Goal: Information Seeking & Learning: Find specific page/section

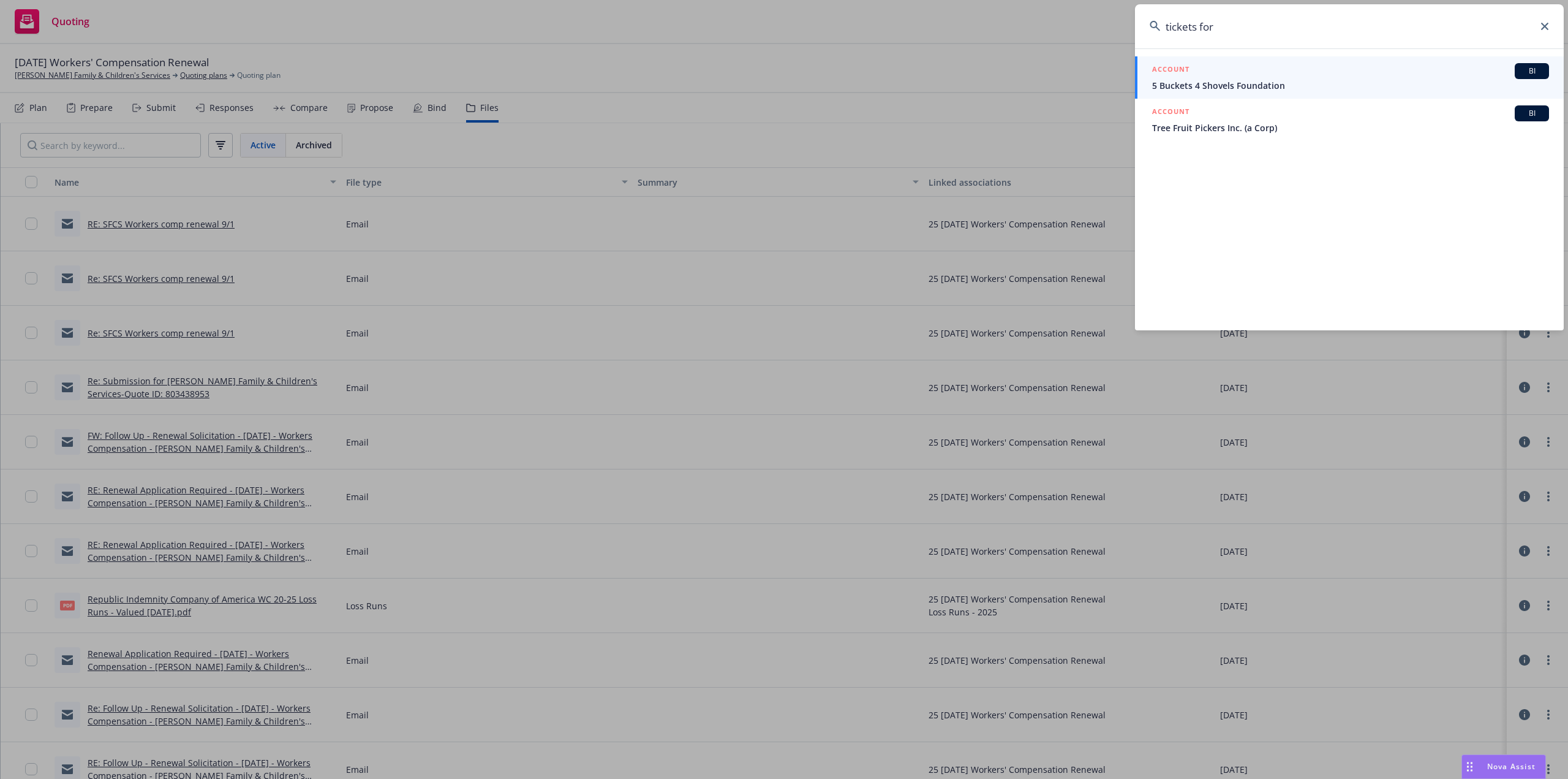
drag, startPoint x: 1186, startPoint y: 29, endPoint x: 1134, endPoint y: 28, distance: 52.0
click at [1133, 30] on div "tickets for ACCOUNT BI 5 Buckets 4 Shovels Foundation ACCOUNT BI Tree Fruit Pic…" at bounding box center [784, 389] width 1568 height 779
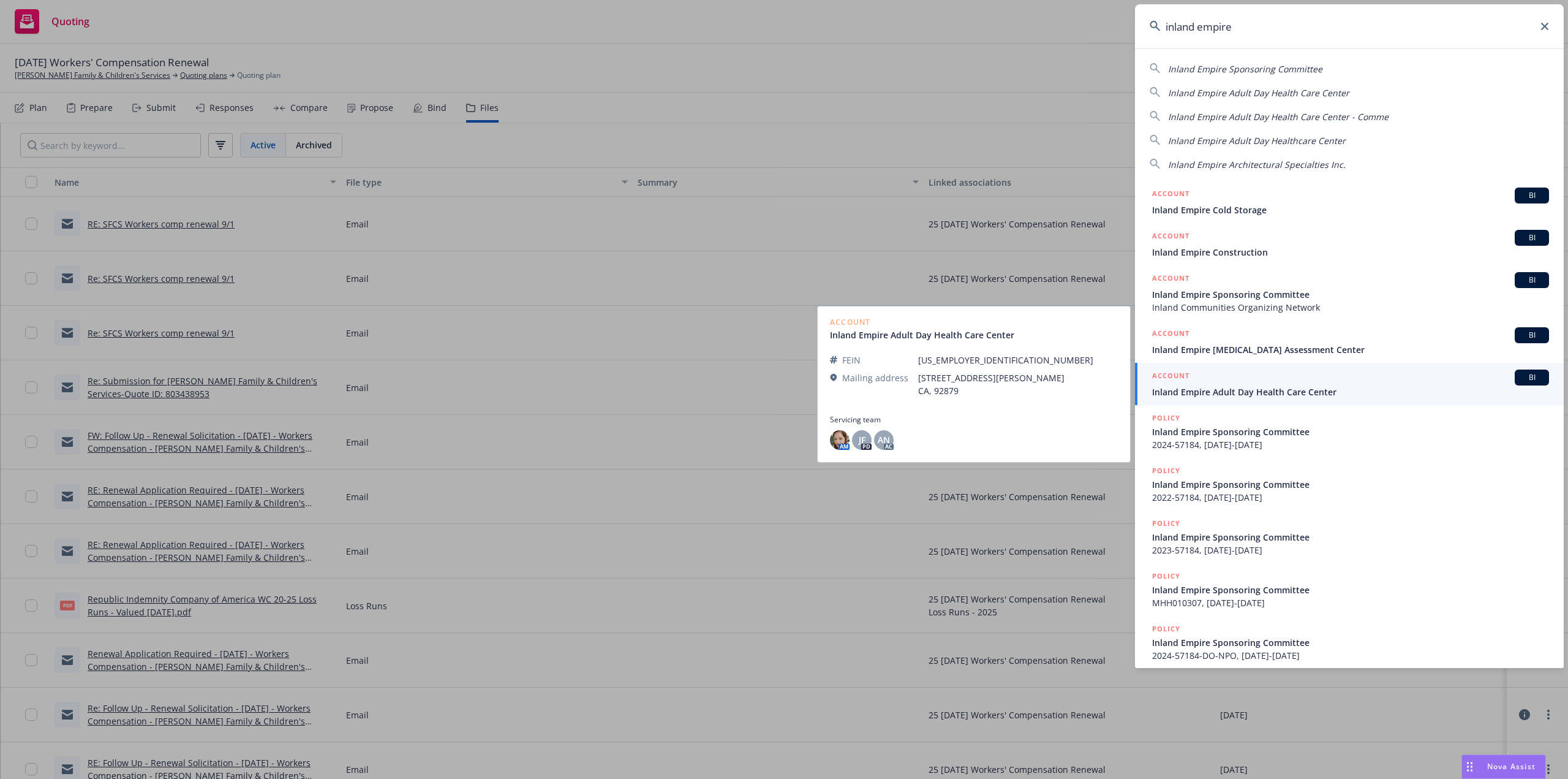
type input "inland empire"
click at [1236, 388] on span "Inland Empire Adult Day Health Care Center" at bounding box center [1350, 391] width 397 height 13
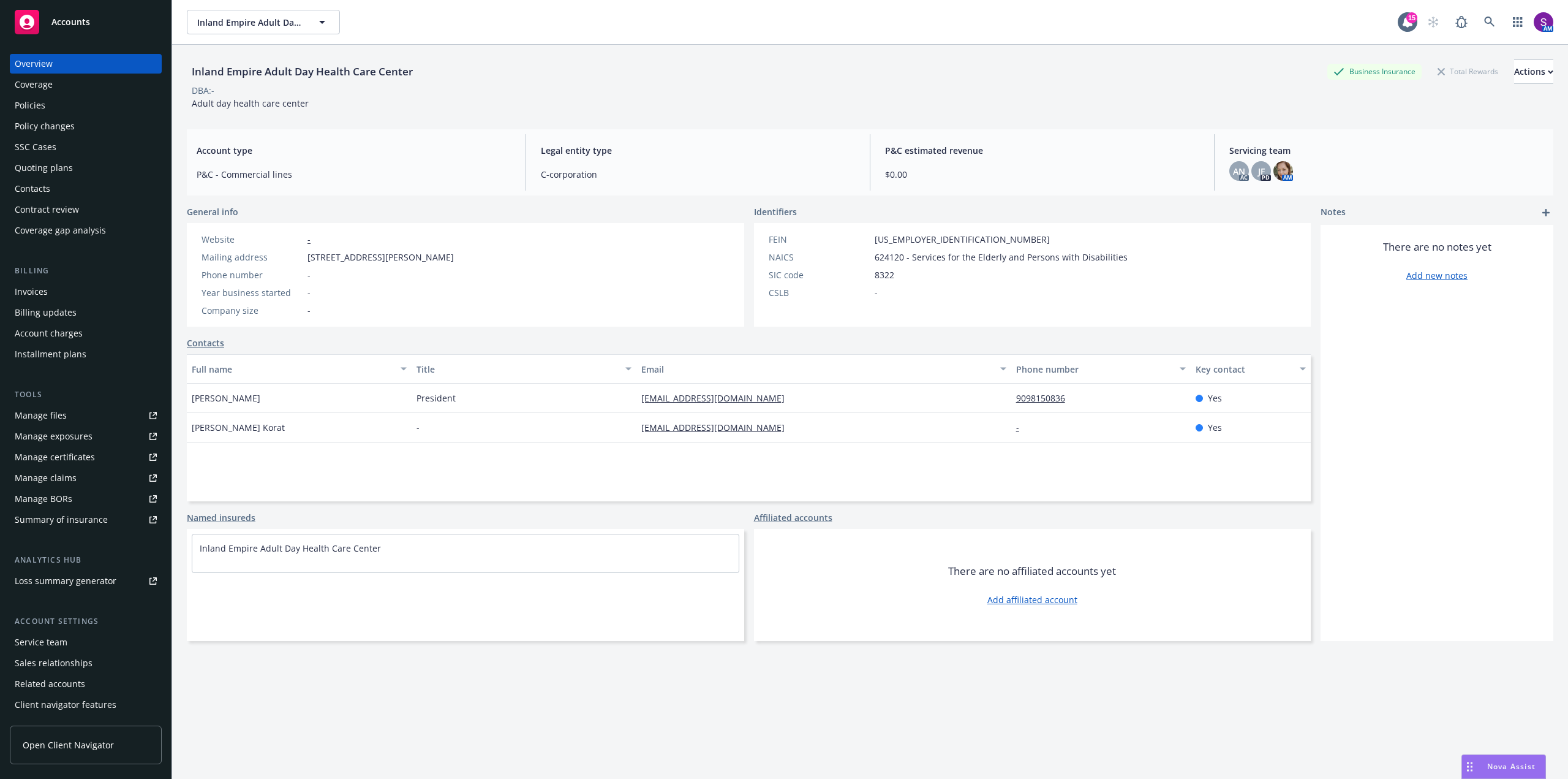
click at [47, 106] on div "Policies" at bounding box center [85, 106] width 142 height 20
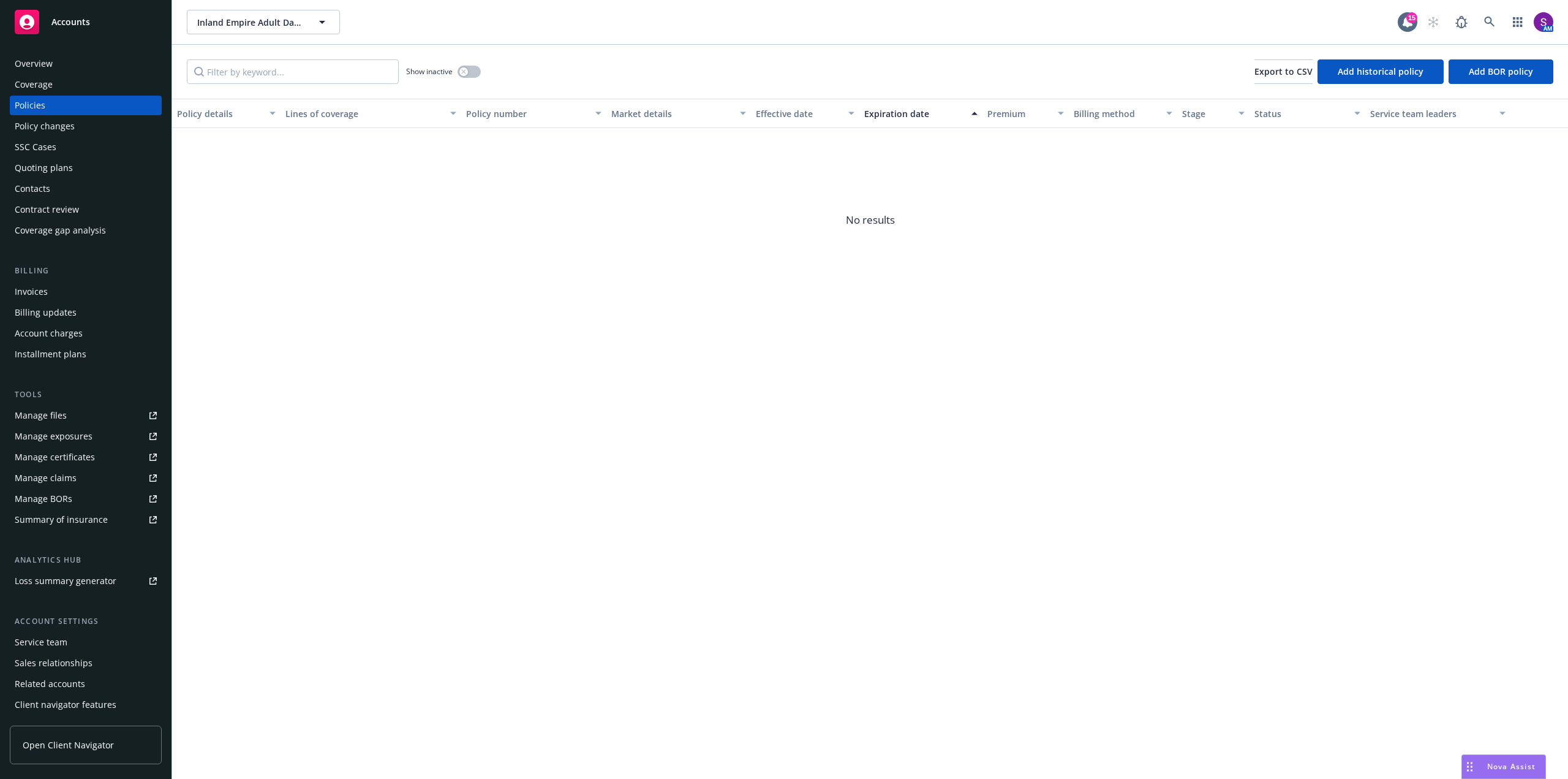
click at [50, 68] on div "Overview" at bounding box center [33, 64] width 38 height 20
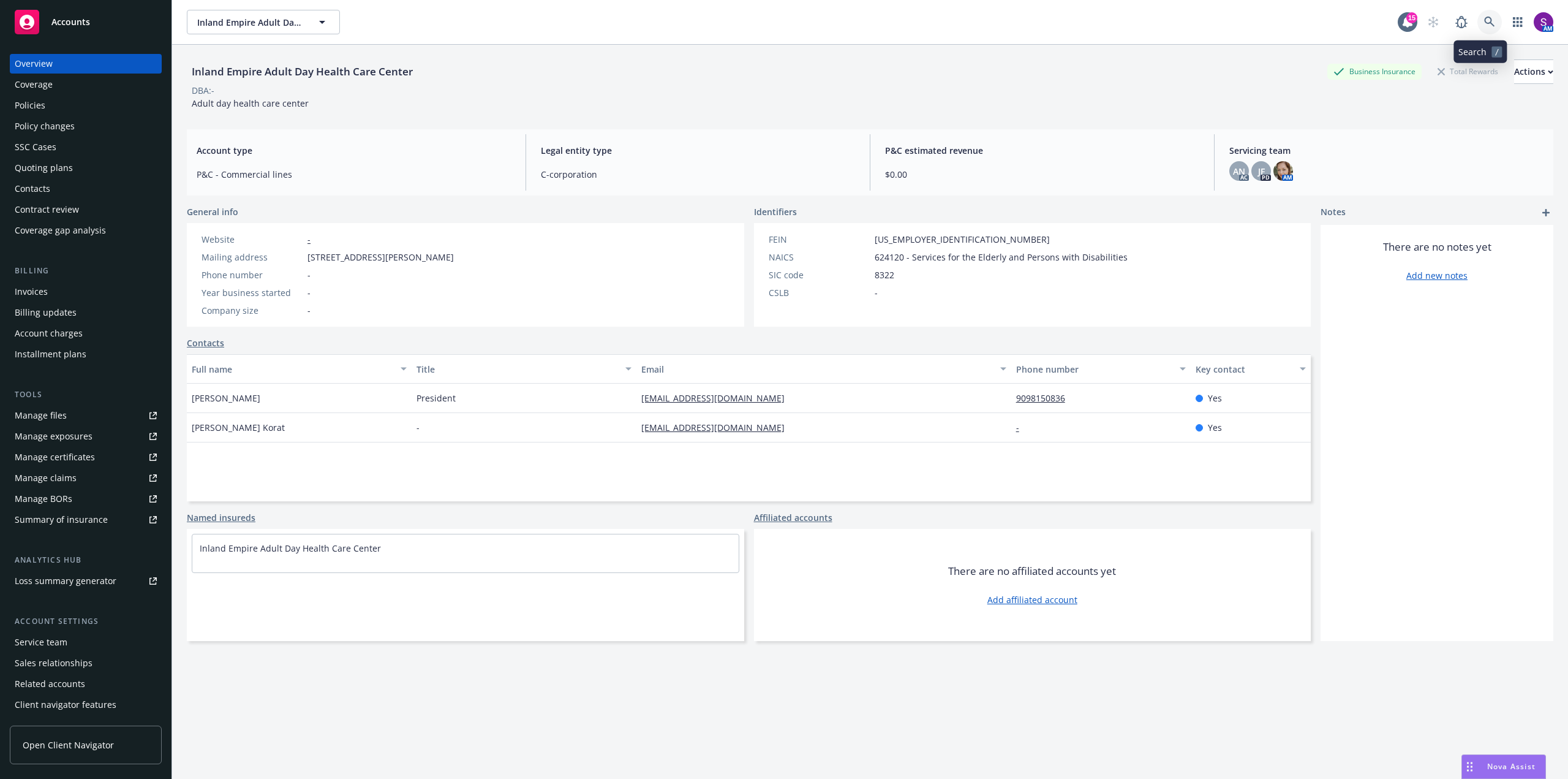
click at [1477, 17] on link at bounding box center [1489, 22] width 24 height 24
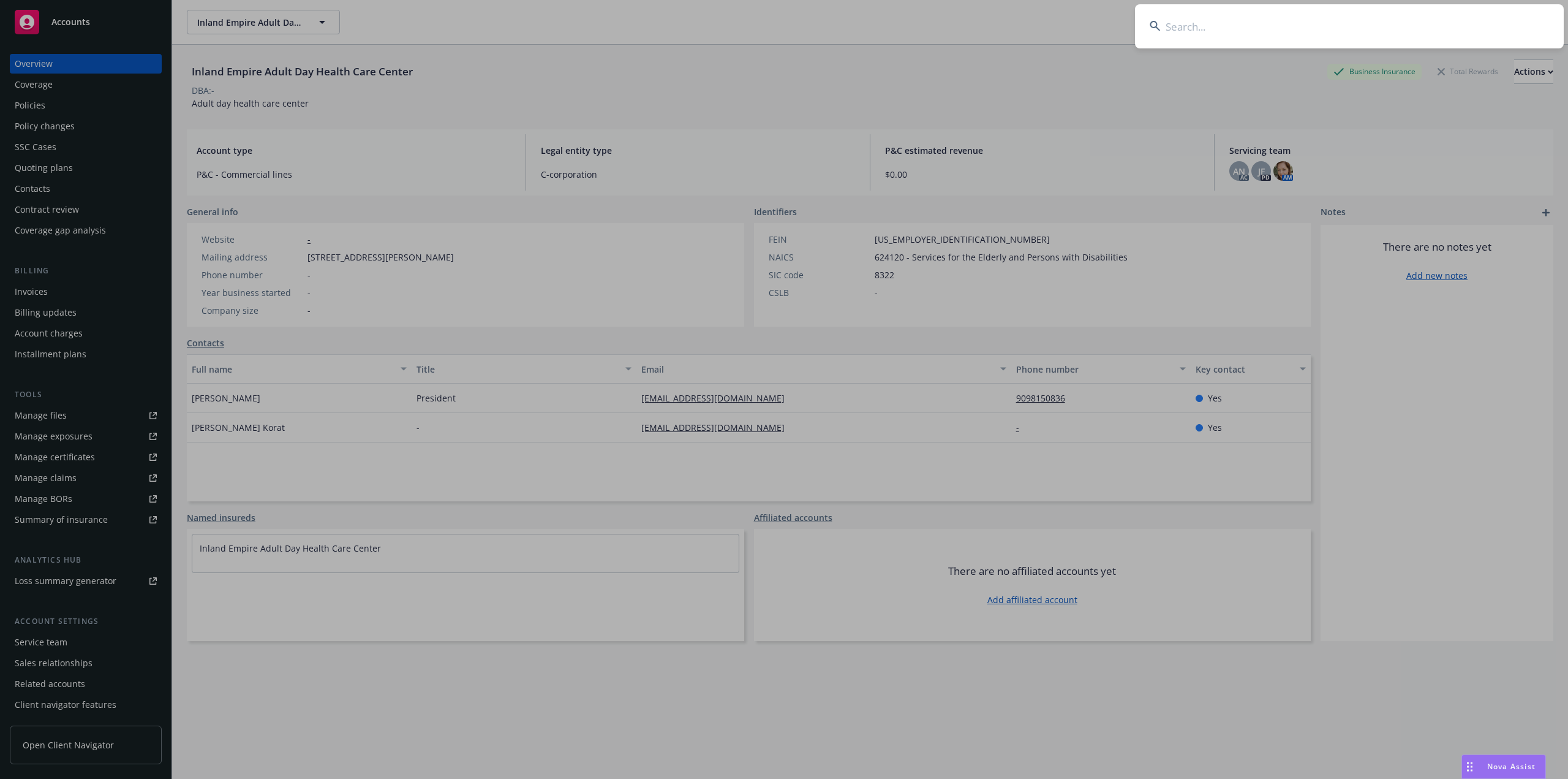
click at [1276, 27] on input at bounding box center [1350, 25] width 429 height 44
type input "inlandempire135@gmail.com"
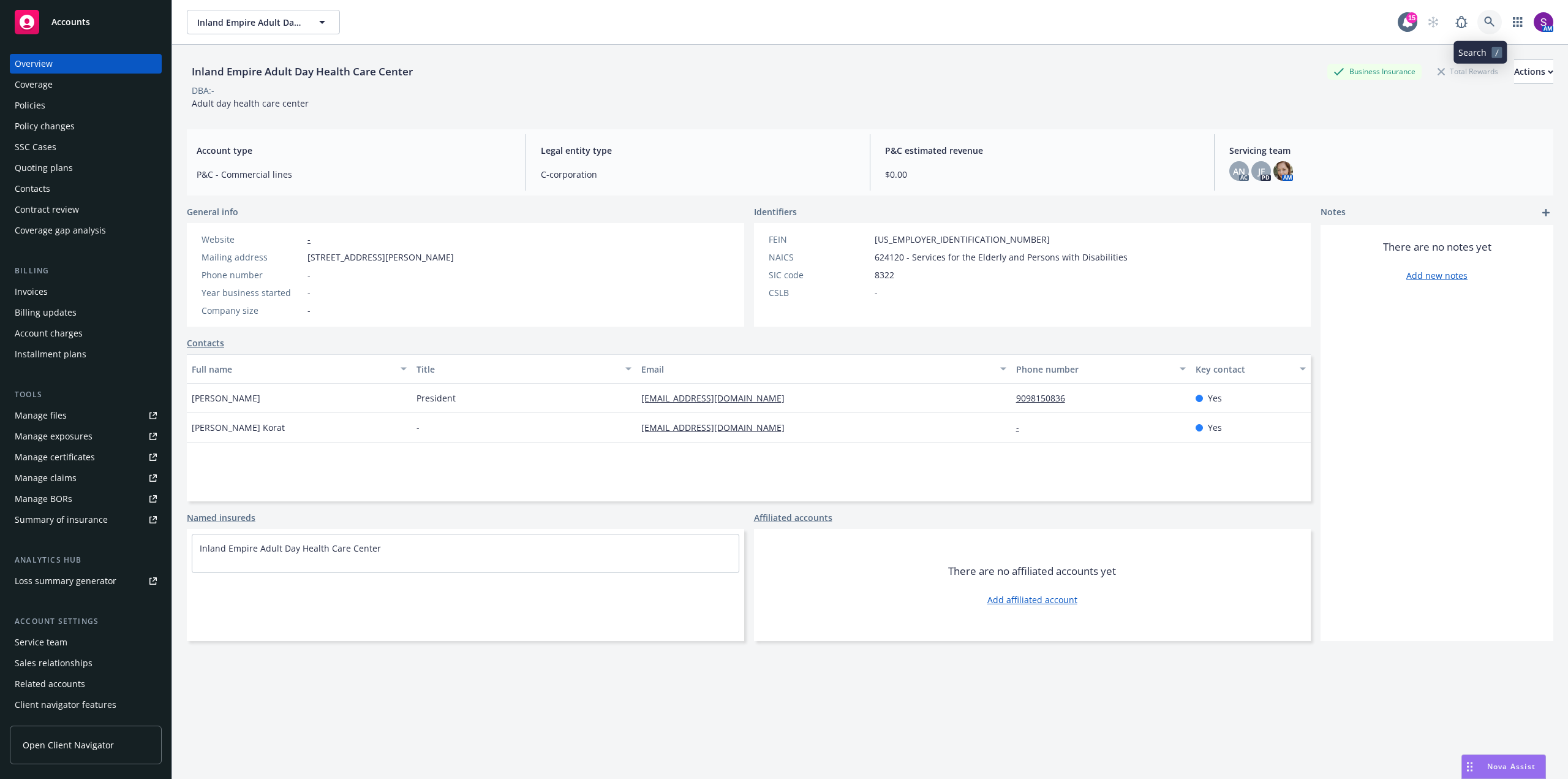
click at [1477, 21] on link at bounding box center [1489, 22] width 24 height 24
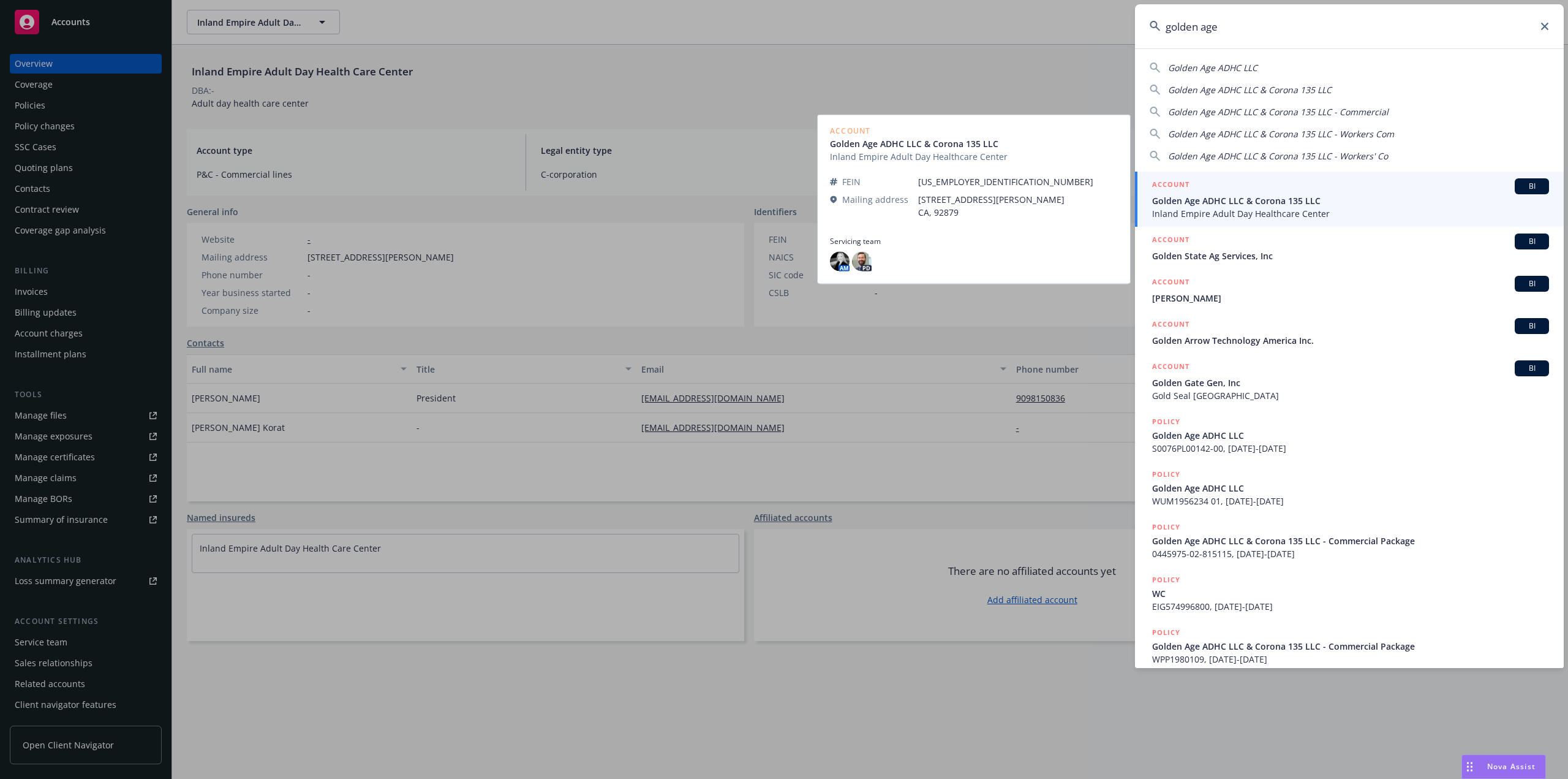
type input "golden age"
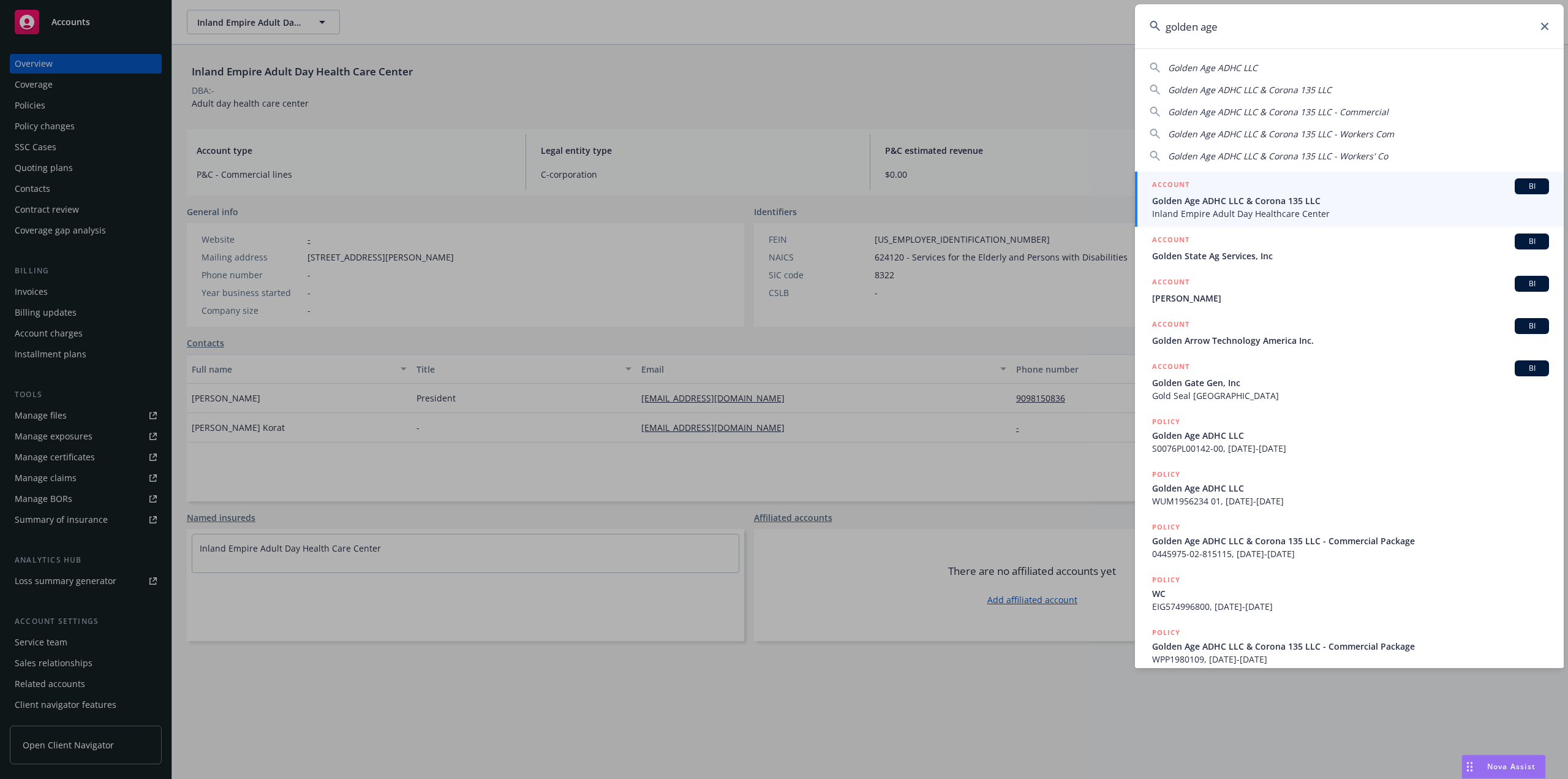
click at [1261, 205] on span "Golden Age ADHC LLC & Corona 135 LLC" at bounding box center [1350, 200] width 397 height 13
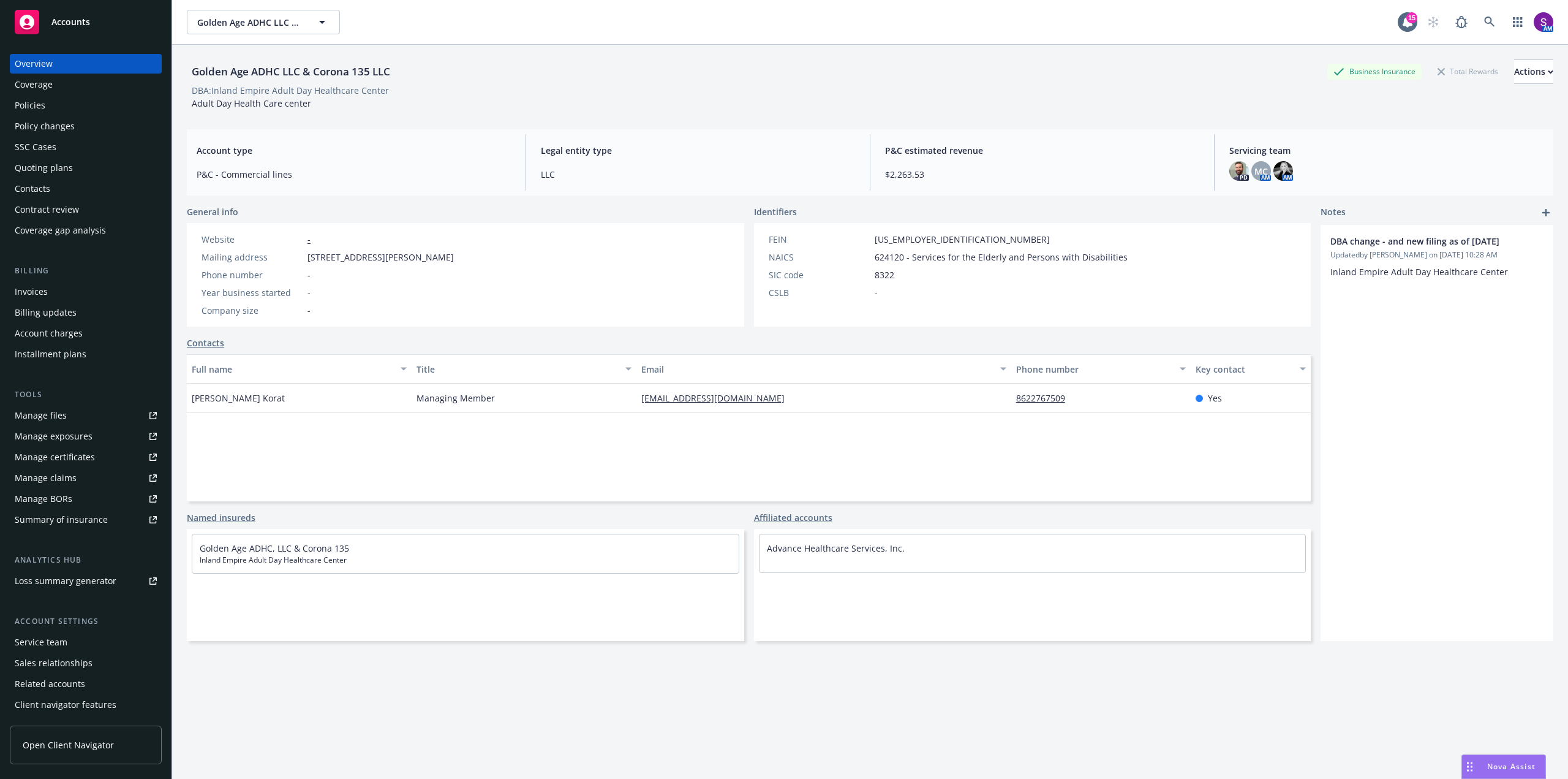
click at [27, 102] on div "Policies" at bounding box center [29, 106] width 30 height 20
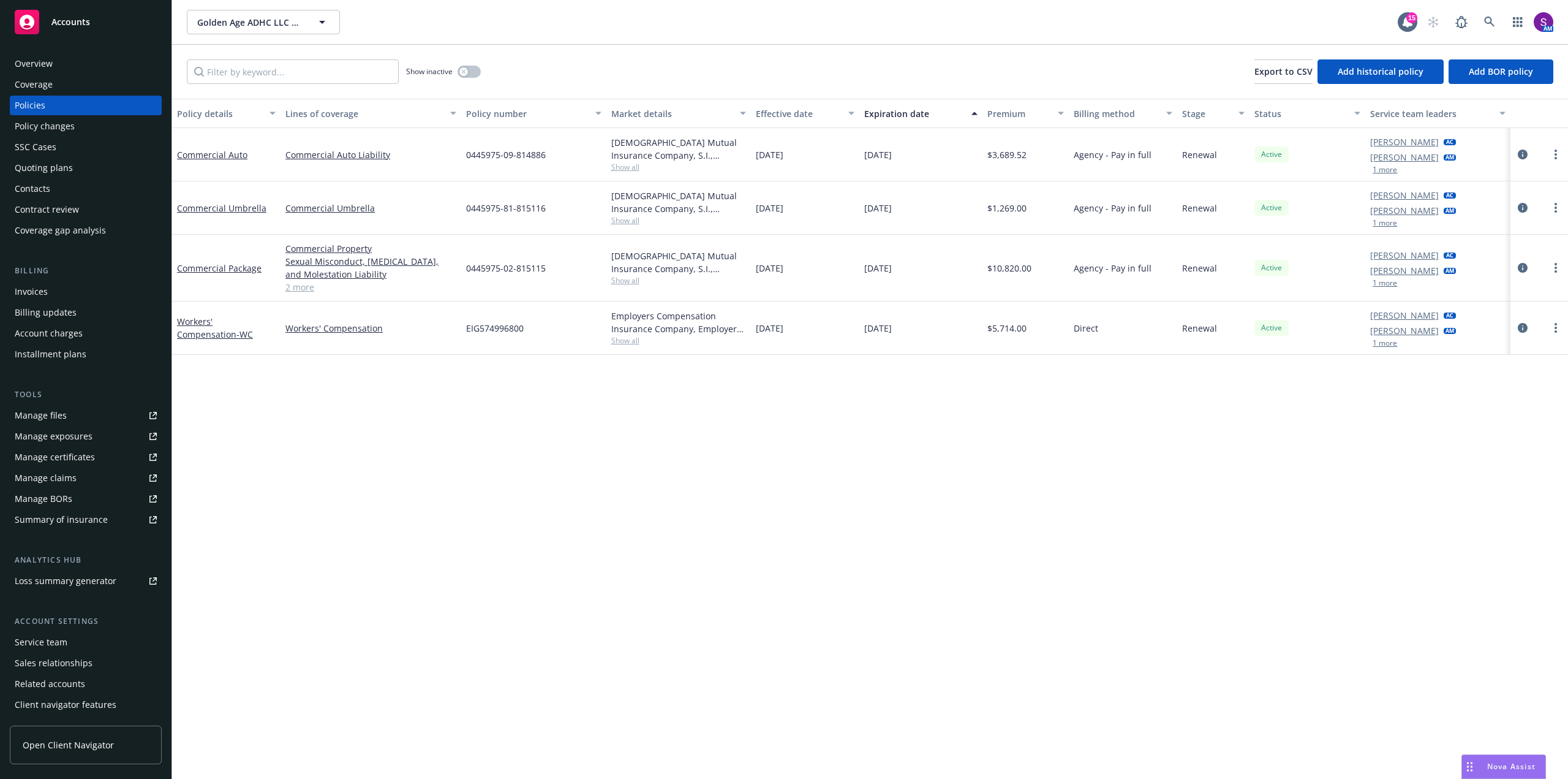
click at [307, 285] on link "2 more" at bounding box center [370, 286] width 170 height 13
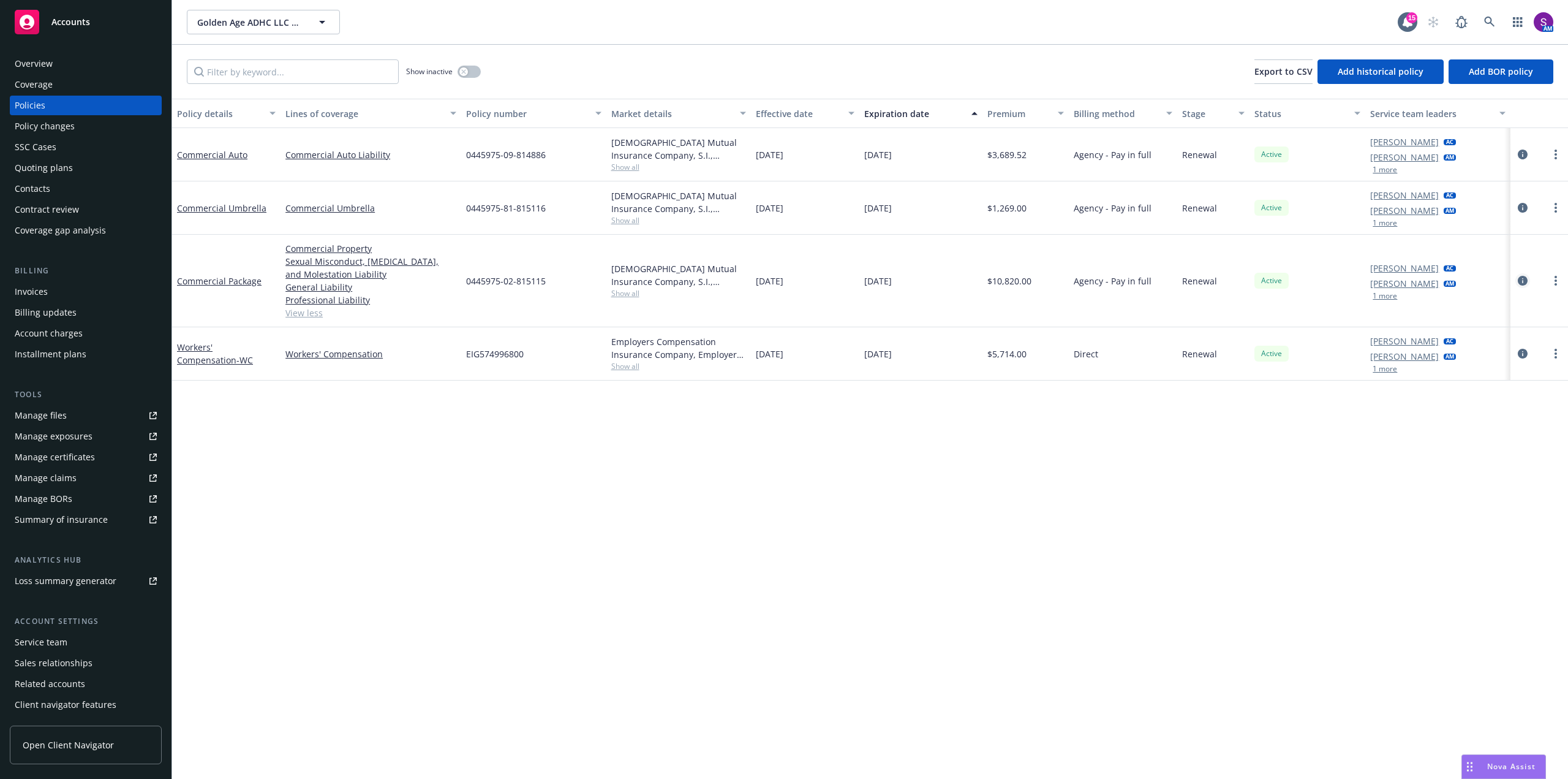
click at [1519, 277] on icon "circleInformation" at bounding box center [1523, 280] width 10 height 10
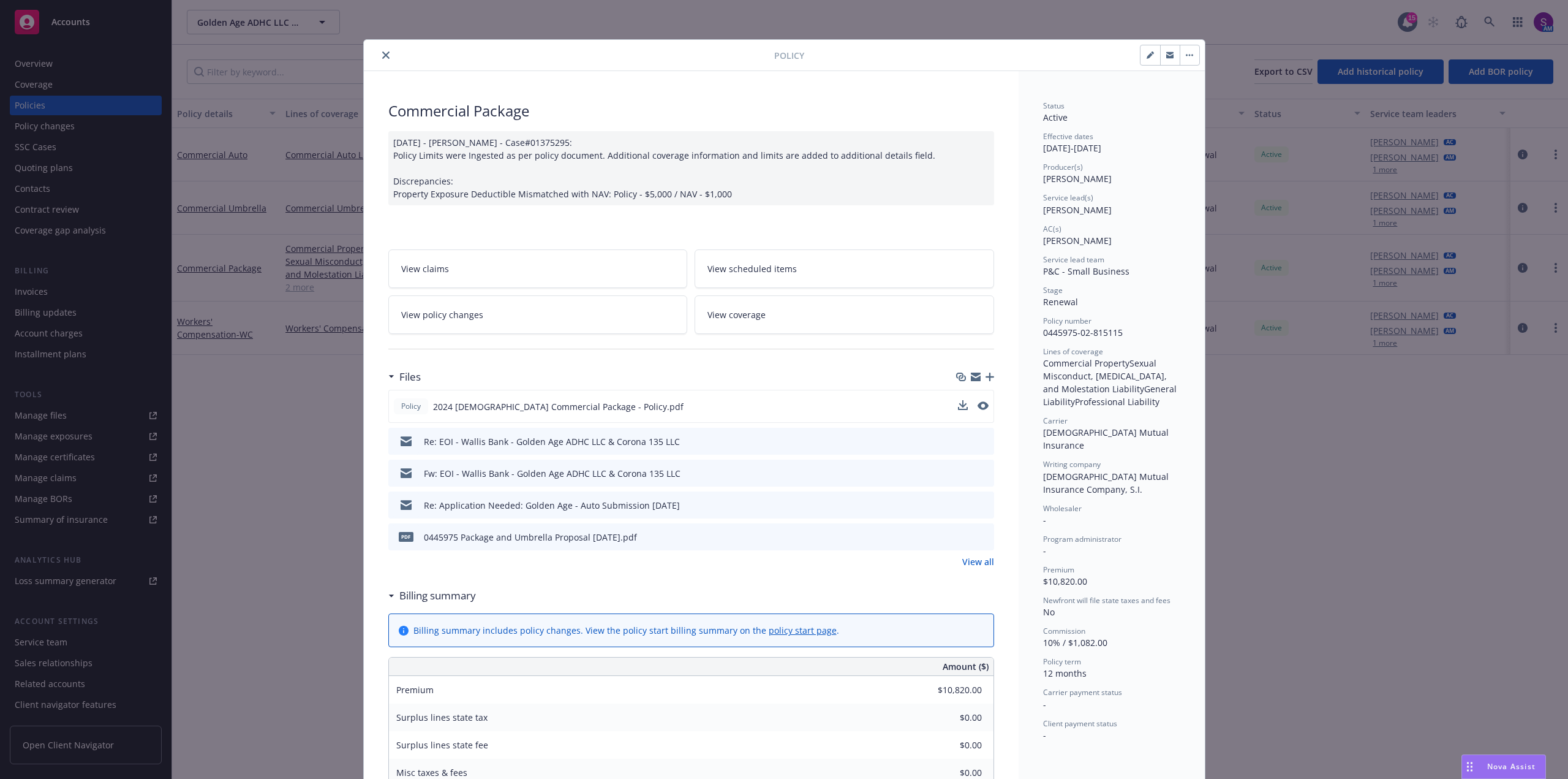
click at [979, 410] on button at bounding box center [982, 406] width 11 height 13
click at [978, 405] on icon "preview file" at bounding box center [981, 406] width 11 height 9
click at [382, 55] on icon "close" at bounding box center [386, 56] width 8 height 8
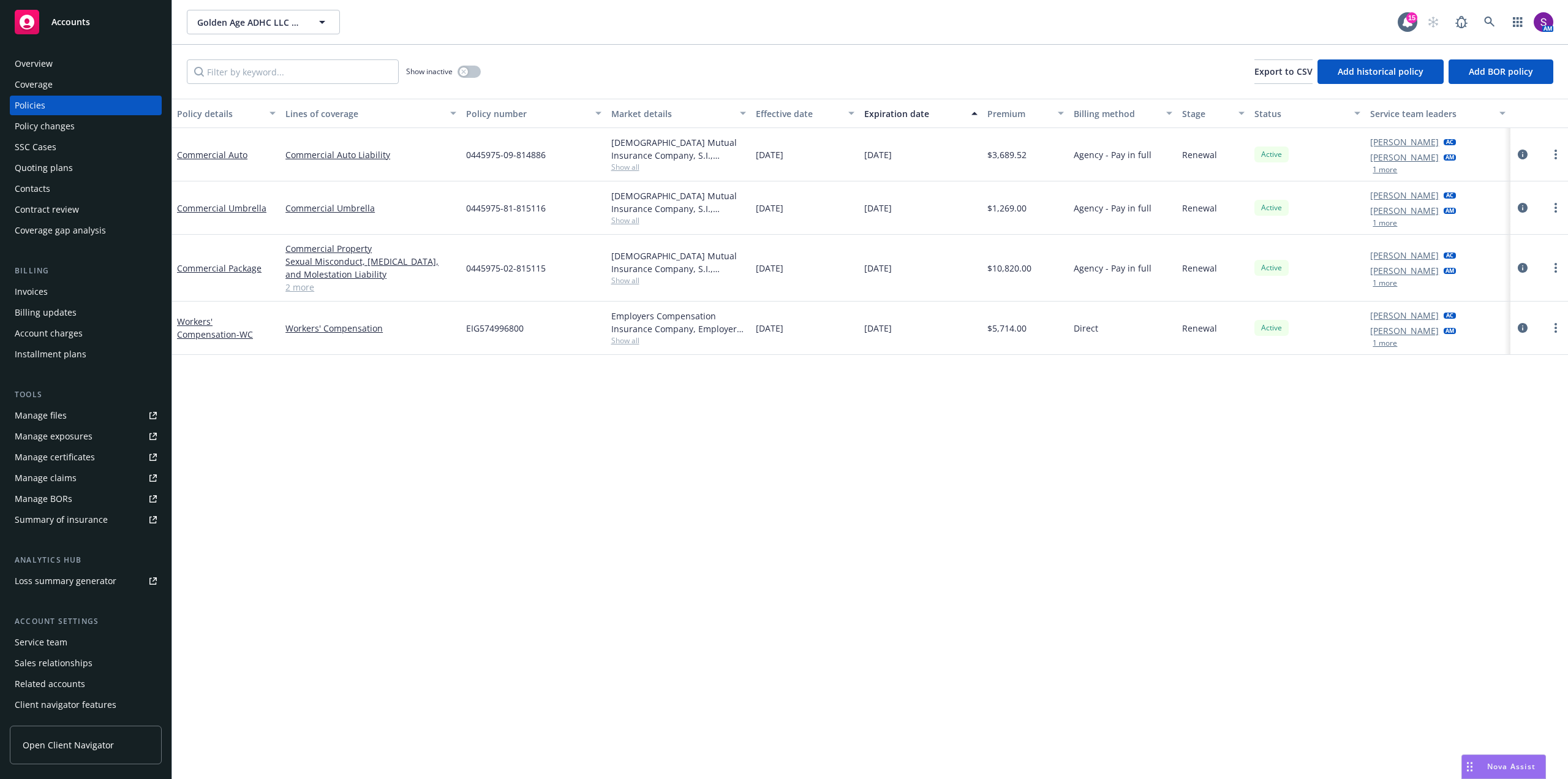
click at [635, 277] on span "Show all" at bounding box center [679, 280] width 135 height 11
click at [74, 72] on div "Overview" at bounding box center [85, 64] width 142 height 20
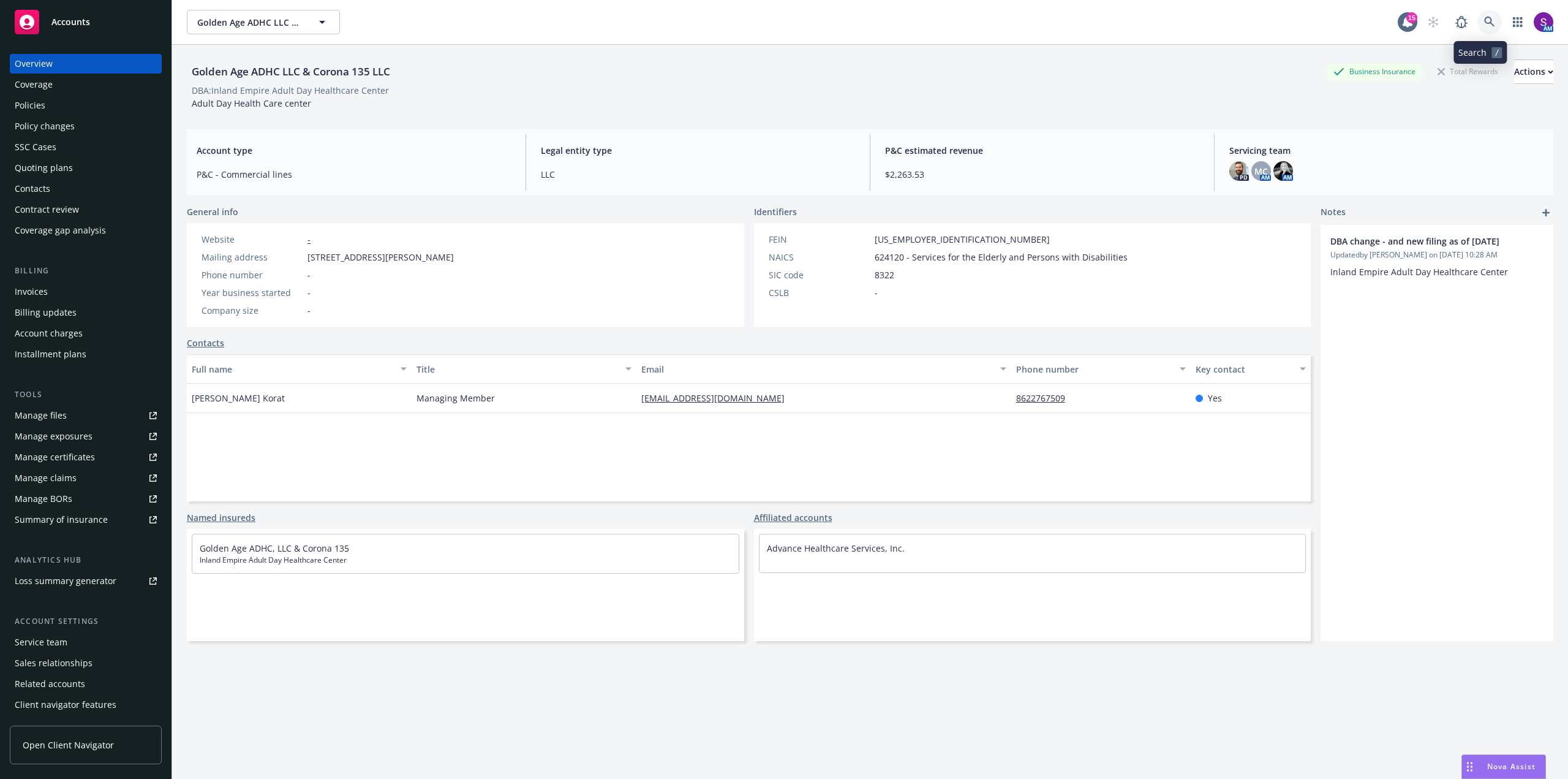
click at [1484, 17] on icon at bounding box center [1489, 22] width 11 height 11
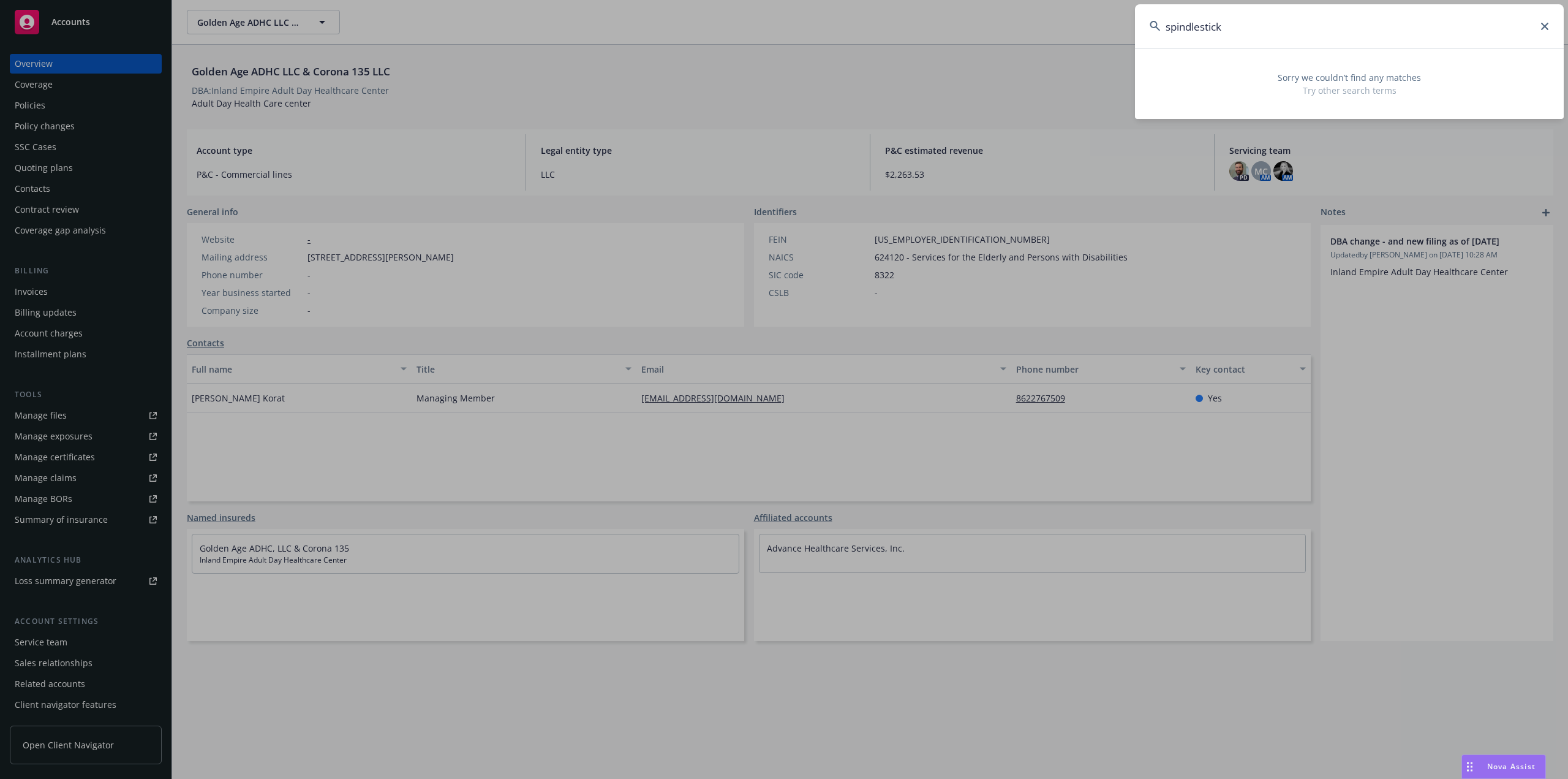
click at [1237, 25] on input "spindlestick" at bounding box center [1350, 25] width 429 height 44
type input "spindle stick"
drag, startPoint x: 1252, startPoint y: 21, endPoint x: 1101, endPoint y: 25, distance: 151.1
click at [1101, 25] on div "spindle stick Sorry we couldn’t find any matches Try other search terms" at bounding box center [784, 389] width 1568 height 779
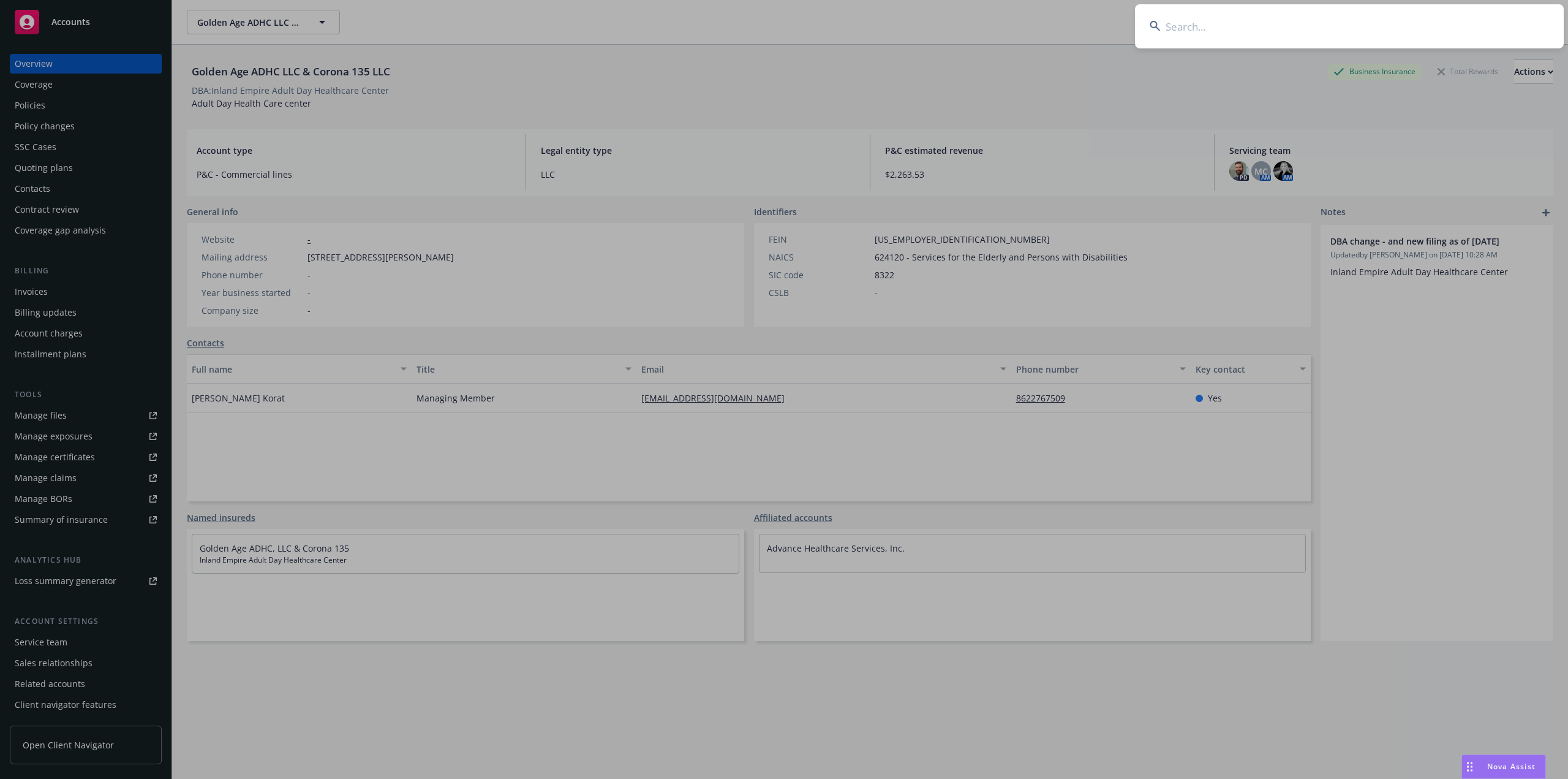
click at [1216, 34] on input at bounding box center [1350, 25] width 429 height 44
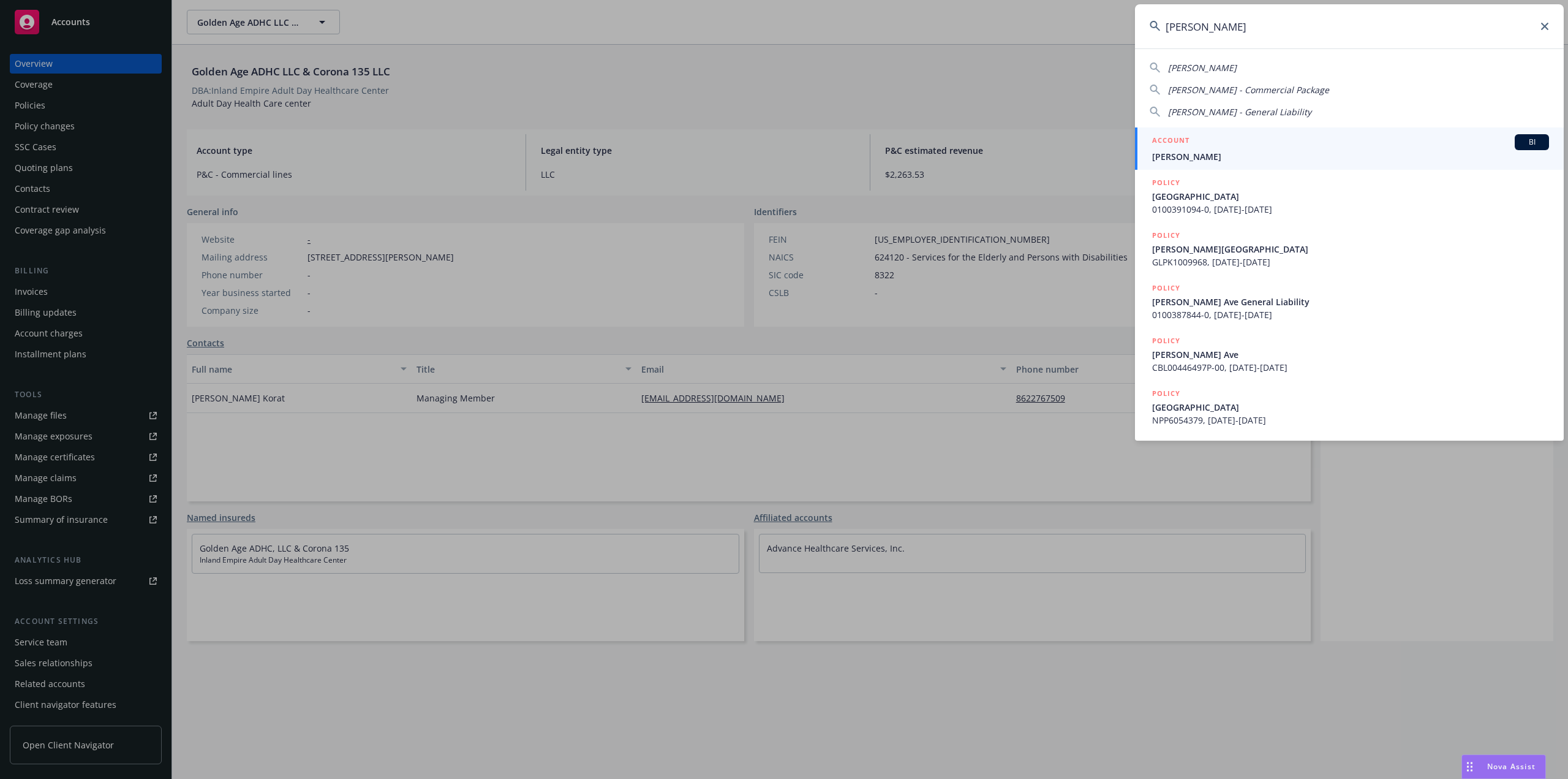
type input "steve stragnola"
click at [1263, 161] on span "Steve Stragnola" at bounding box center [1350, 156] width 397 height 13
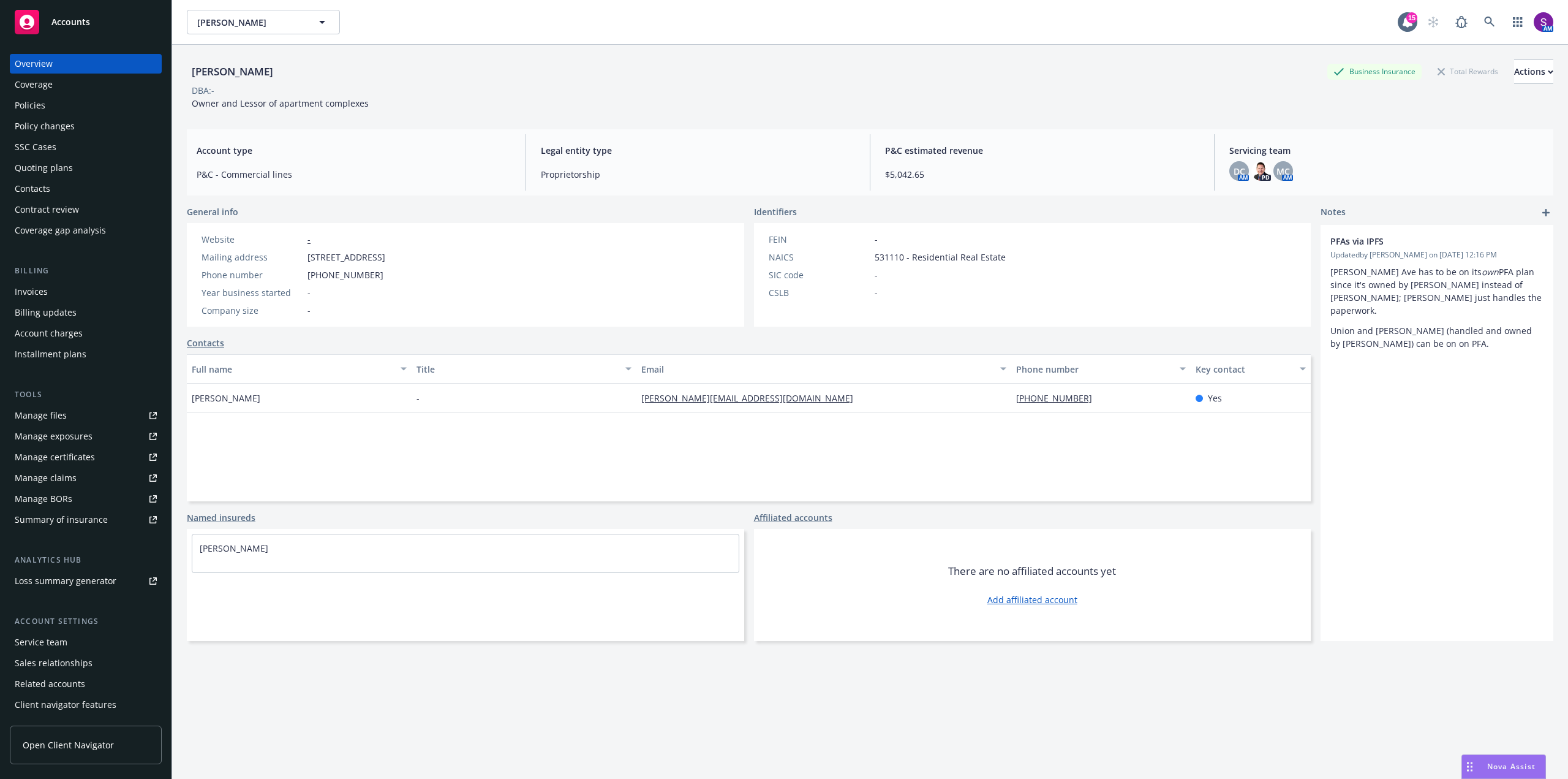
click at [55, 97] on div "Policies" at bounding box center [85, 106] width 142 height 20
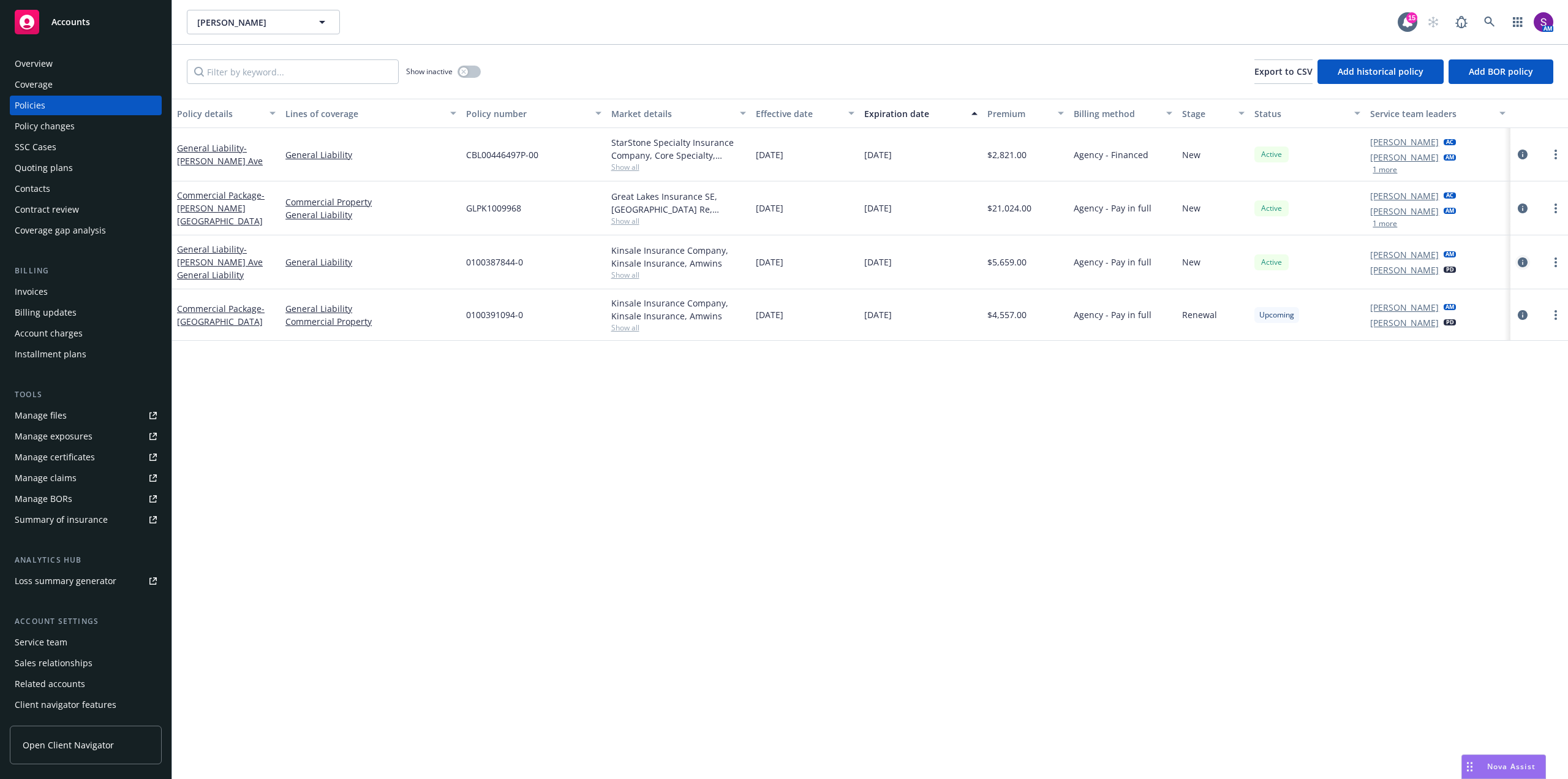
click at [1522, 264] on icon "circleInformation" at bounding box center [1523, 263] width 10 height 10
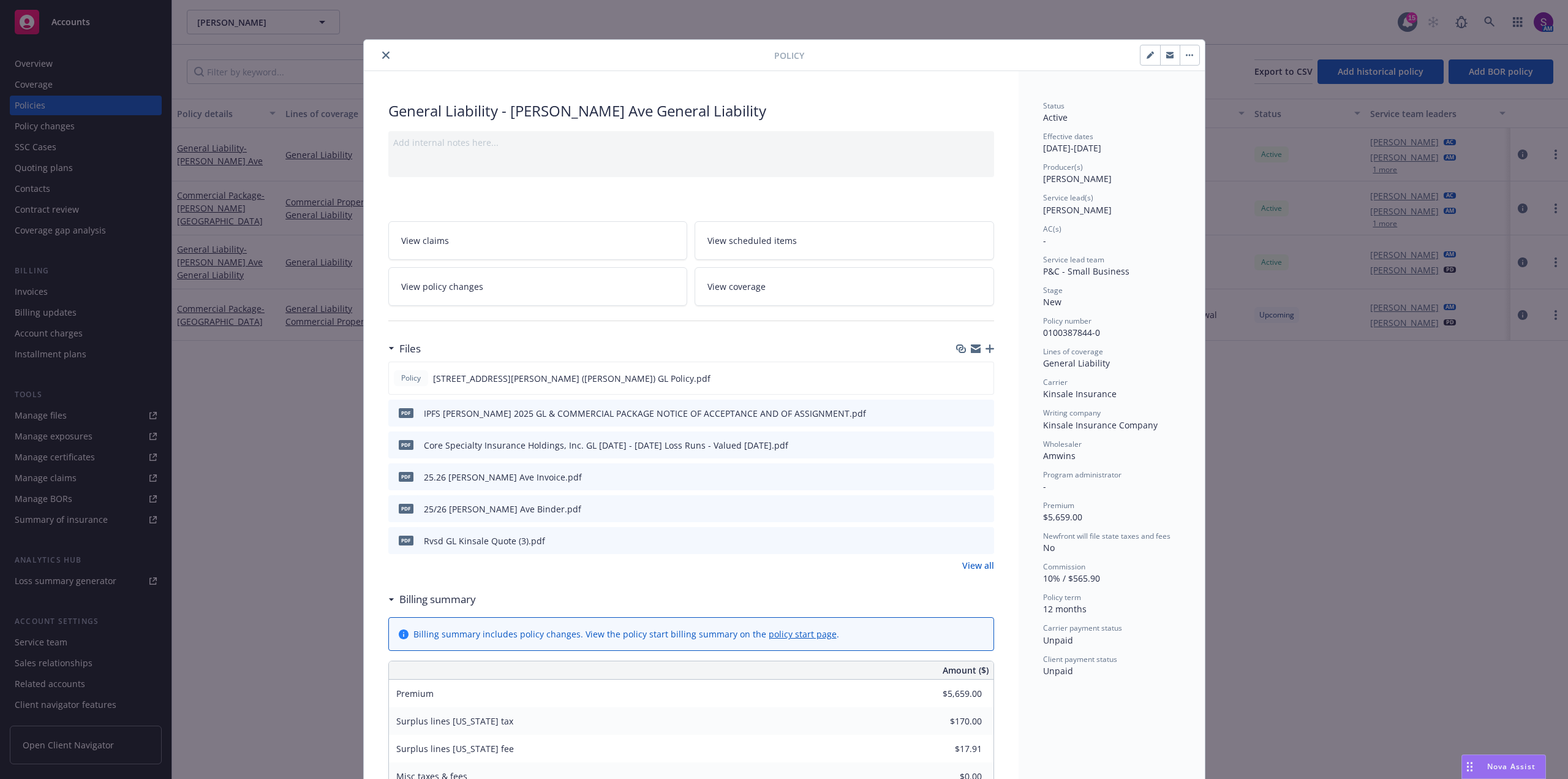
click at [978, 477] on icon "preview file" at bounding box center [981, 476] width 11 height 9
click at [381, 59] on button "close" at bounding box center [385, 55] width 15 height 15
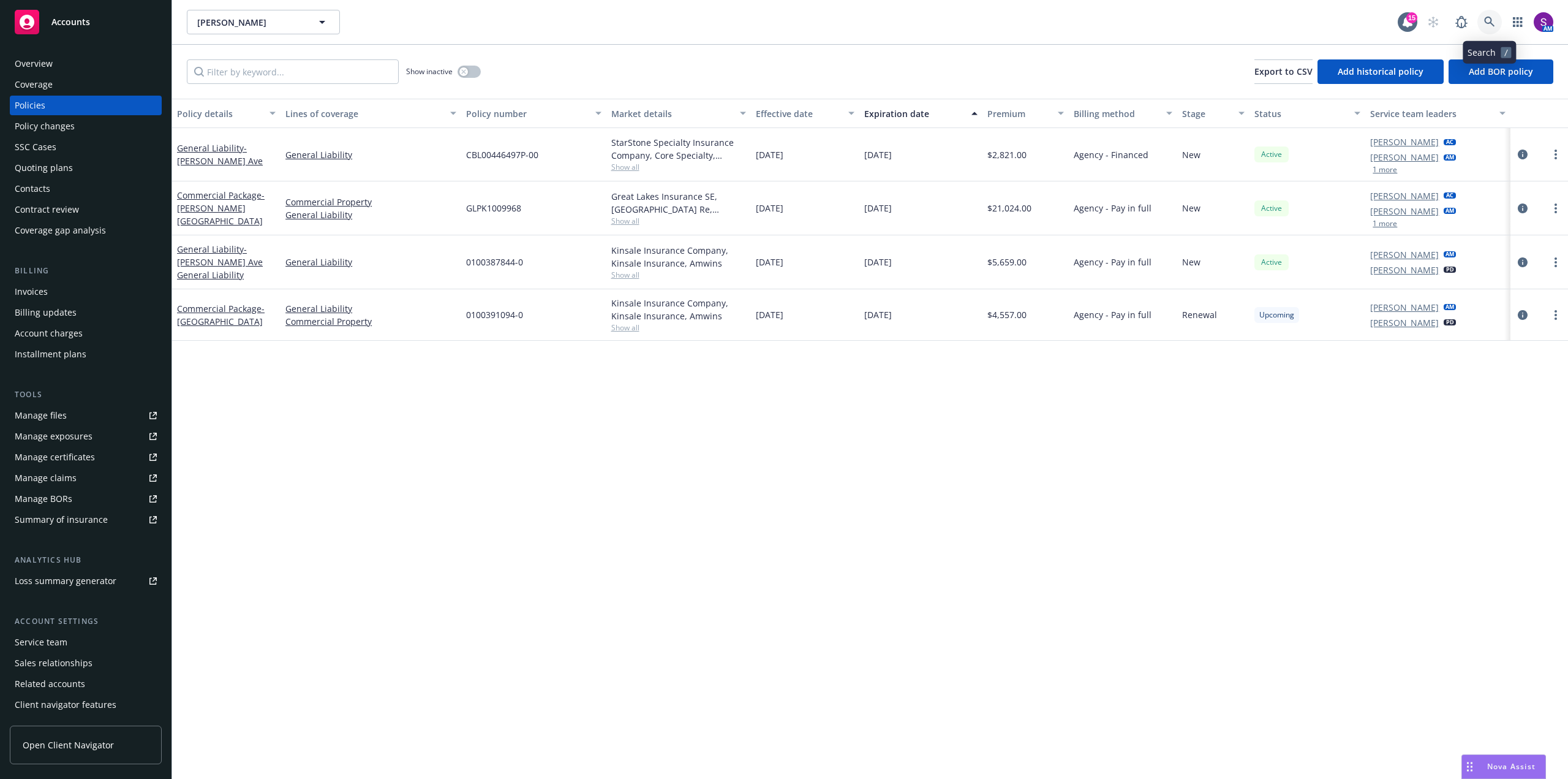
click at [1484, 18] on icon at bounding box center [1489, 22] width 11 height 11
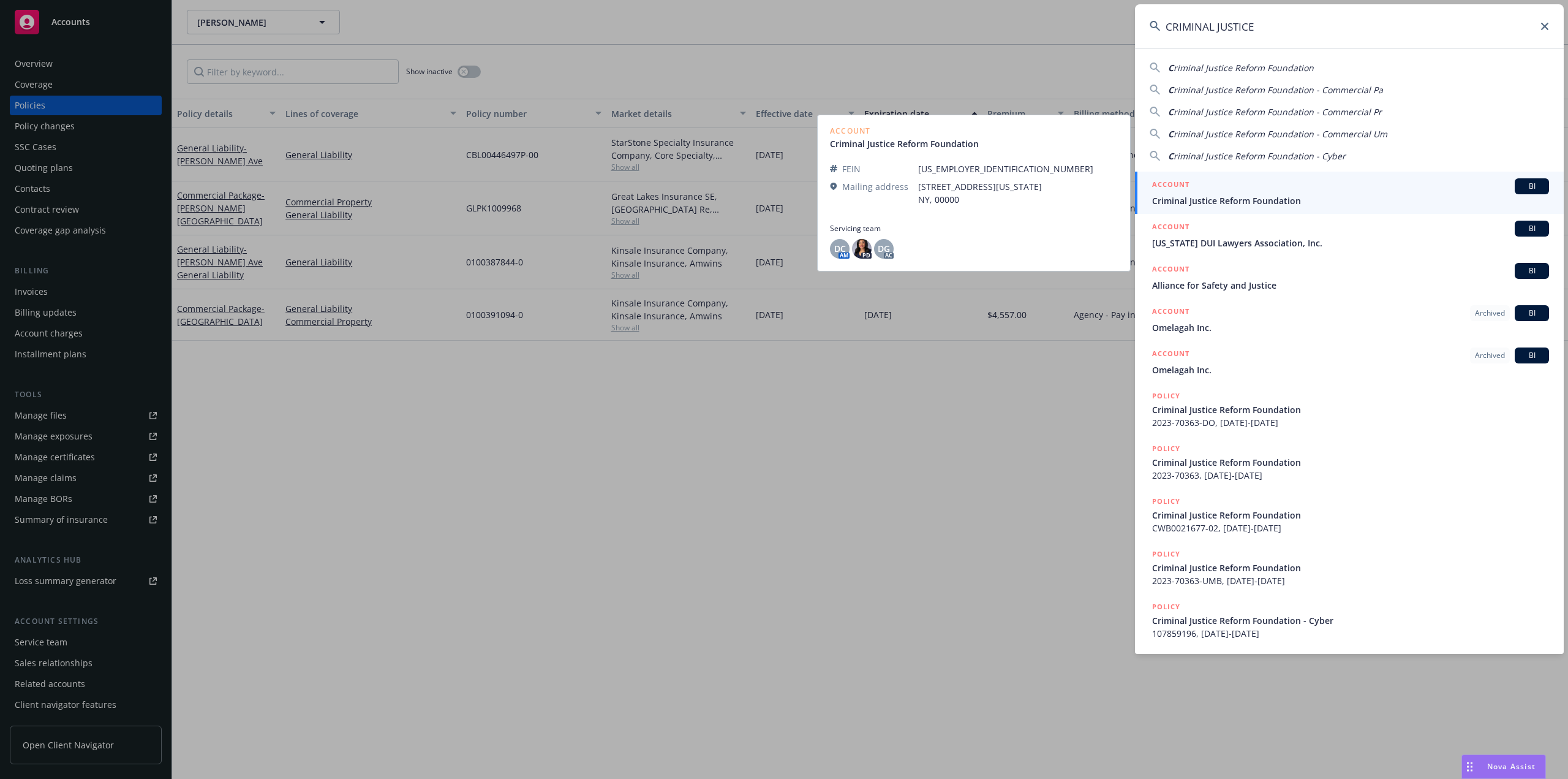
type input "CRIMINAL JUSTICE"
click at [1215, 204] on span "Criminal Justice Reform Foundation" at bounding box center [1350, 200] width 397 height 13
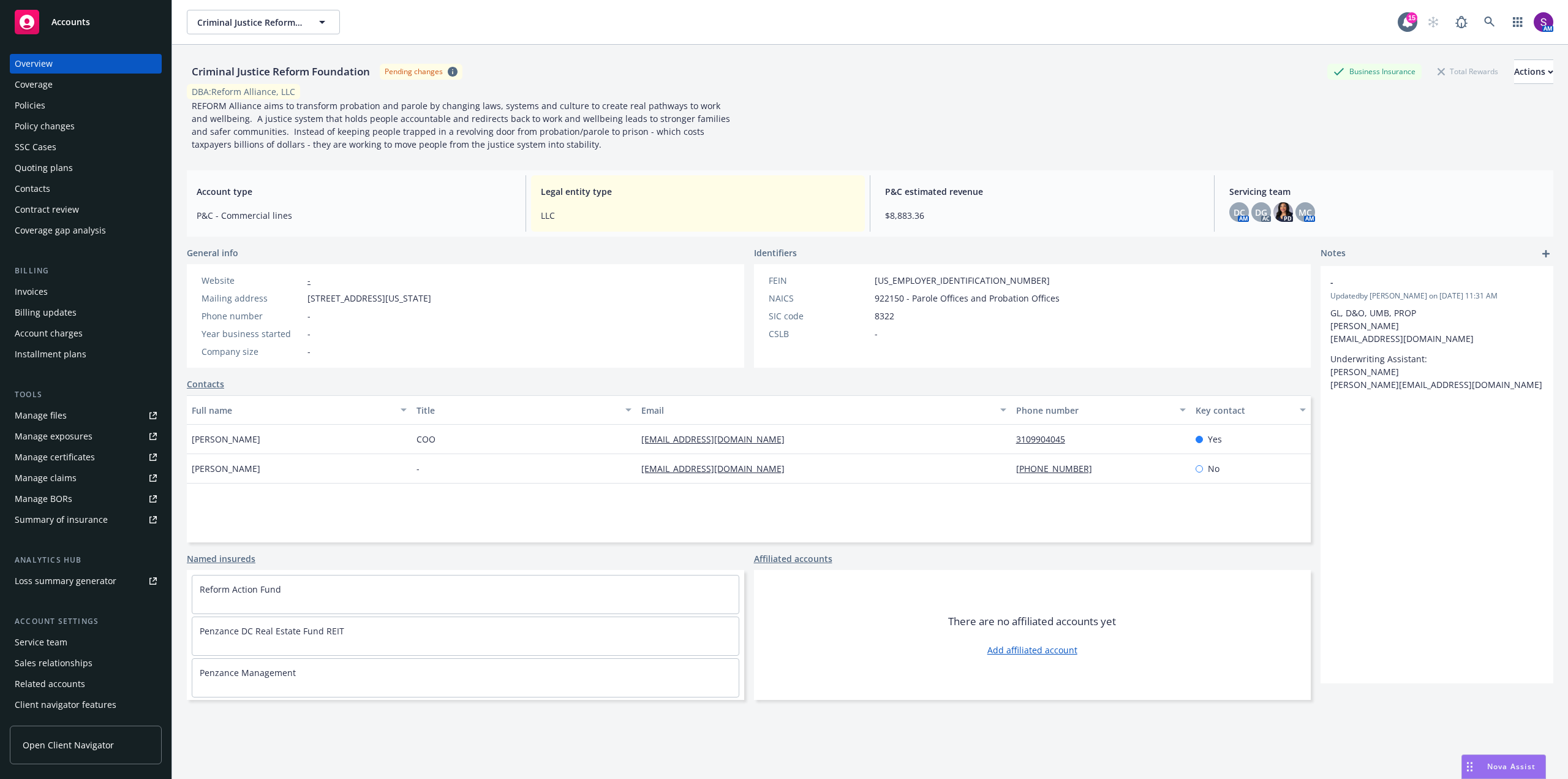
click at [37, 107] on div "Policies" at bounding box center [29, 106] width 30 height 20
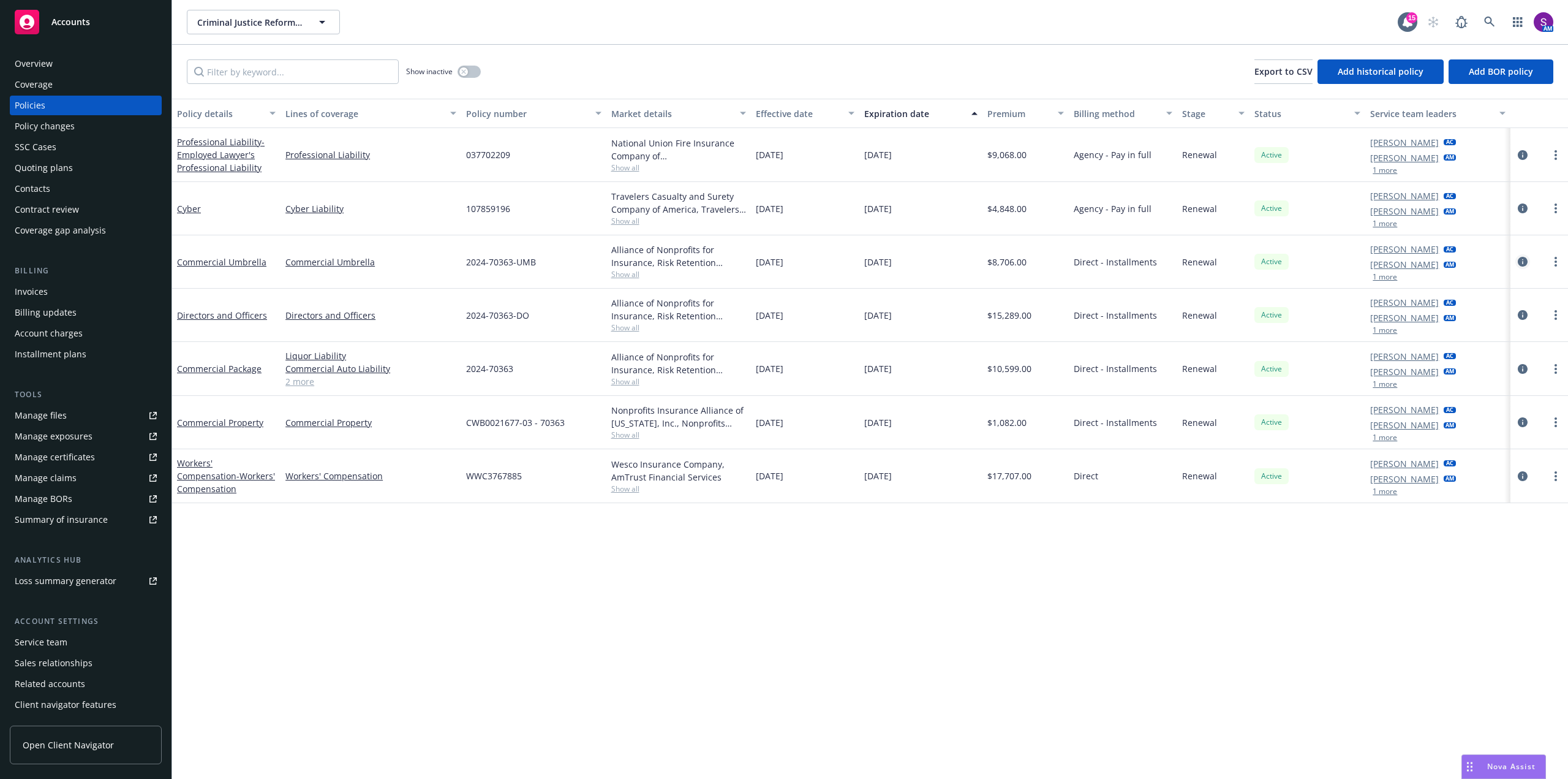
click at [1519, 259] on icon "circleInformation" at bounding box center [1523, 262] width 10 height 10
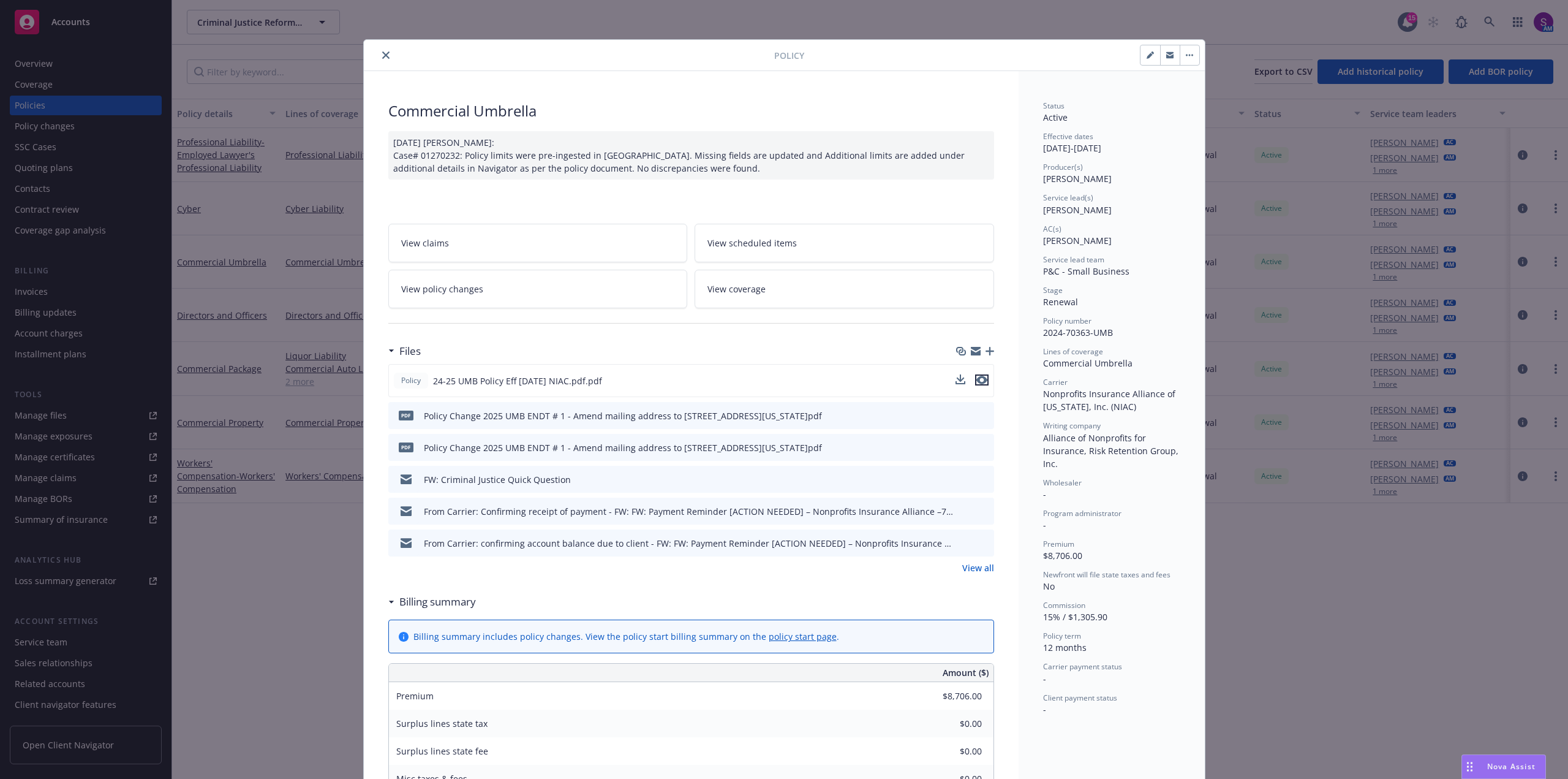
click at [977, 378] on icon "preview file" at bounding box center [981, 379] width 11 height 9
click at [383, 52] on icon "close" at bounding box center [386, 56] width 8 height 8
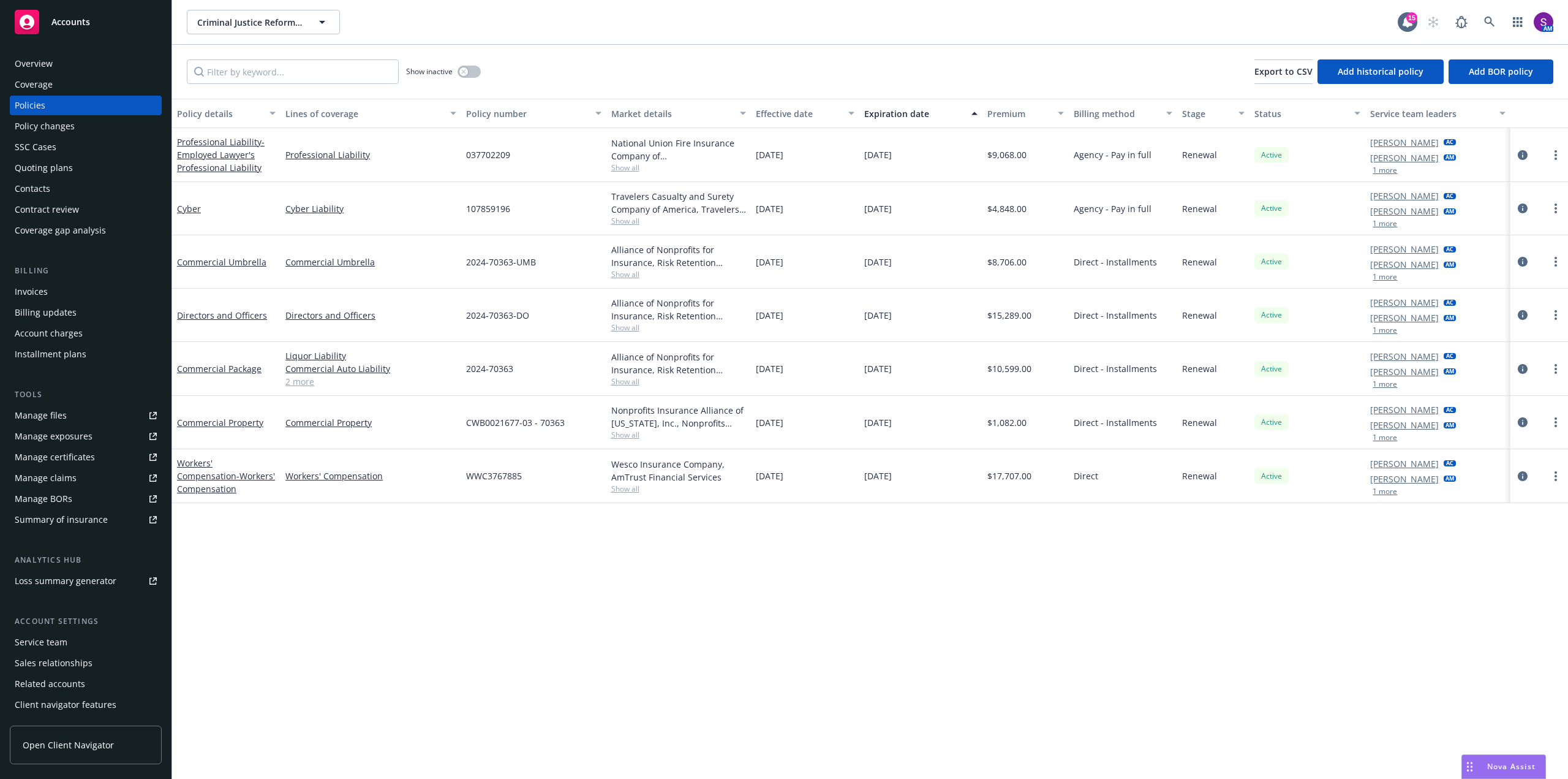
click at [52, 58] on div "Overview" at bounding box center [33, 64] width 38 height 20
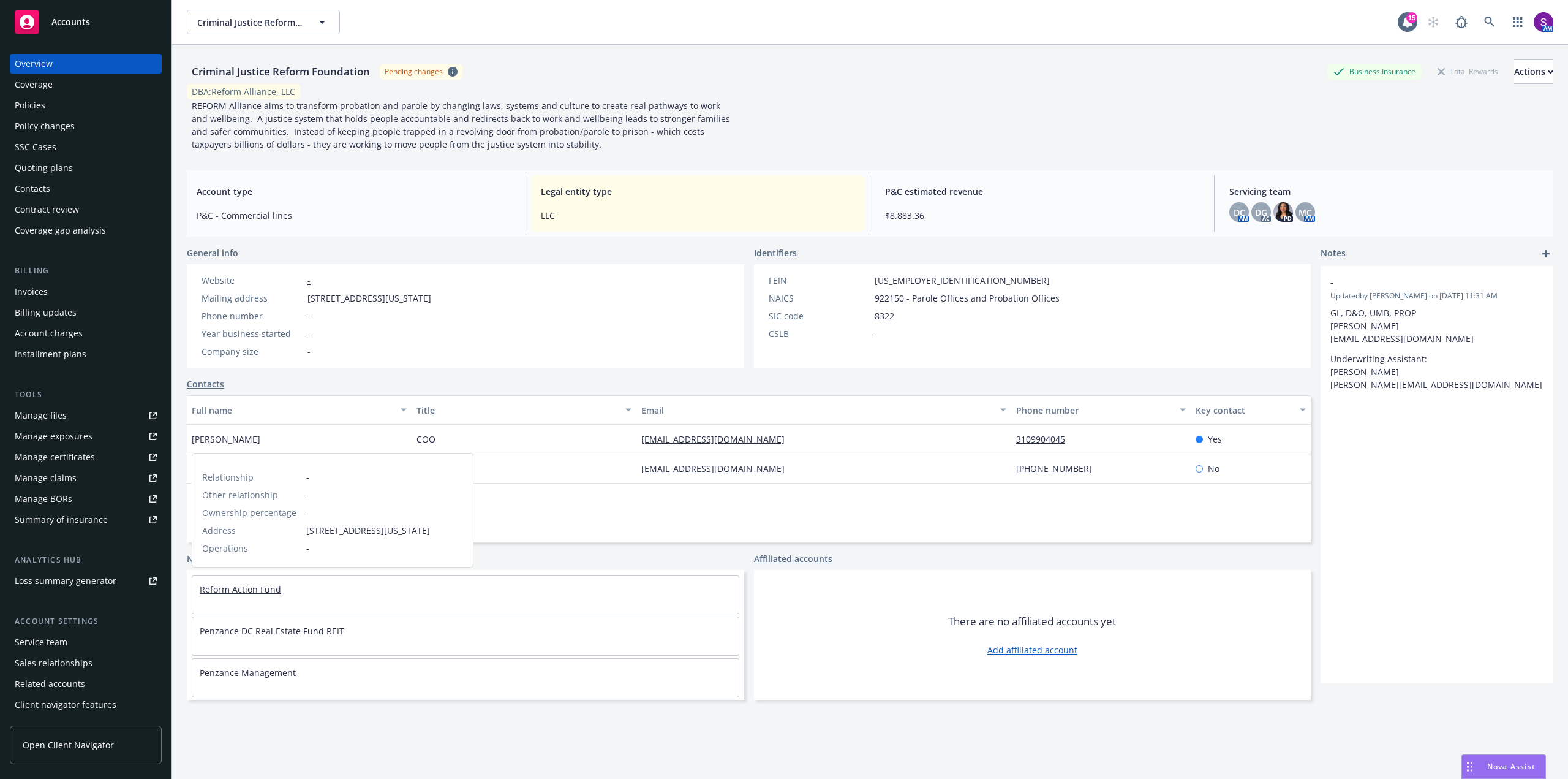
click at [253, 591] on link "Reform Action Fund" at bounding box center [240, 589] width 81 height 12
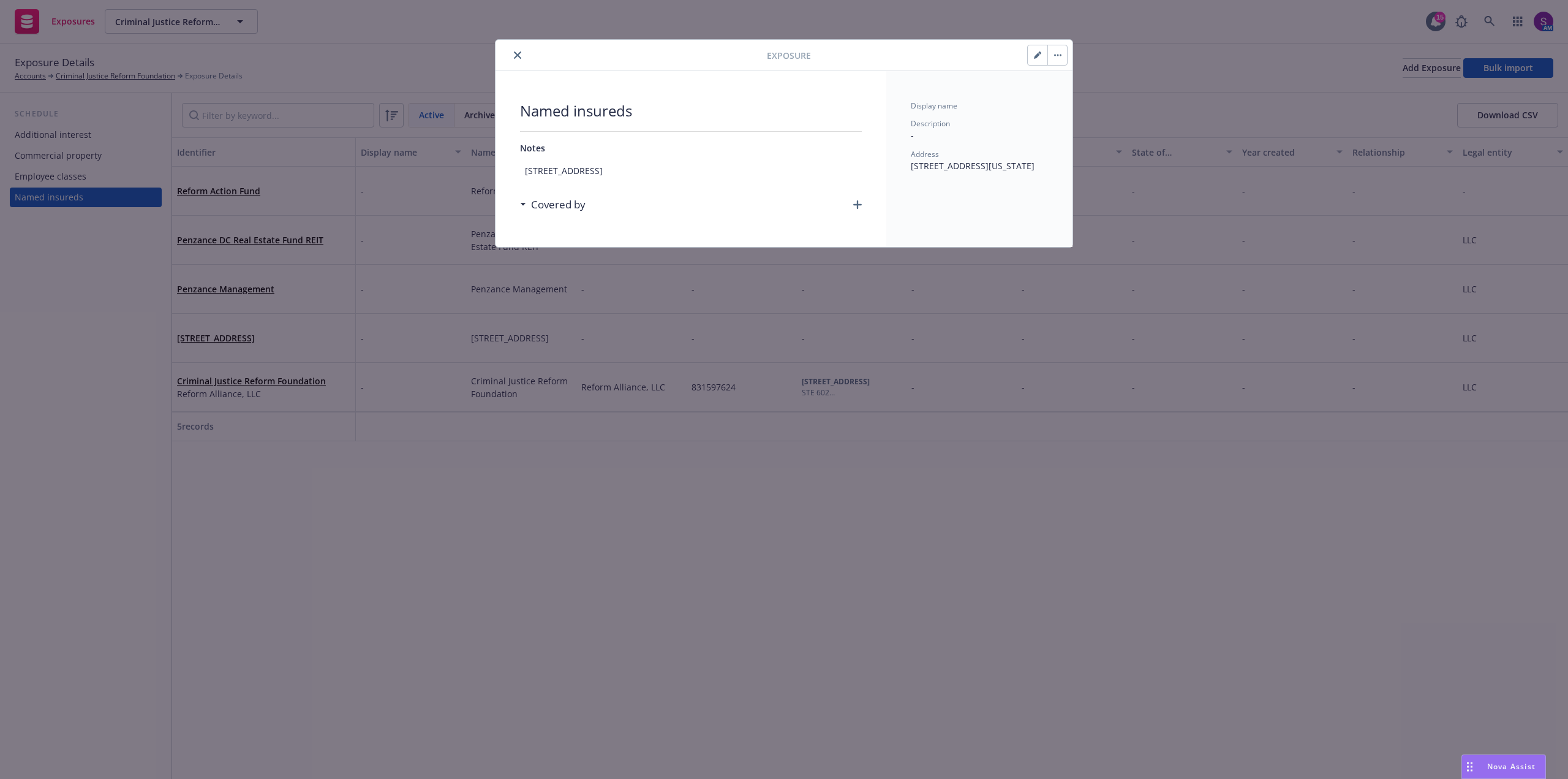
click at [521, 53] on button "close" at bounding box center [517, 55] width 15 height 15
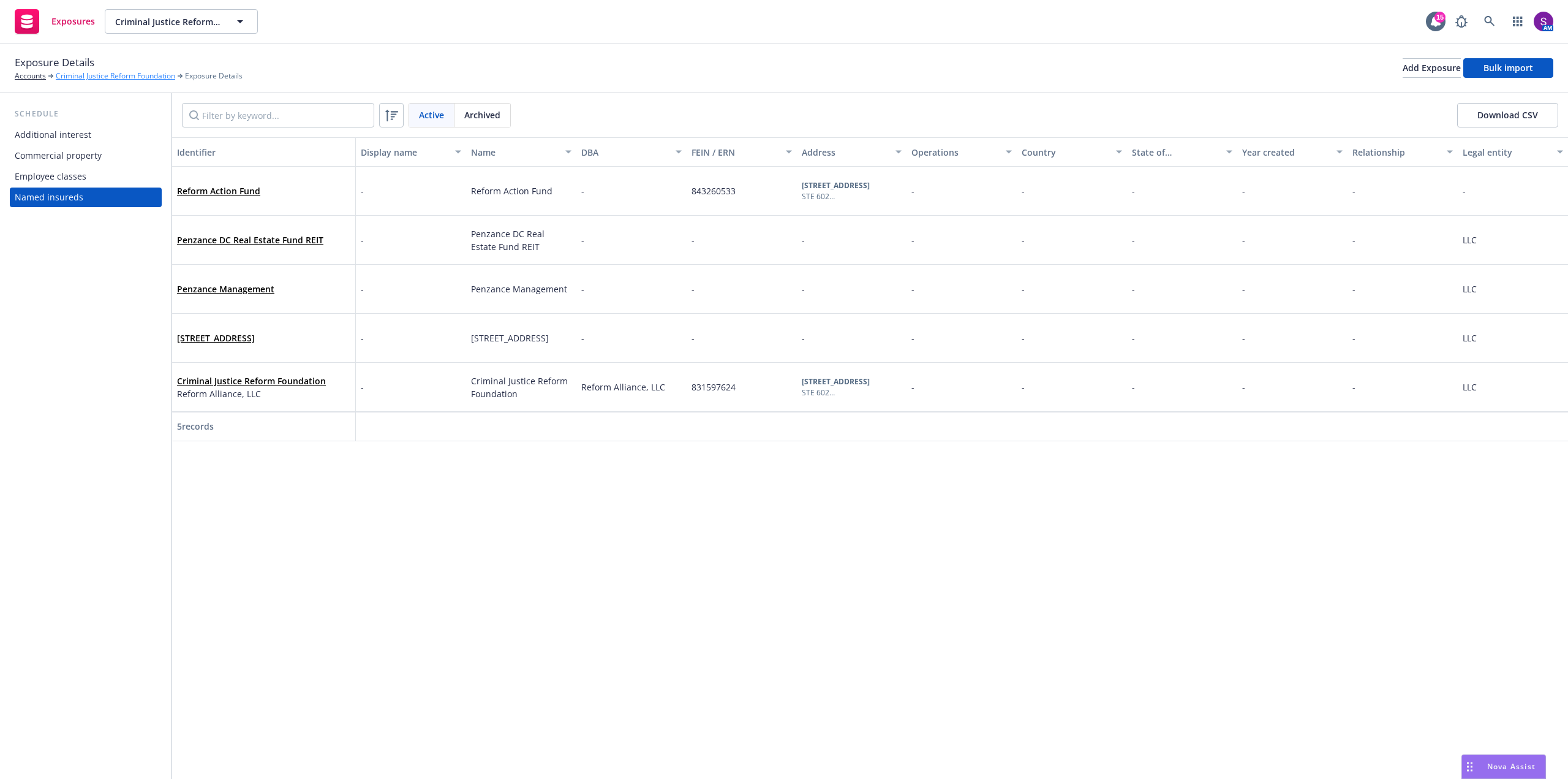
click at [96, 77] on link "Criminal Justice Reform Foundation" at bounding box center [116, 75] width 119 height 11
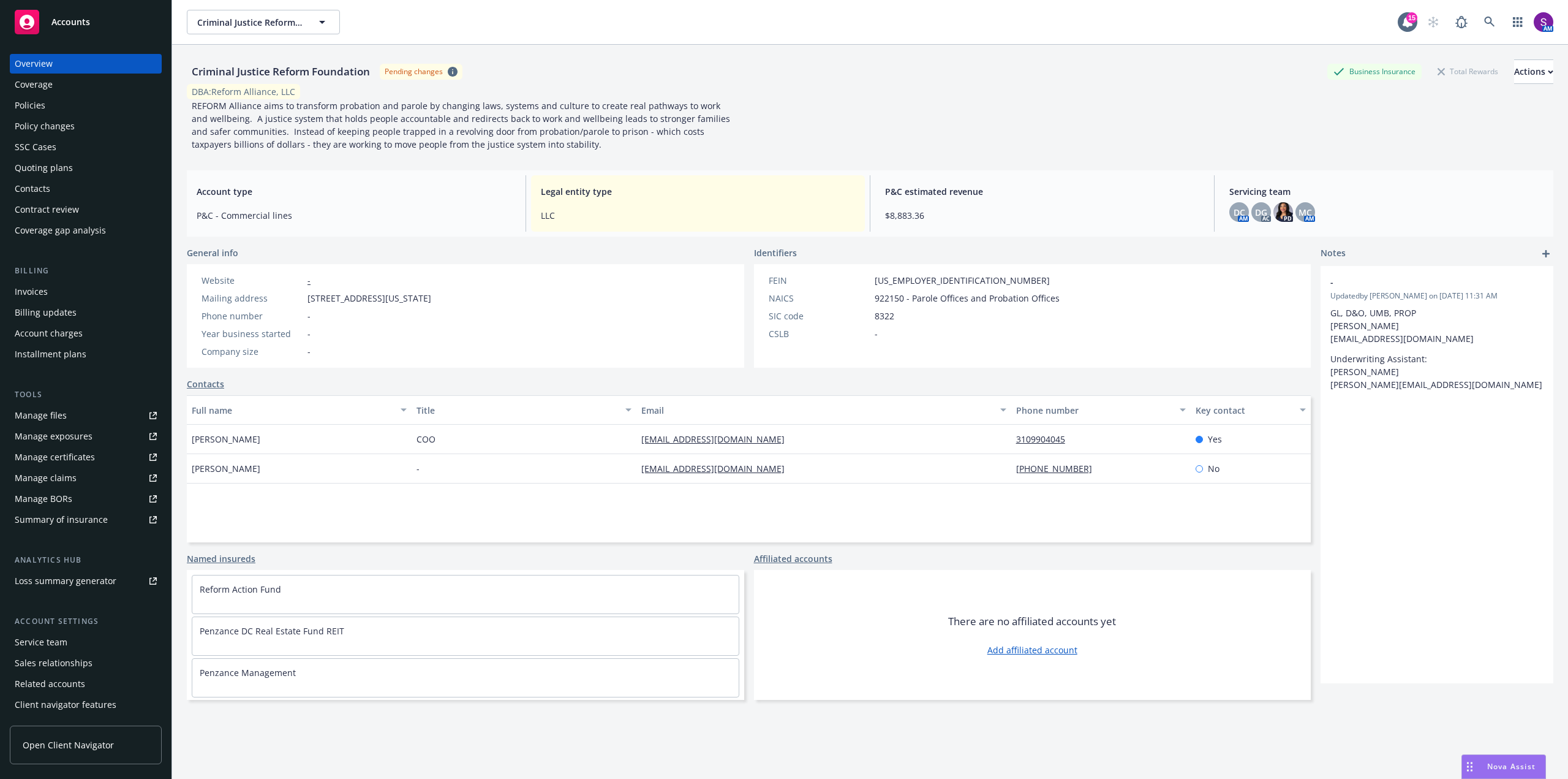
click at [35, 107] on div "Policies" at bounding box center [29, 106] width 30 height 20
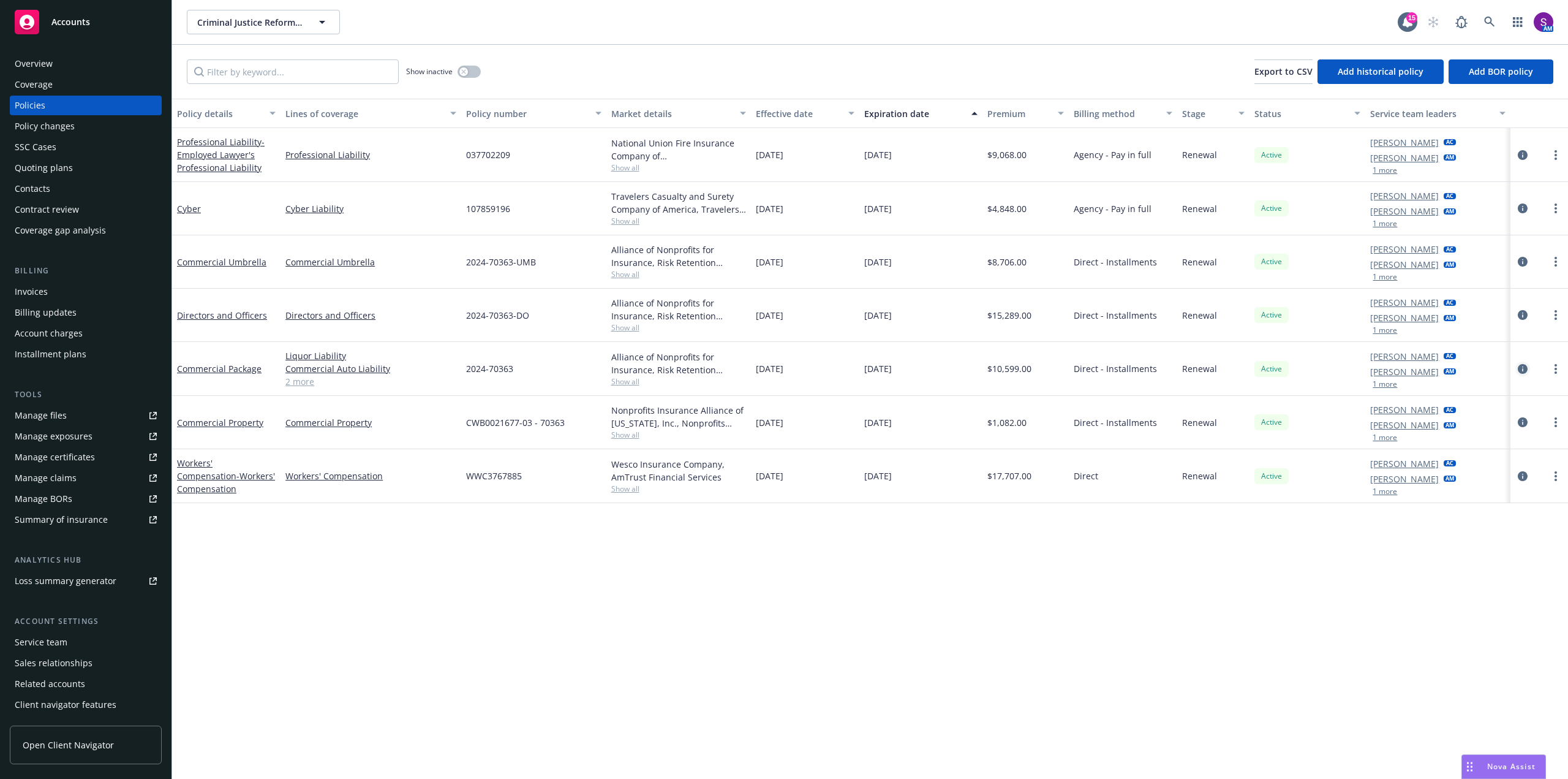
click at [1526, 366] on icon "circleInformation" at bounding box center [1523, 368] width 10 height 10
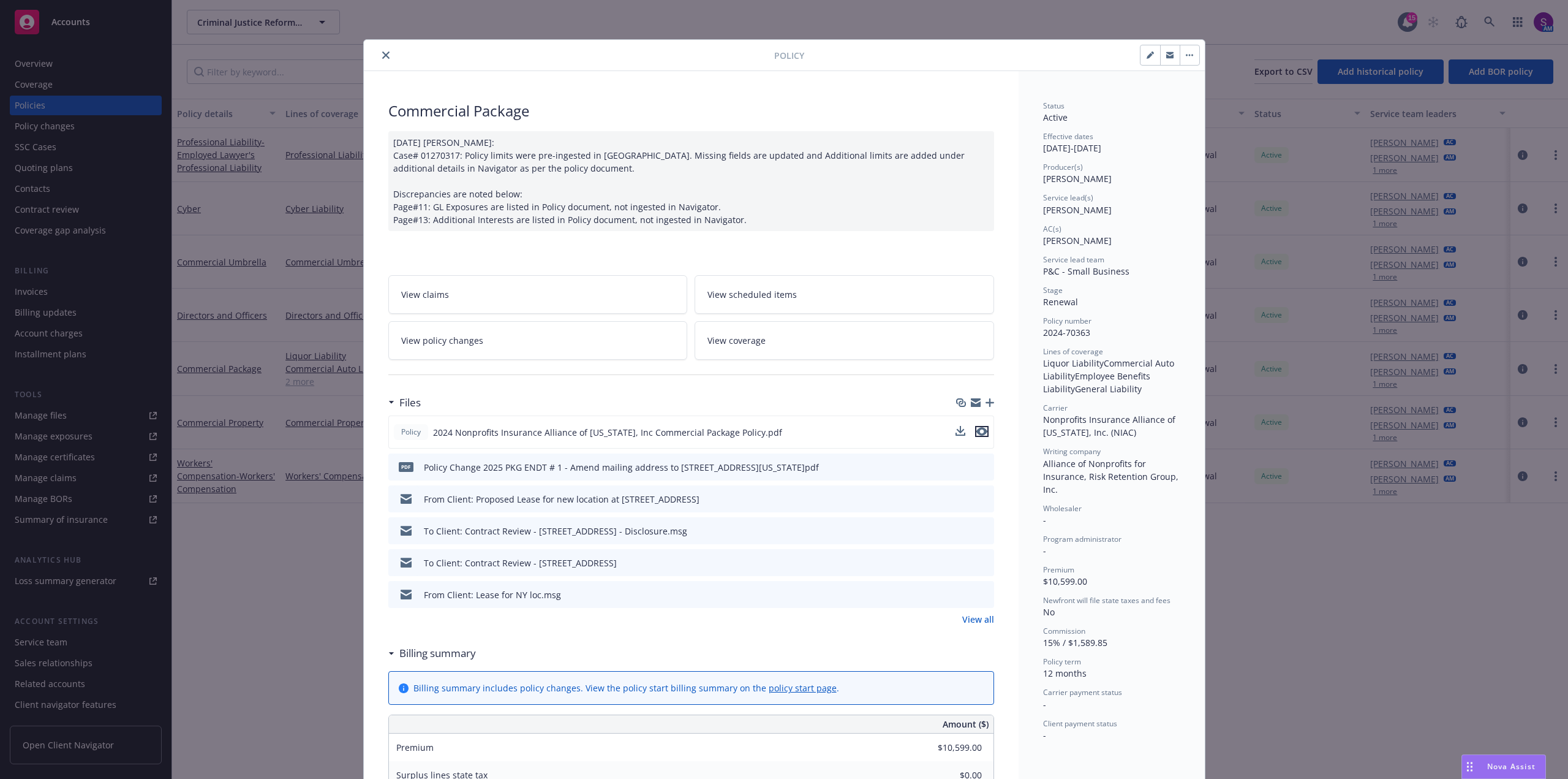
click at [979, 429] on icon "preview file" at bounding box center [981, 431] width 11 height 9
click at [414, 56] on div at bounding box center [571, 55] width 405 height 15
click at [382, 57] on icon "close" at bounding box center [386, 56] width 8 height 8
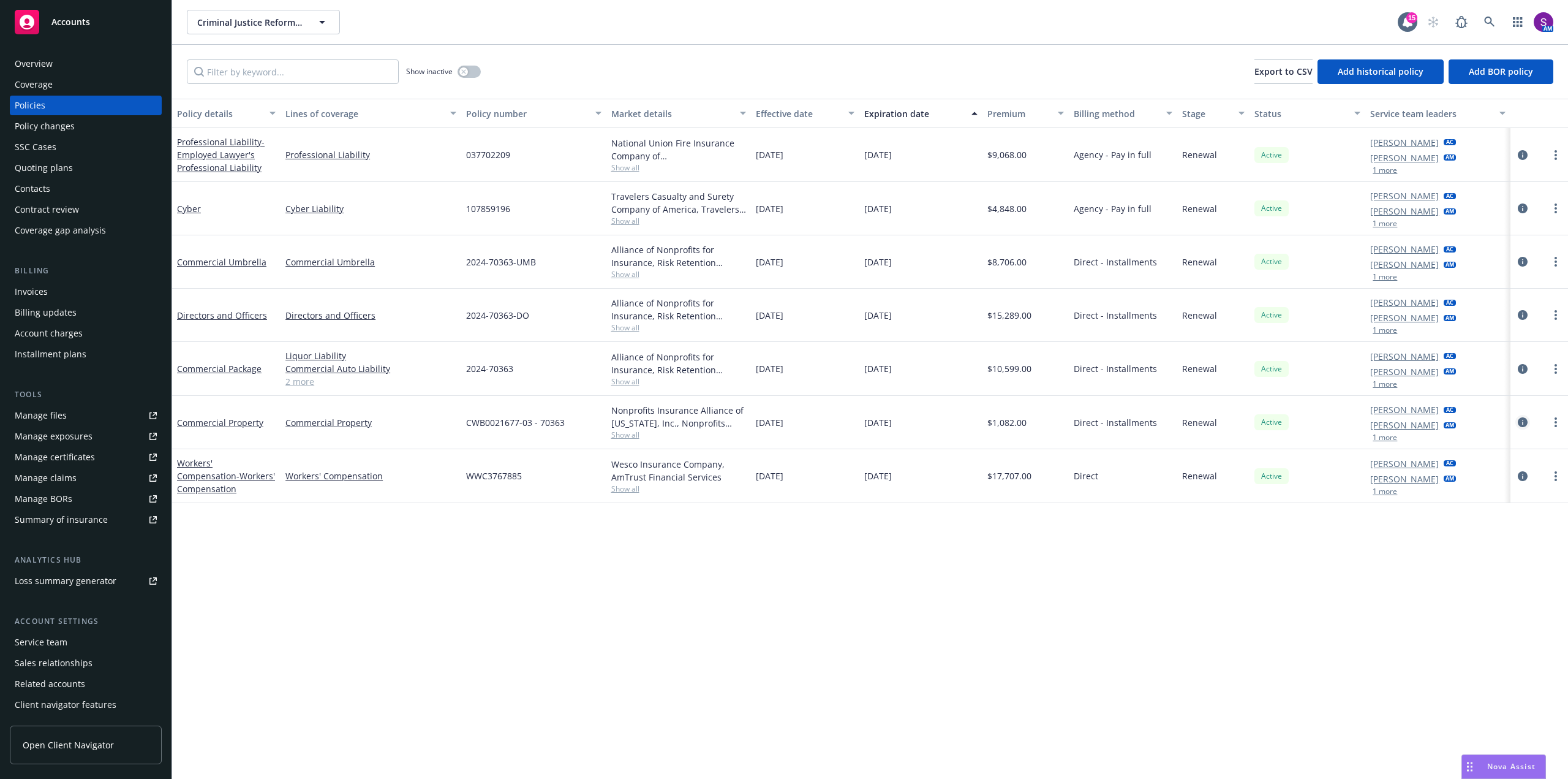
click at [1522, 421] on icon "circleInformation" at bounding box center [1523, 422] width 10 height 10
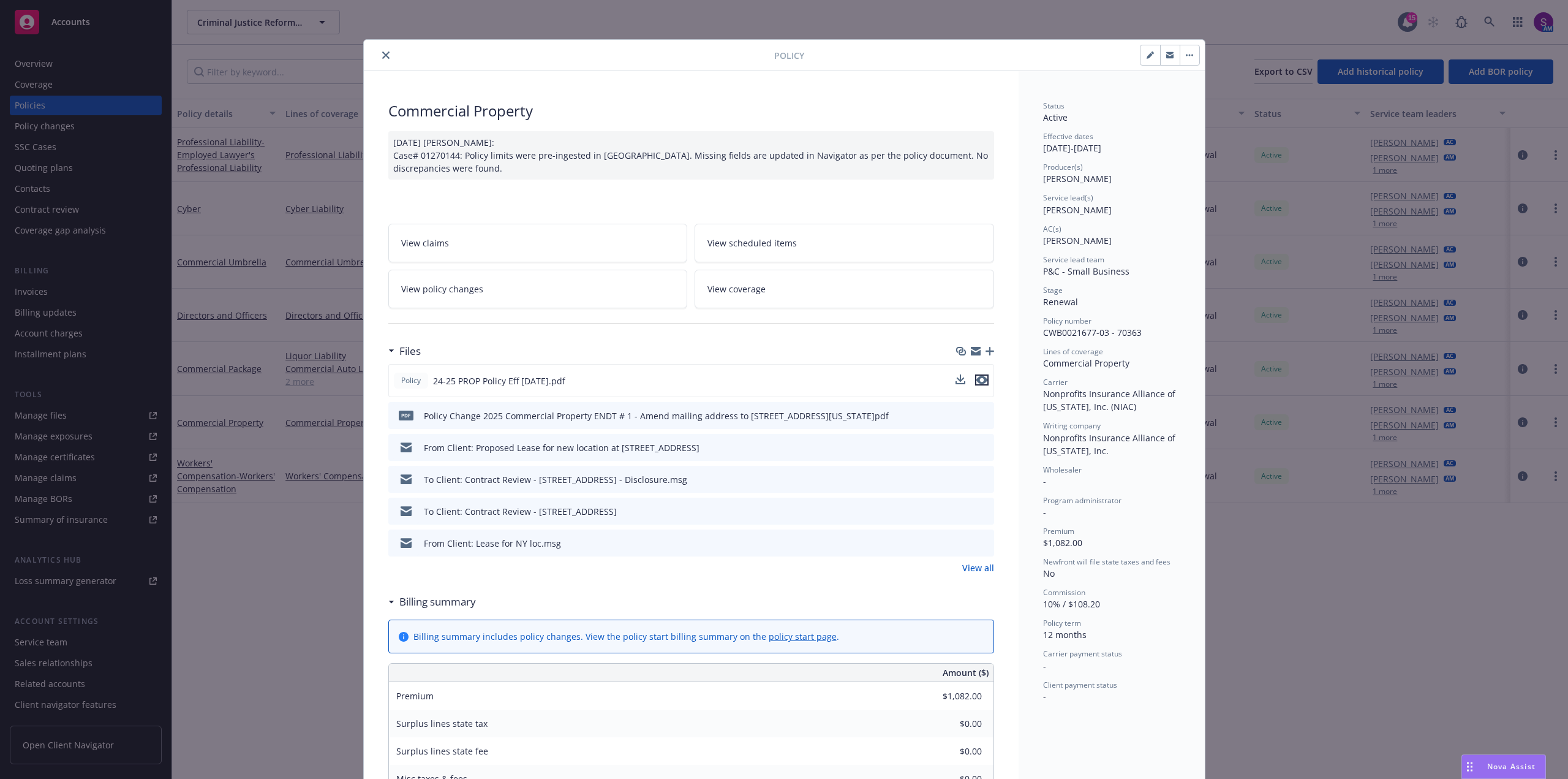
click at [978, 378] on icon "preview file" at bounding box center [981, 379] width 11 height 9
click at [380, 50] on button "close" at bounding box center [385, 55] width 15 height 15
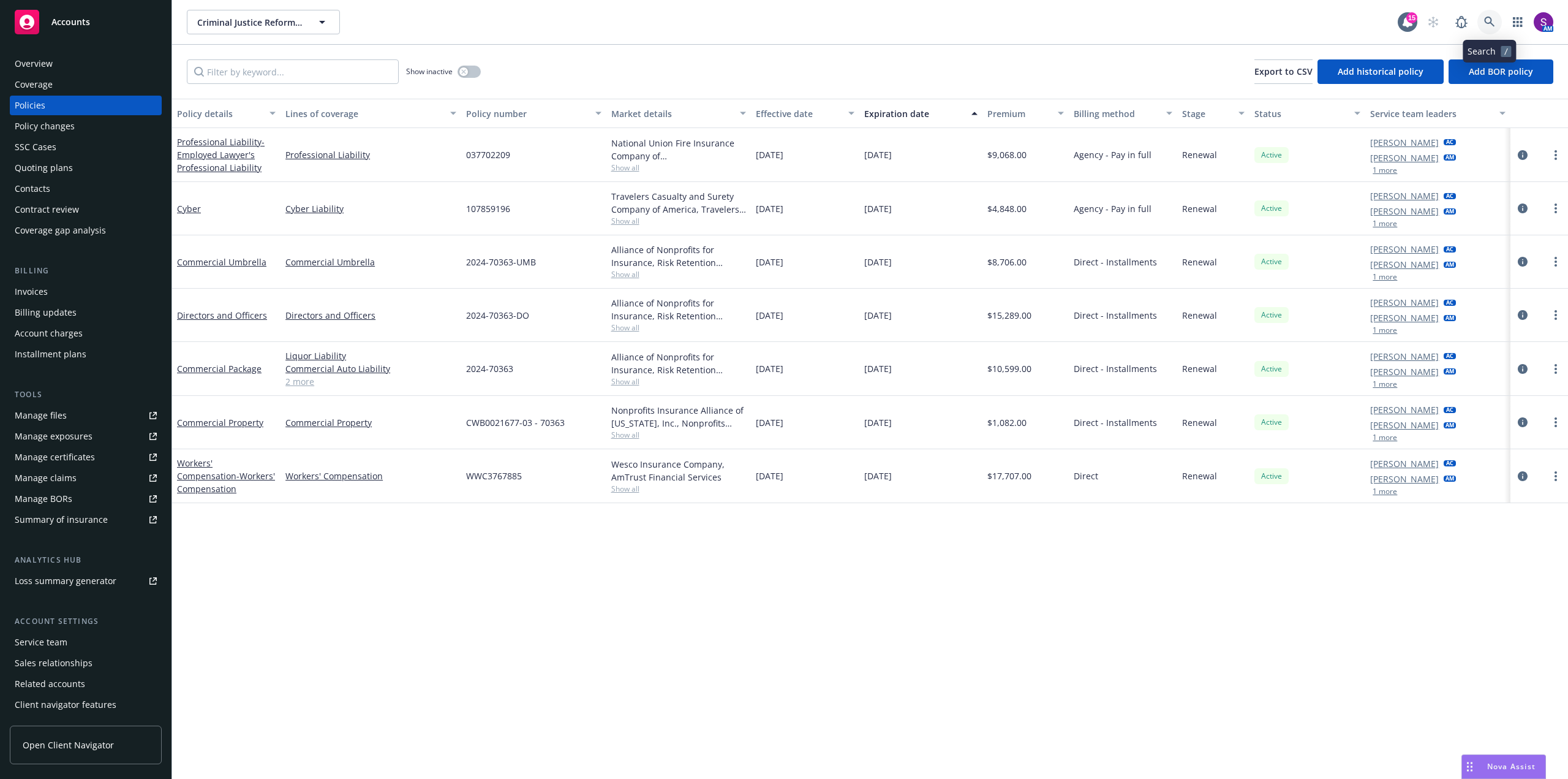
click at [1493, 20] on icon at bounding box center [1489, 22] width 11 height 11
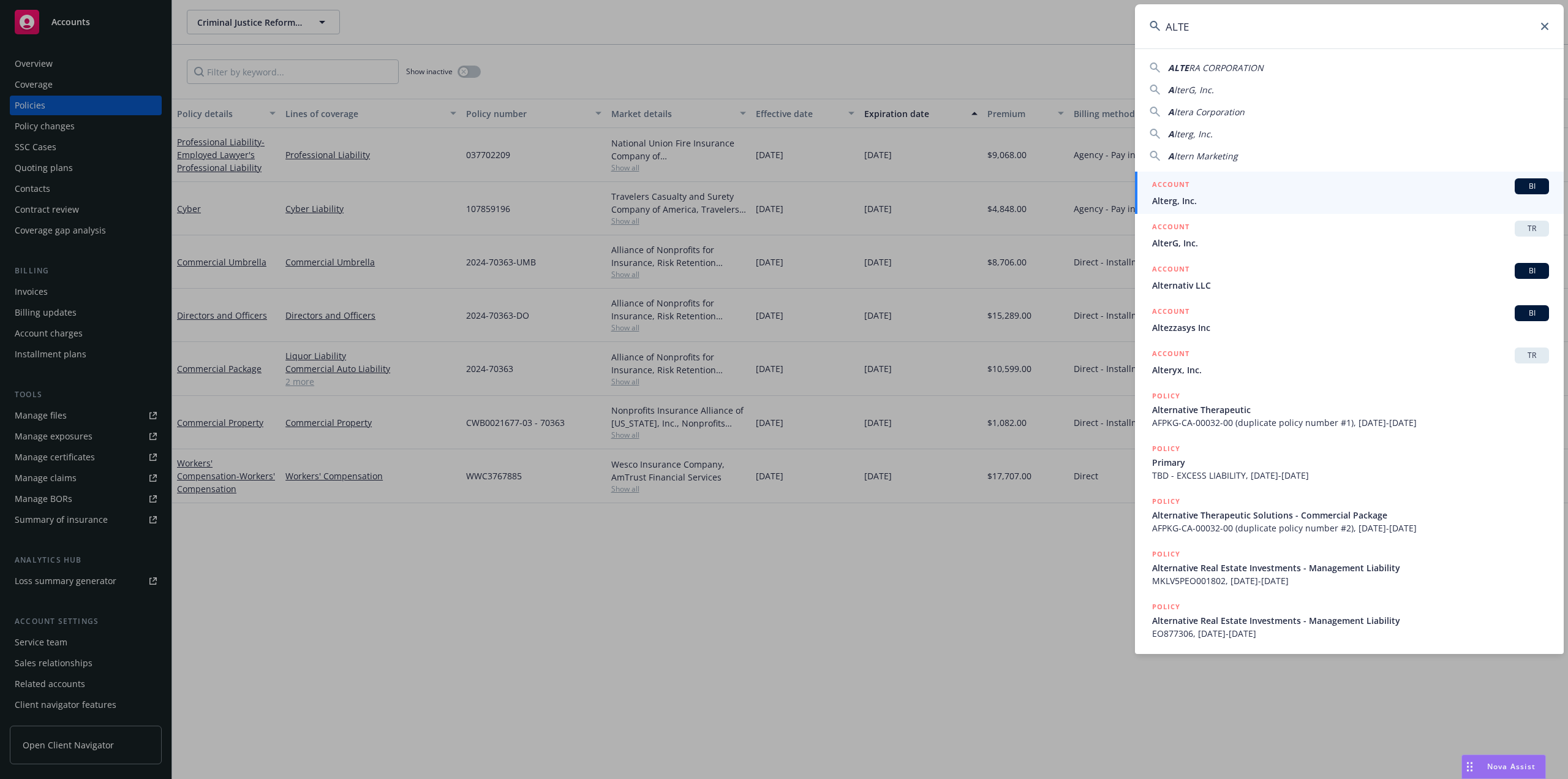
drag, startPoint x: 1205, startPoint y: 26, endPoint x: 1123, endPoint y: 40, distance: 83.2
click at [1123, 40] on div "ALTE ALTE RA CORPORATION A lterG, Inc. A ltera Corporation A lterg, Inc. A lter…" at bounding box center [784, 389] width 1568 height 779
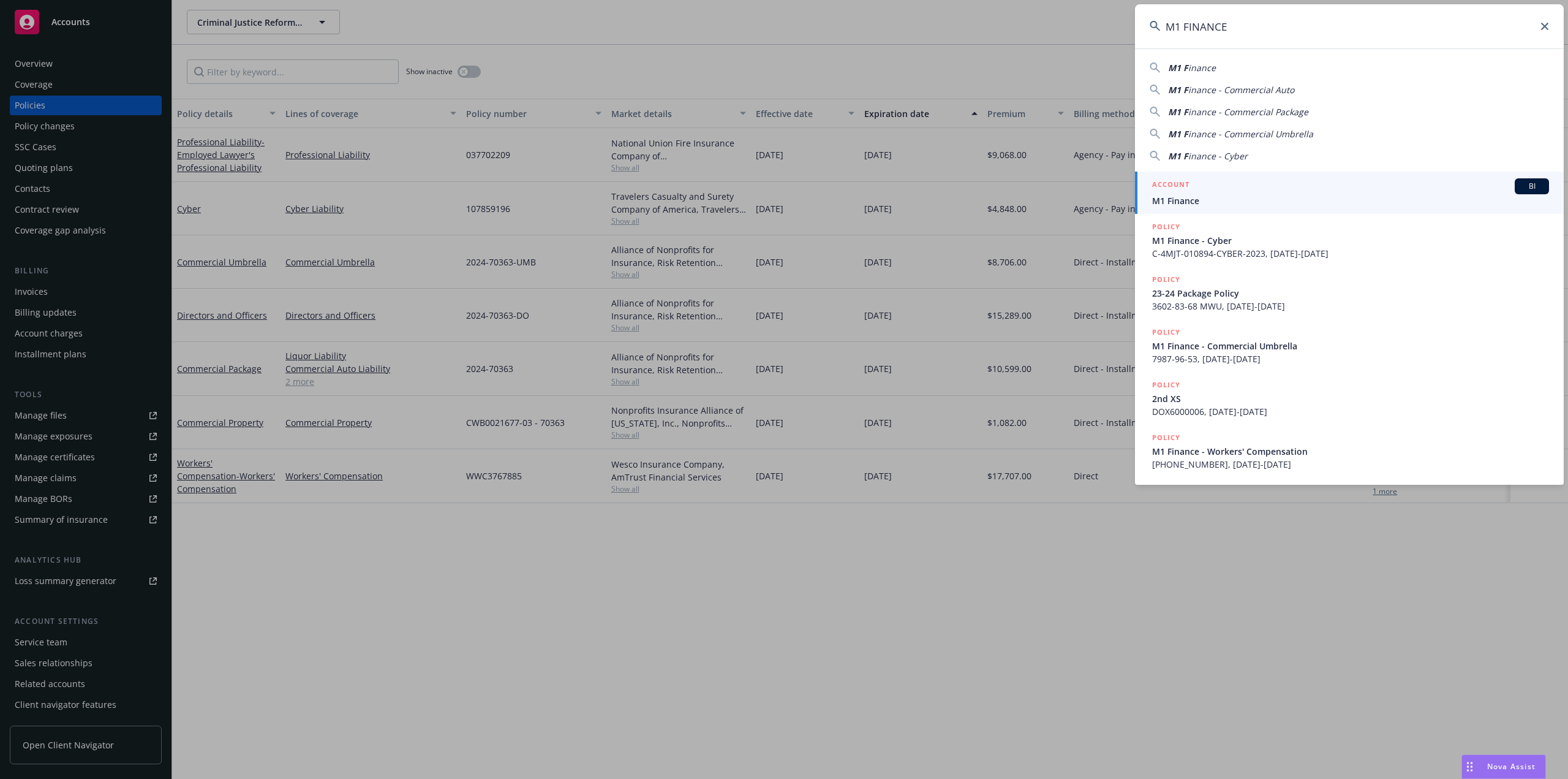
type input "M1 FINANCE"
click at [1206, 203] on span "M1 Finance" at bounding box center [1350, 200] width 397 height 13
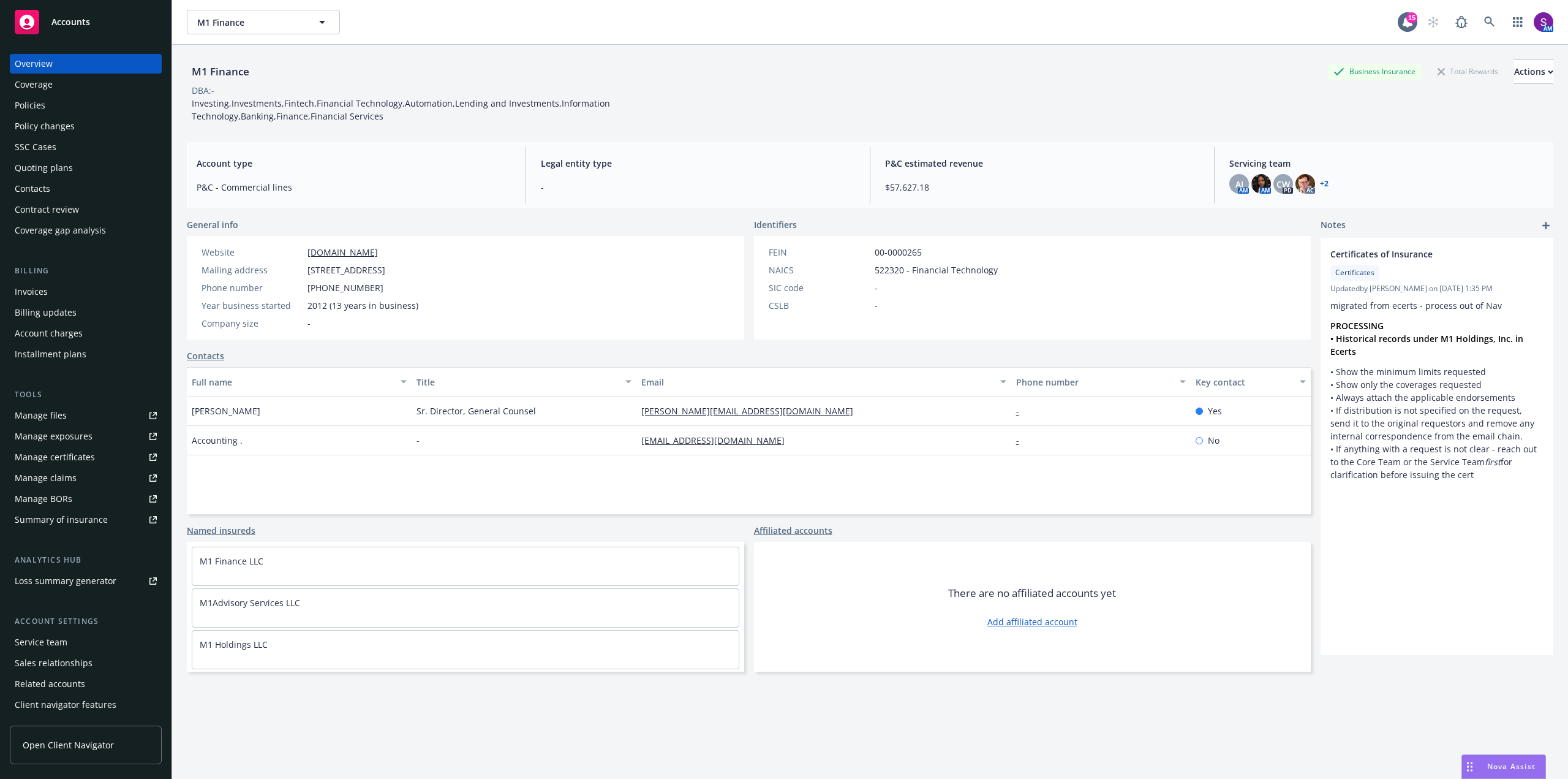
click at [79, 105] on div "Policies" at bounding box center [85, 106] width 142 height 20
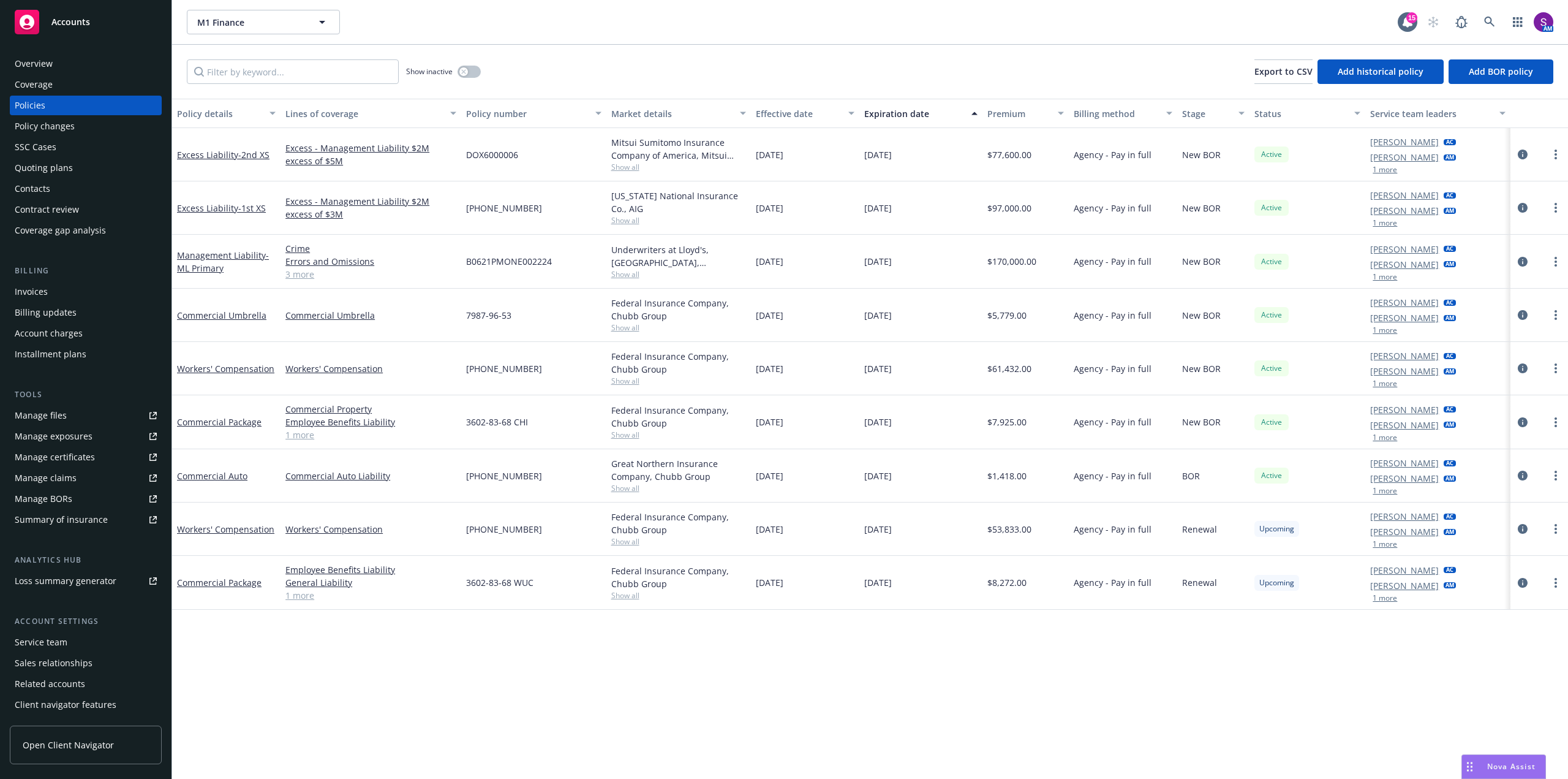
click at [57, 62] on div "Overview" at bounding box center [85, 64] width 142 height 20
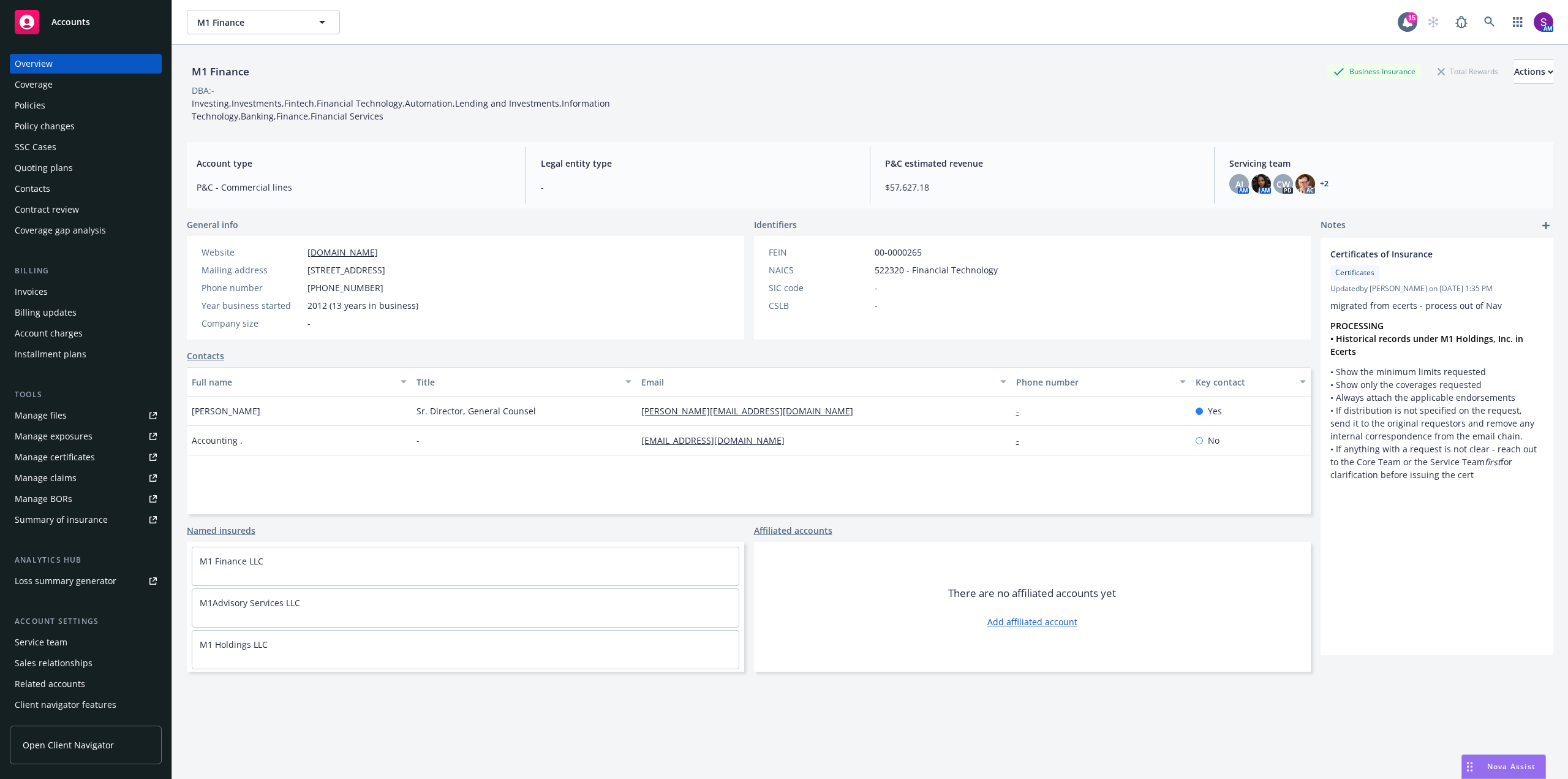
click at [58, 104] on div "Policies" at bounding box center [85, 106] width 142 height 20
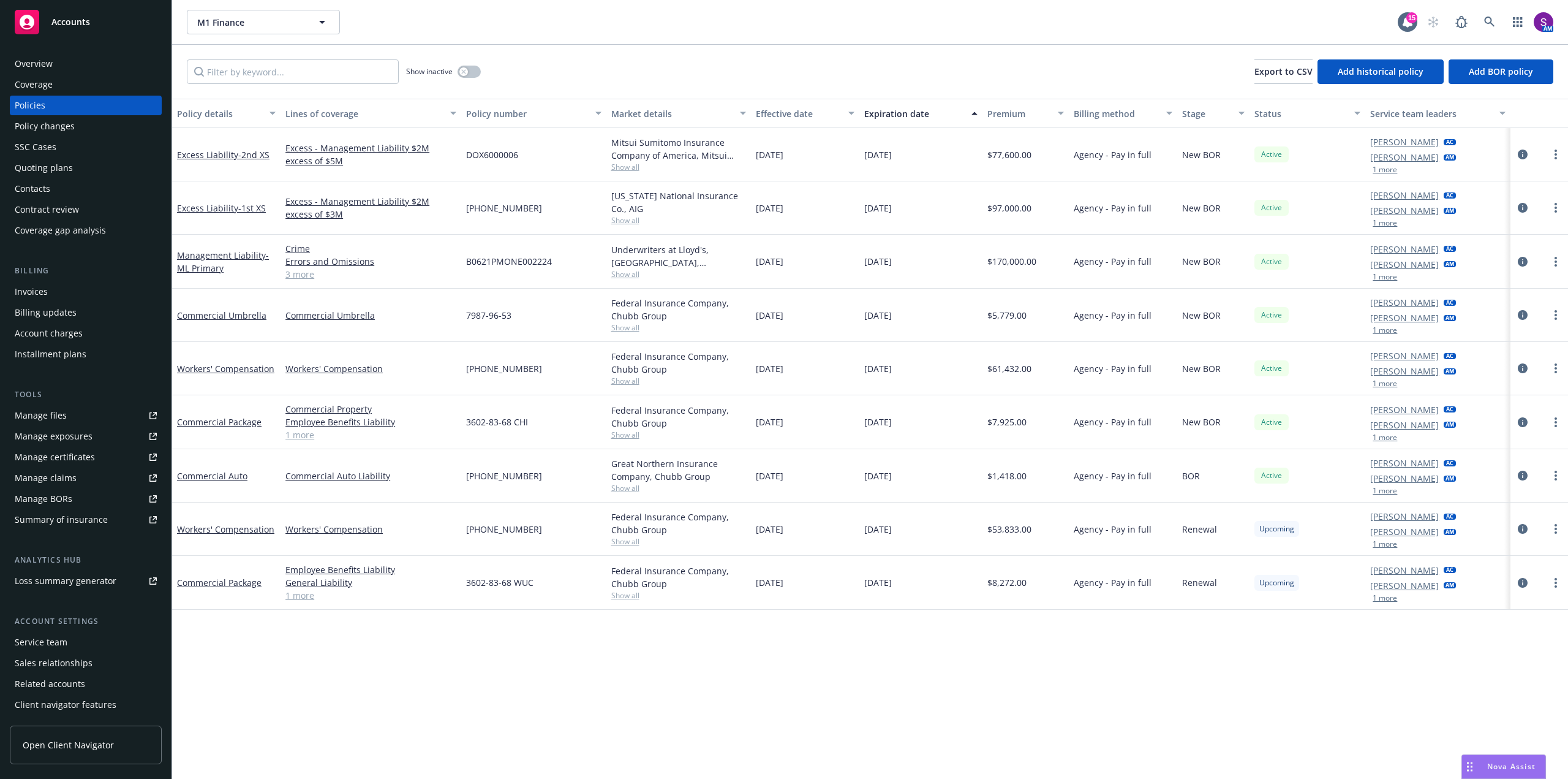
click at [79, 68] on div "Overview" at bounding box center [85, 64] width 142 height 20
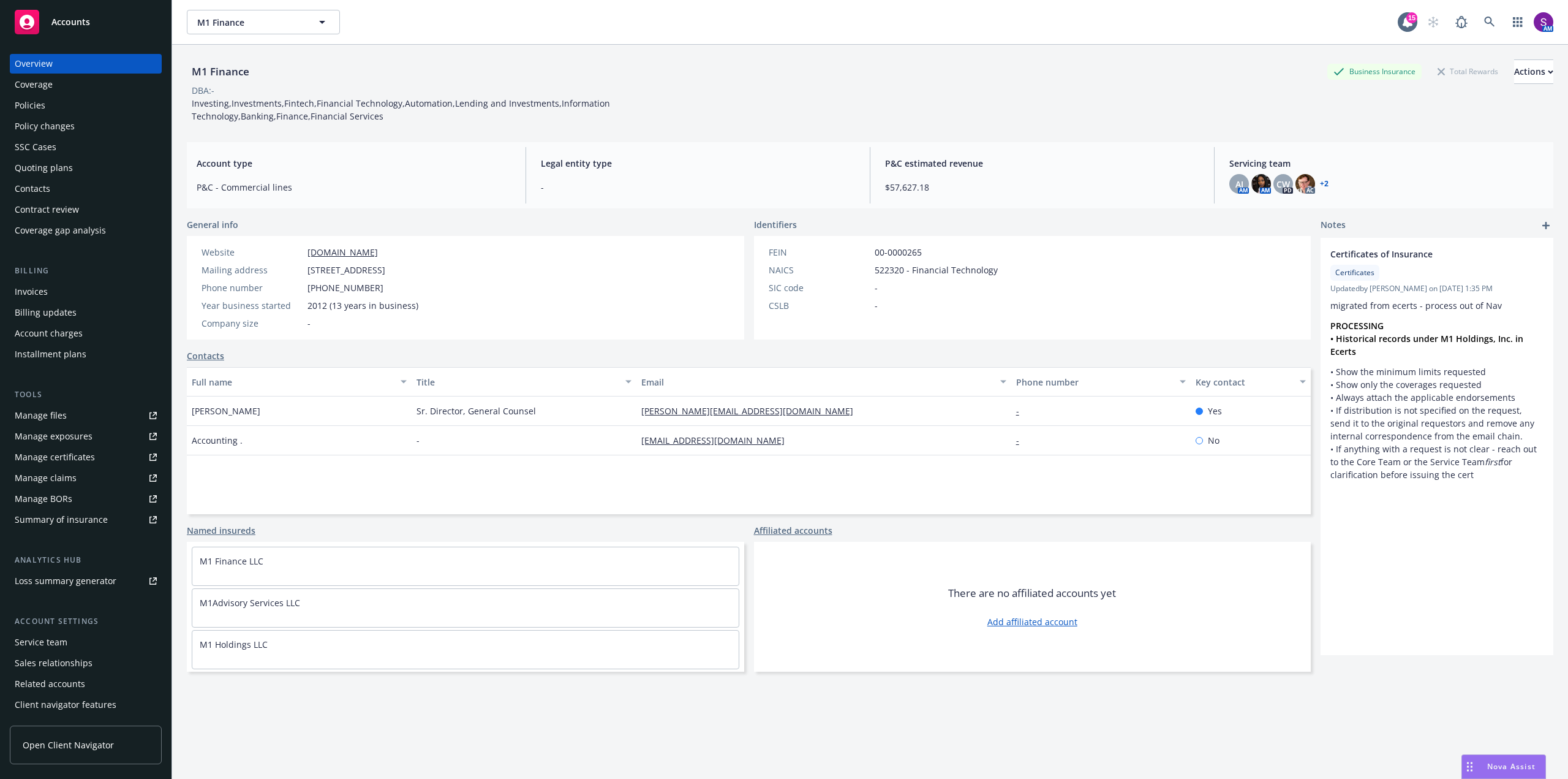
click at [63, 111] on div "Policies" at bounding box center [85, 106] width 142 height 20
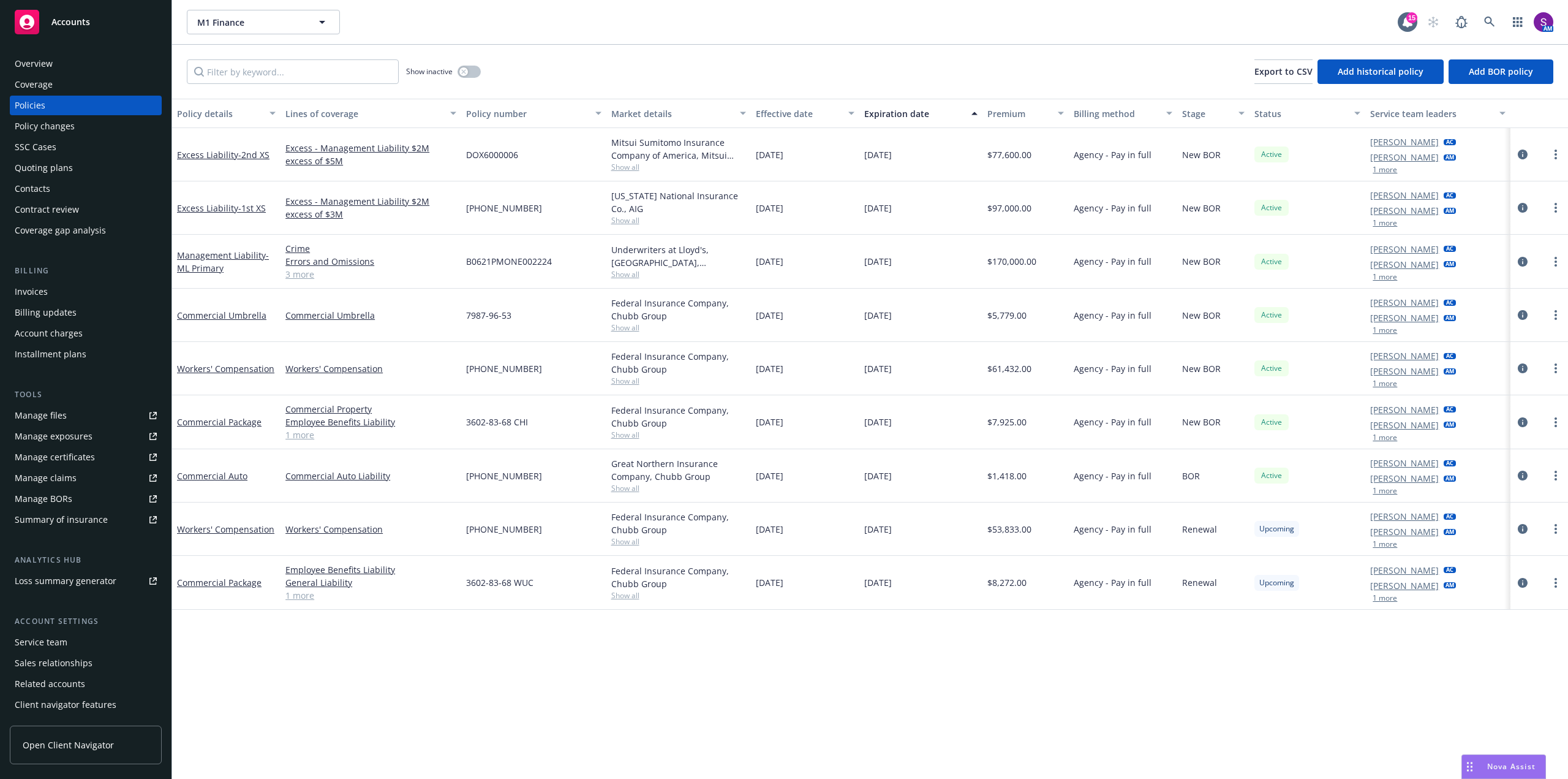
click at [1391, 384] on button "1 more" at bounding box center [1384, 384] width 24 height 8
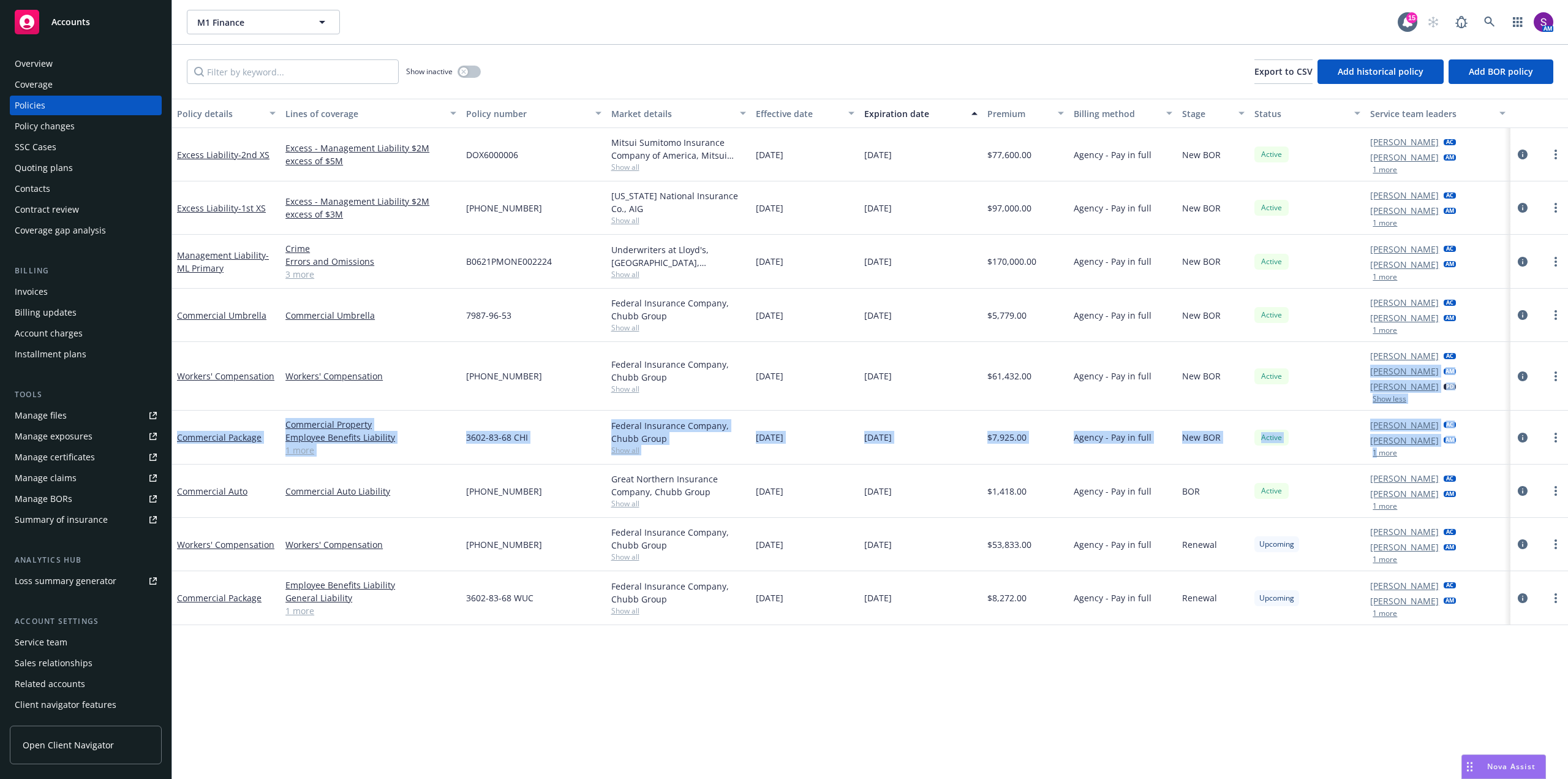
drag, startPoint x: 1374, startPoint y: 419, endPoint x: 1378, endPoint y: 463, distance: 44.2
click at [1378, 463] on div "Excess Liability - 2nd XS Excess - Management Liability $2M excess of $5M DOX60…" at bounding box center [870, 349] width 1396 height 441
click at [1331, 446] on div "Active" at bounding box center [1307, 437] width 116 height 54
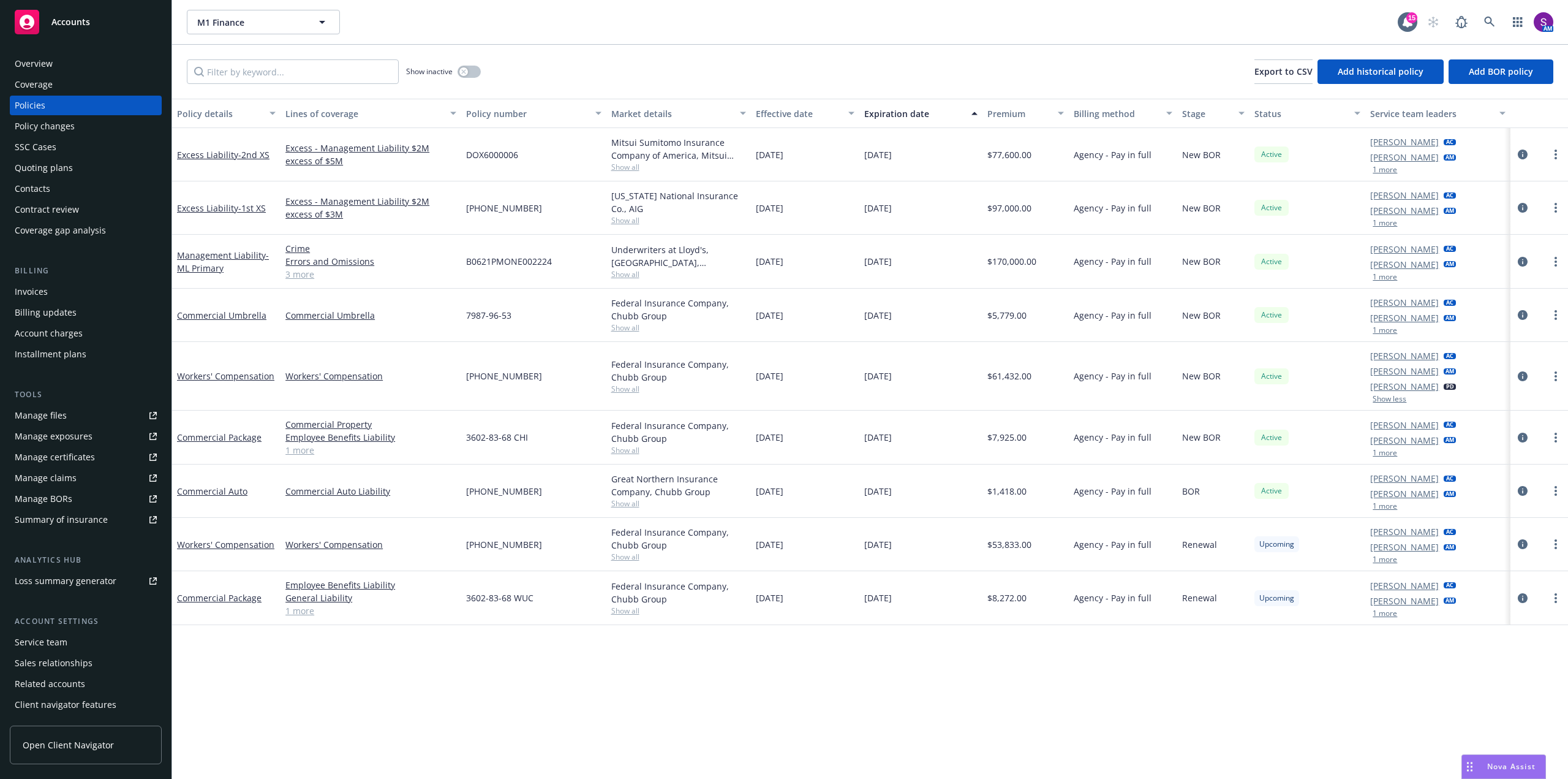
click at [1387, 277] on button "1 more" at bounding box center [1384, 277] width 24 height 8
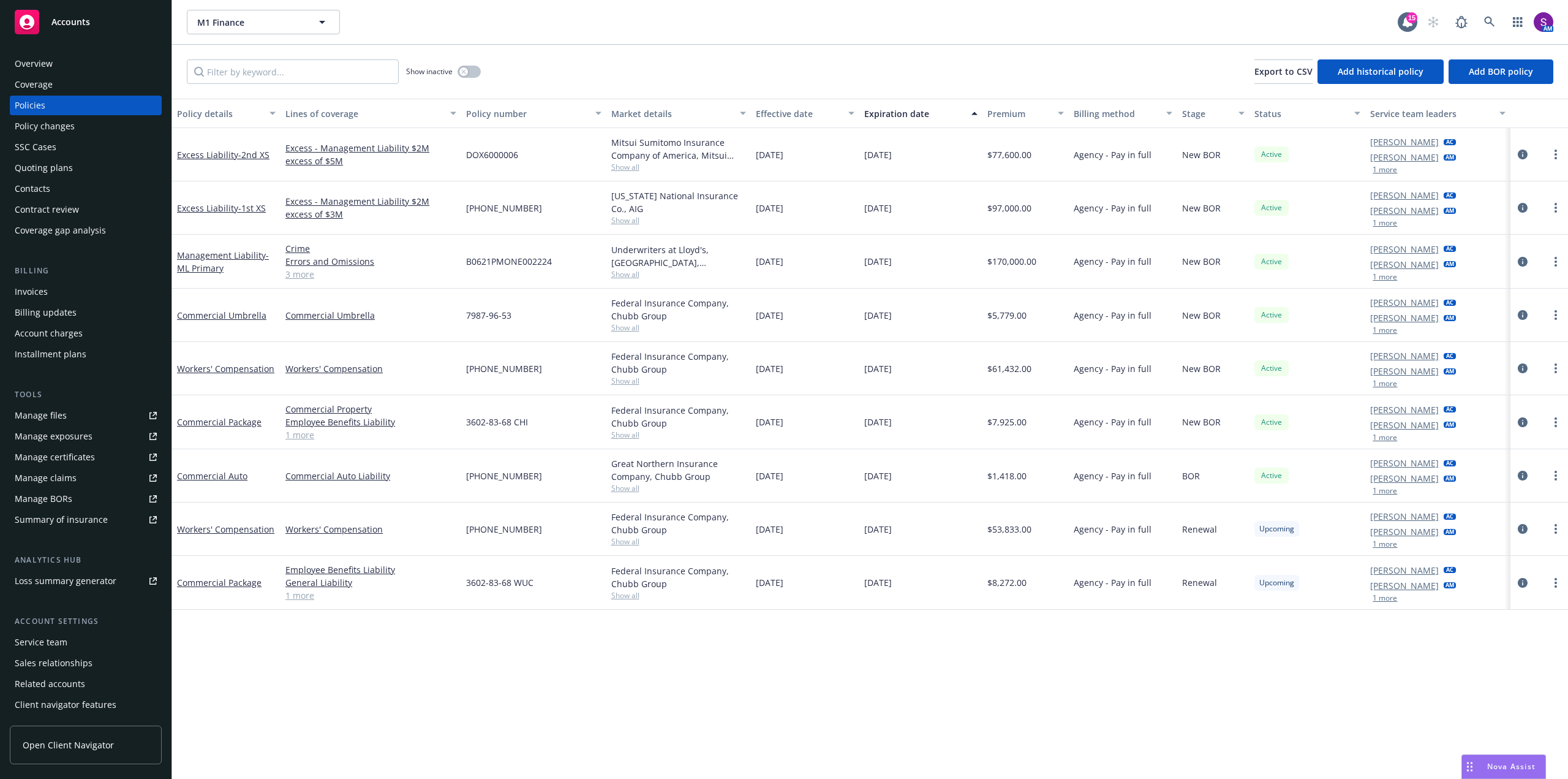
click at [58, 416] on div "Manage files" at bounding box center [40, 415] width 52 height 20
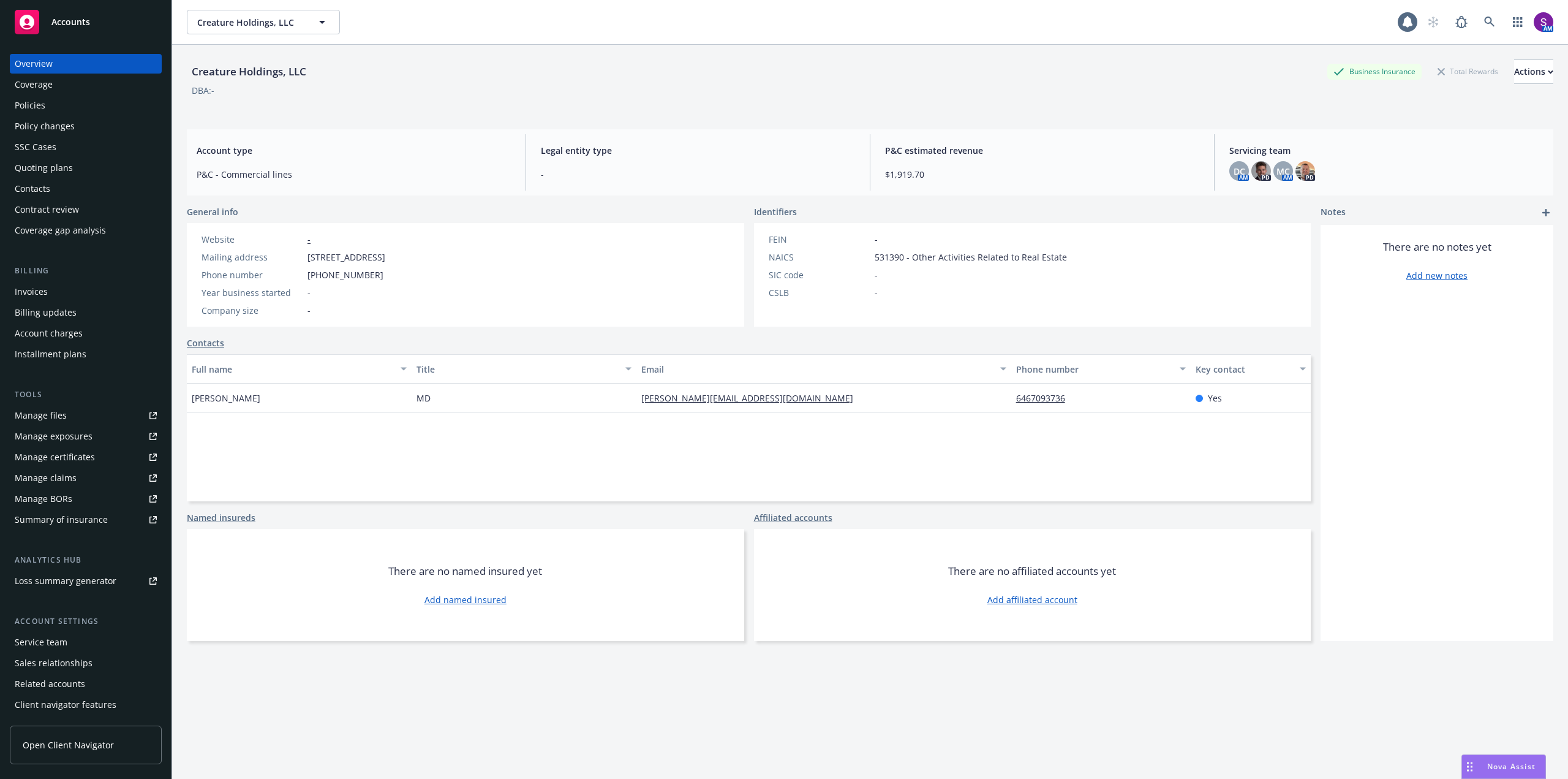
click at [42, 105] on div "Policies" at bounding box center [29, 106] width 30 height 20
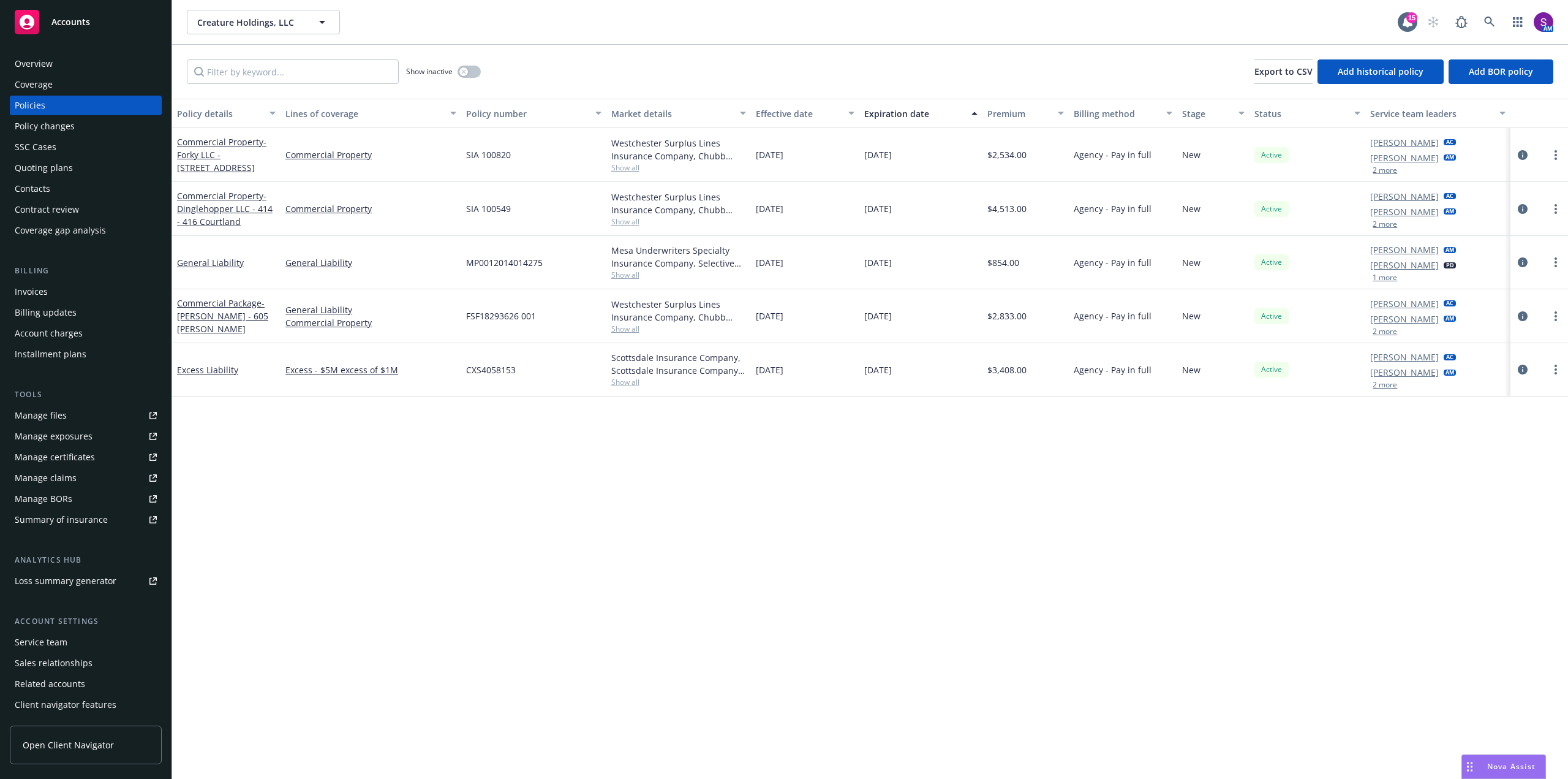
click at [442, 517] on div "Policy details Lines of coverage Policy number Market details Effective date Ex…" at bounding box center [870, 439] width 1396 height 680
click at [1492, 18] on icon at bounding box center [1489, 22] width 11 height 11
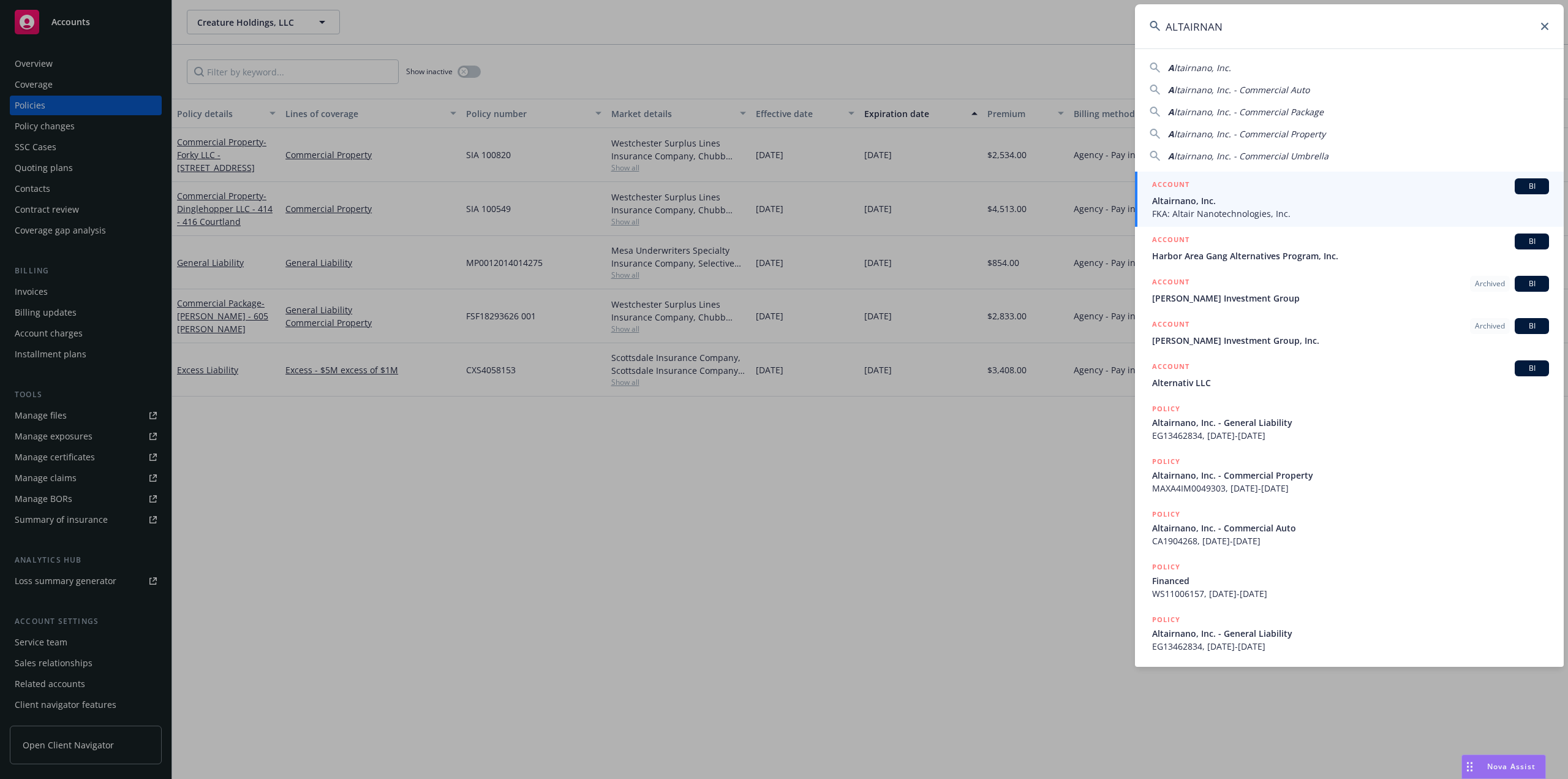
type input "ALTAIRNANO"
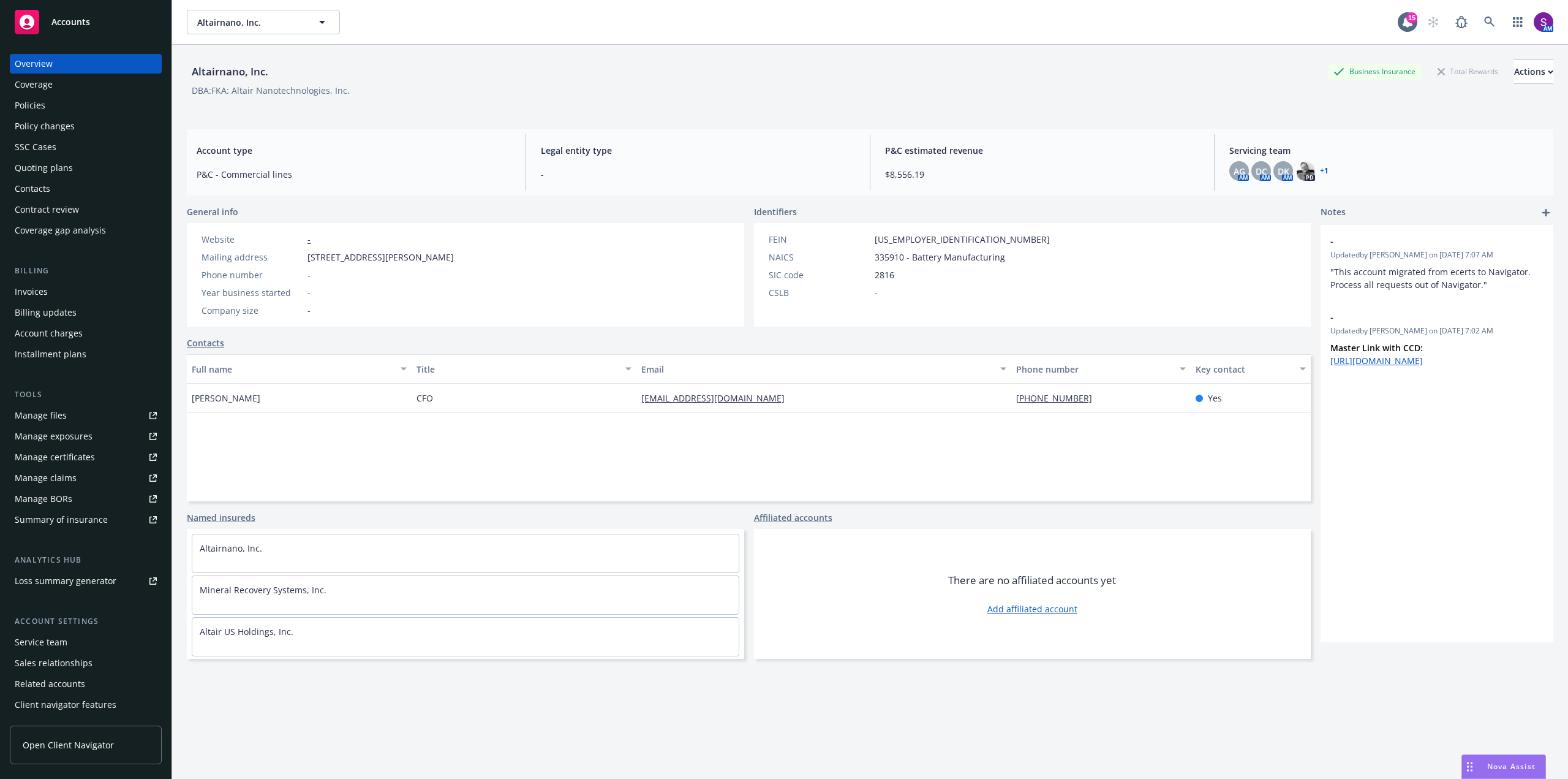
click at [43, 106] on div "Policies" at bounding box center [29, 106] width 30 height 20
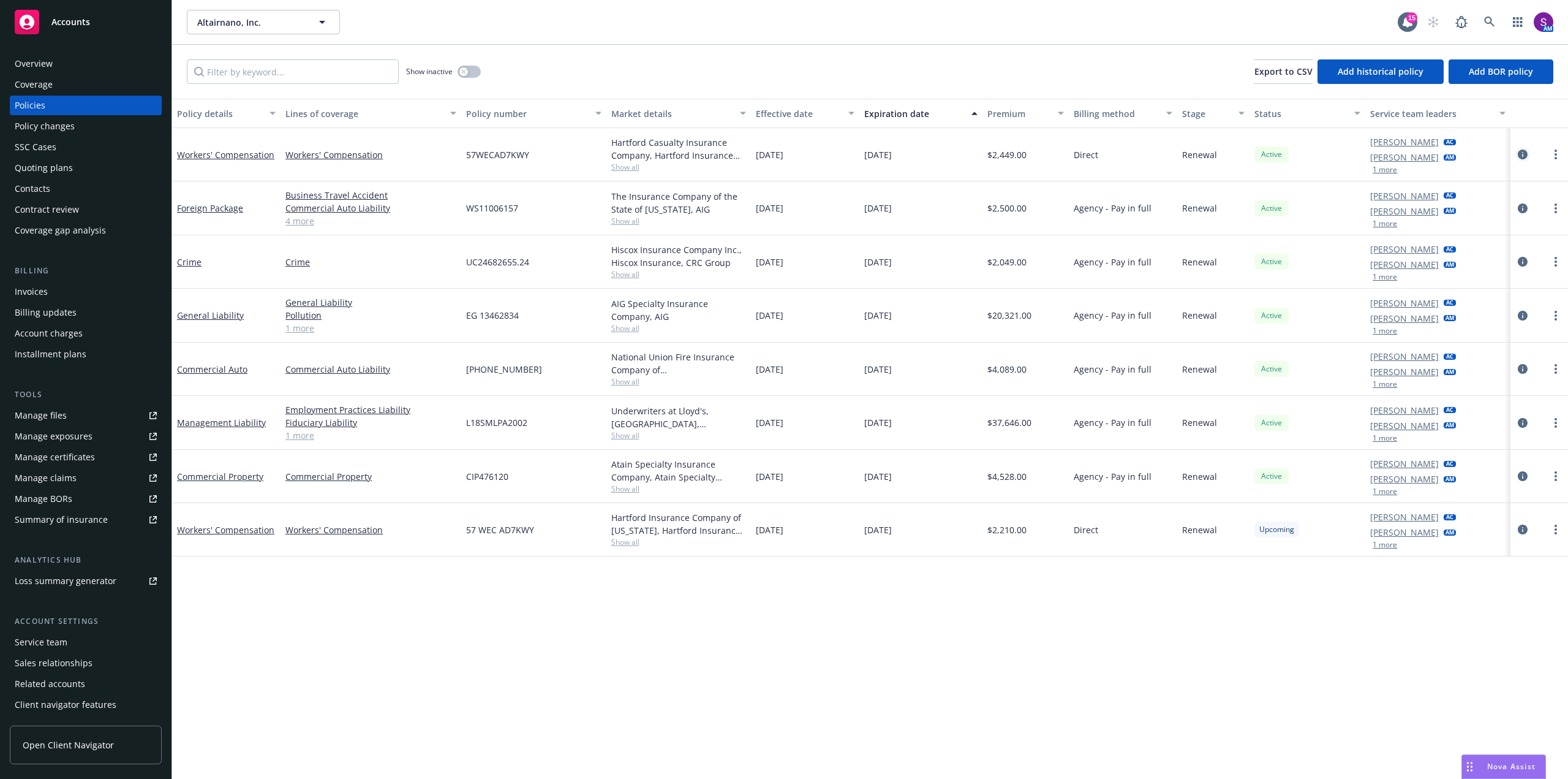
click at [1523, 155] on icon "circleInformation" at bounding box center [1523, 155] width 10 height 10
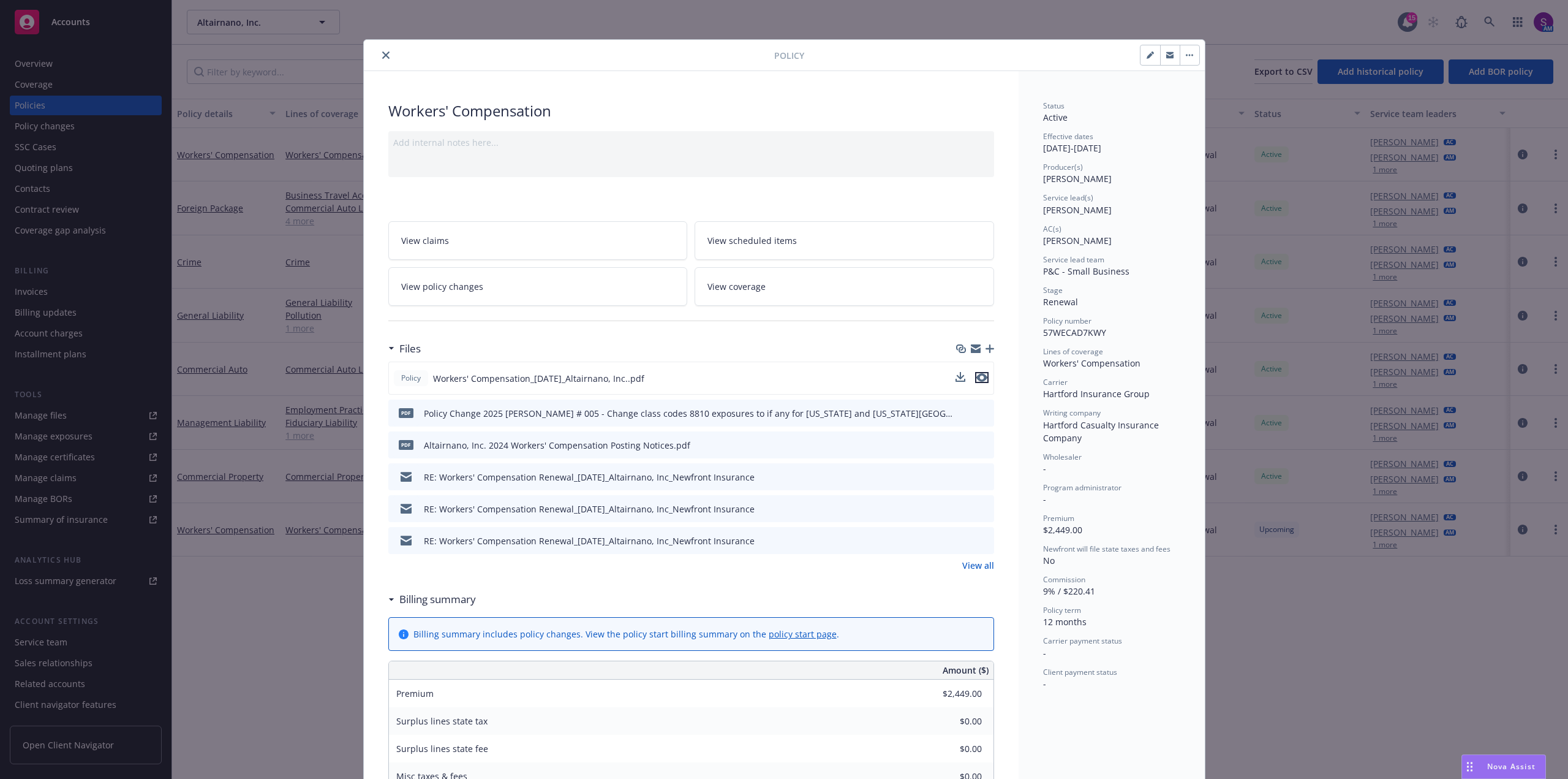
click at [979, 379] on icon "preview file" at bounding box center [981, 377] width 11 height 9
click at [382, 55] on icon "close" at bounding box center [386, 56] width 8 height 8
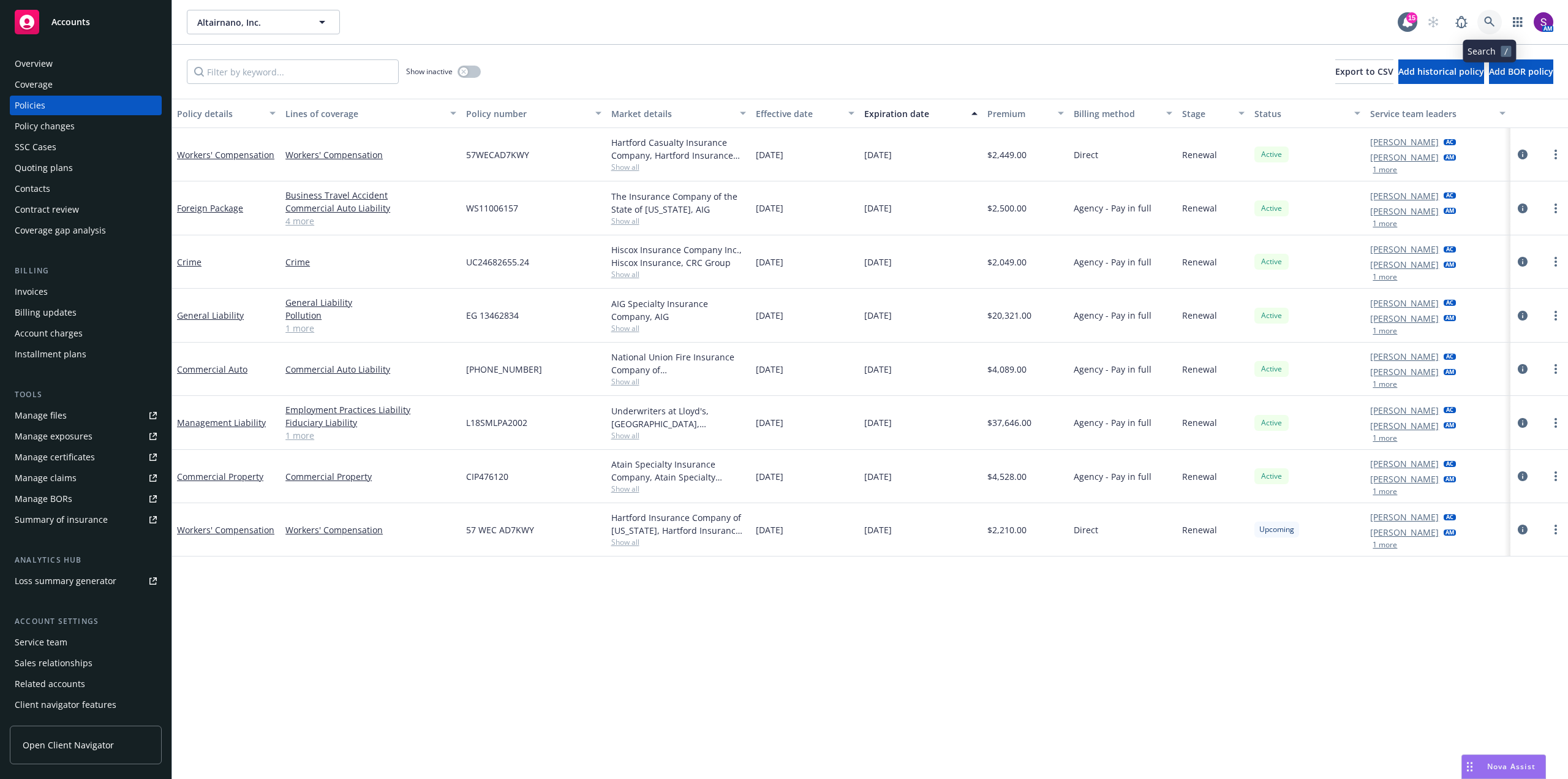
click at [1489, 28] on link at bounding box center [1489, 22] width 24 height 24
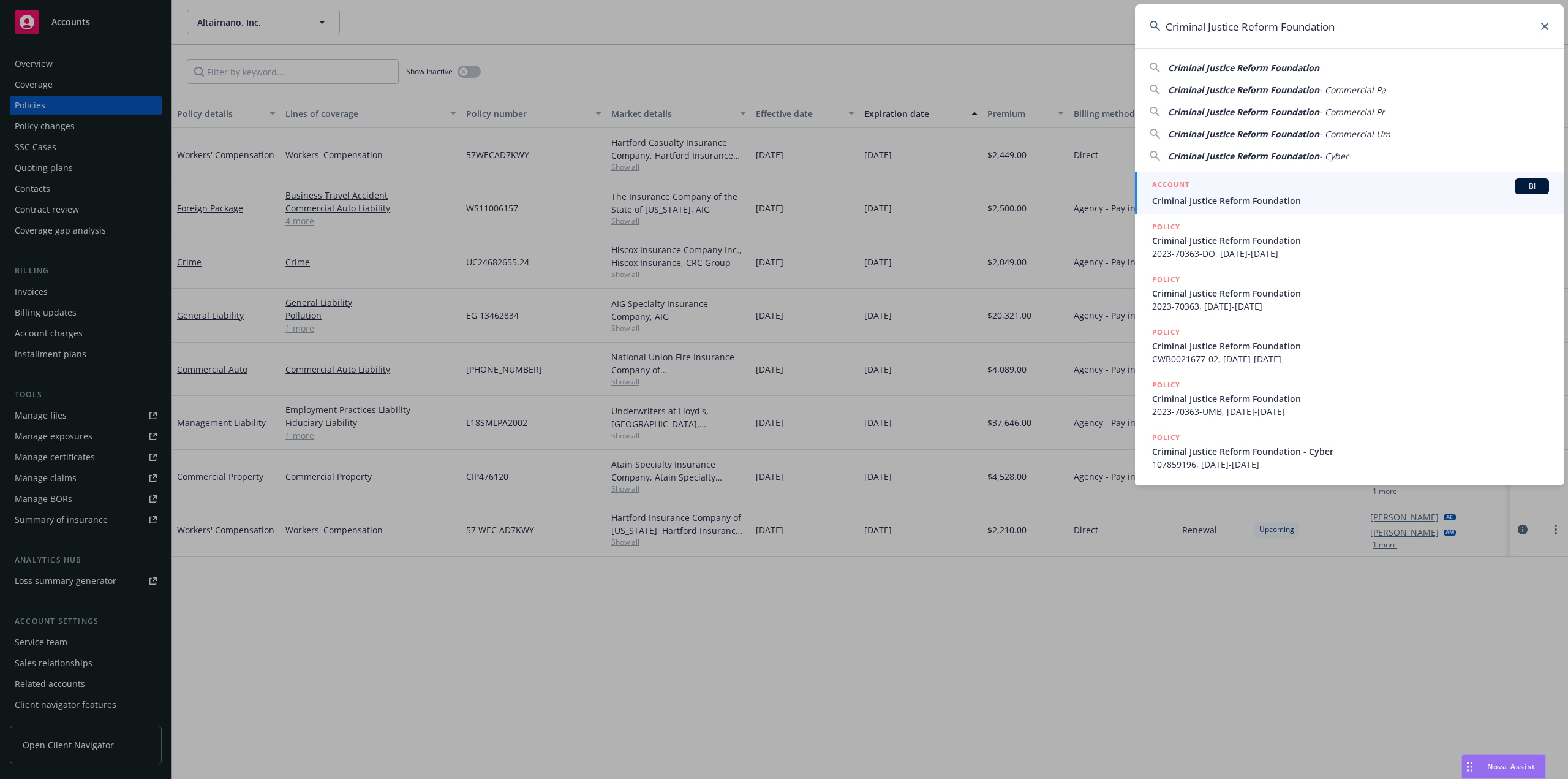
type input "Criminal Justice Reform Foundation"
click at [1239, 200] on span "Criminal Justice Reform Foundation" at bounding box center [1350, 200] width 397 height 13
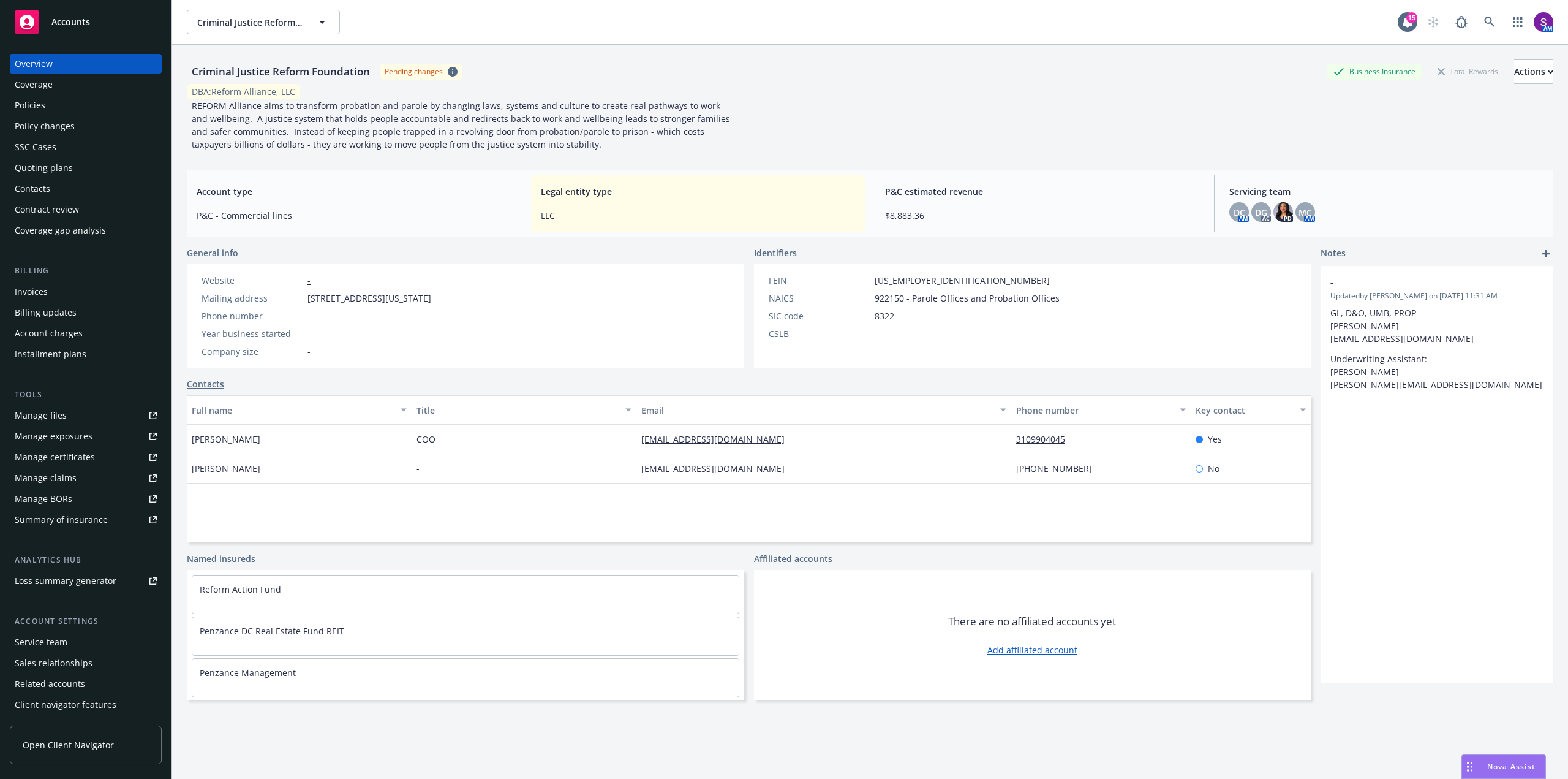
click at [36, 105] on div "Policies" at bounding box center [29, 106] width 30 height 20
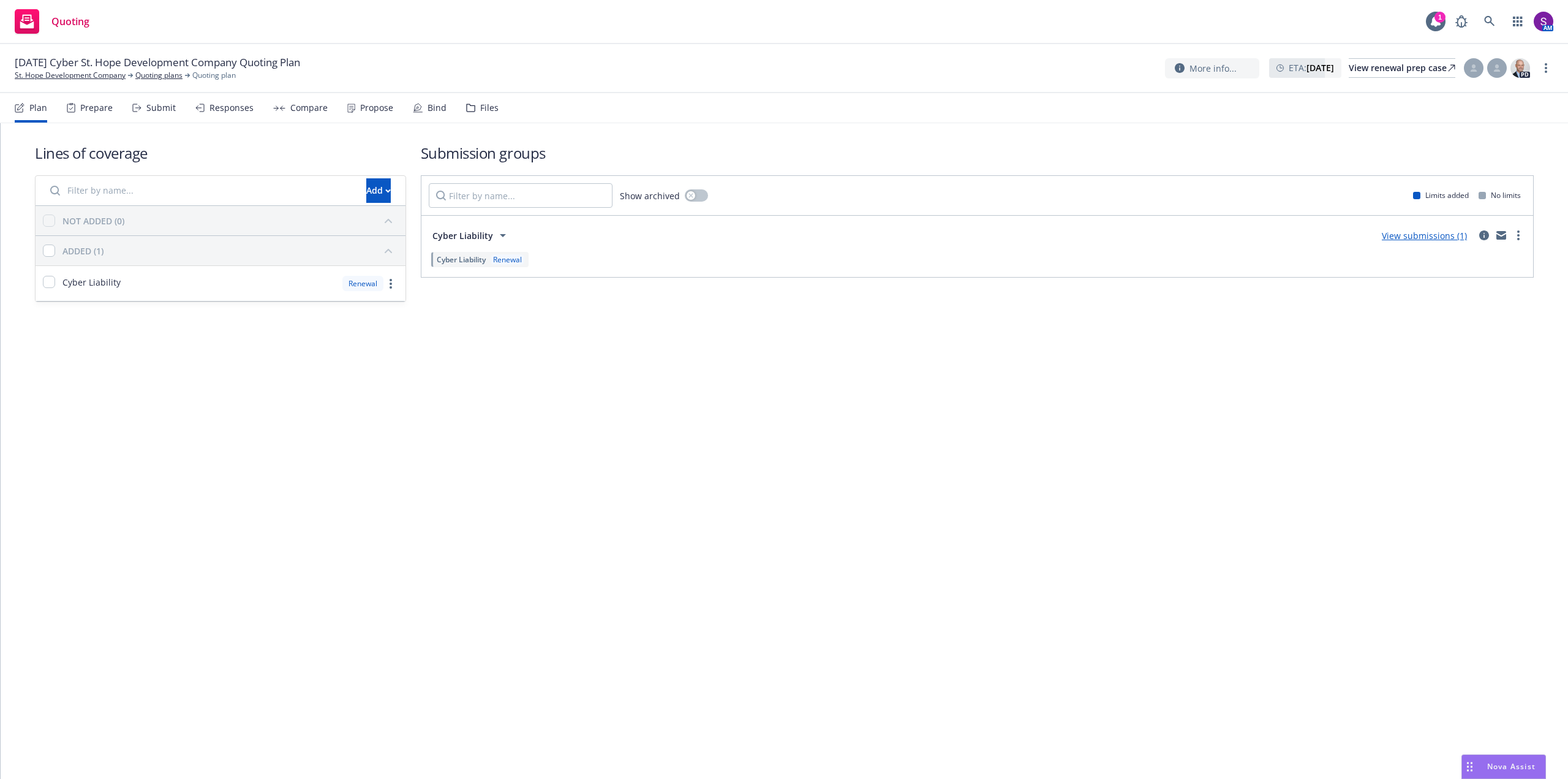
click at [102, 110] on div "Prepare" at bounding box center [96, 108] width 32 height 10
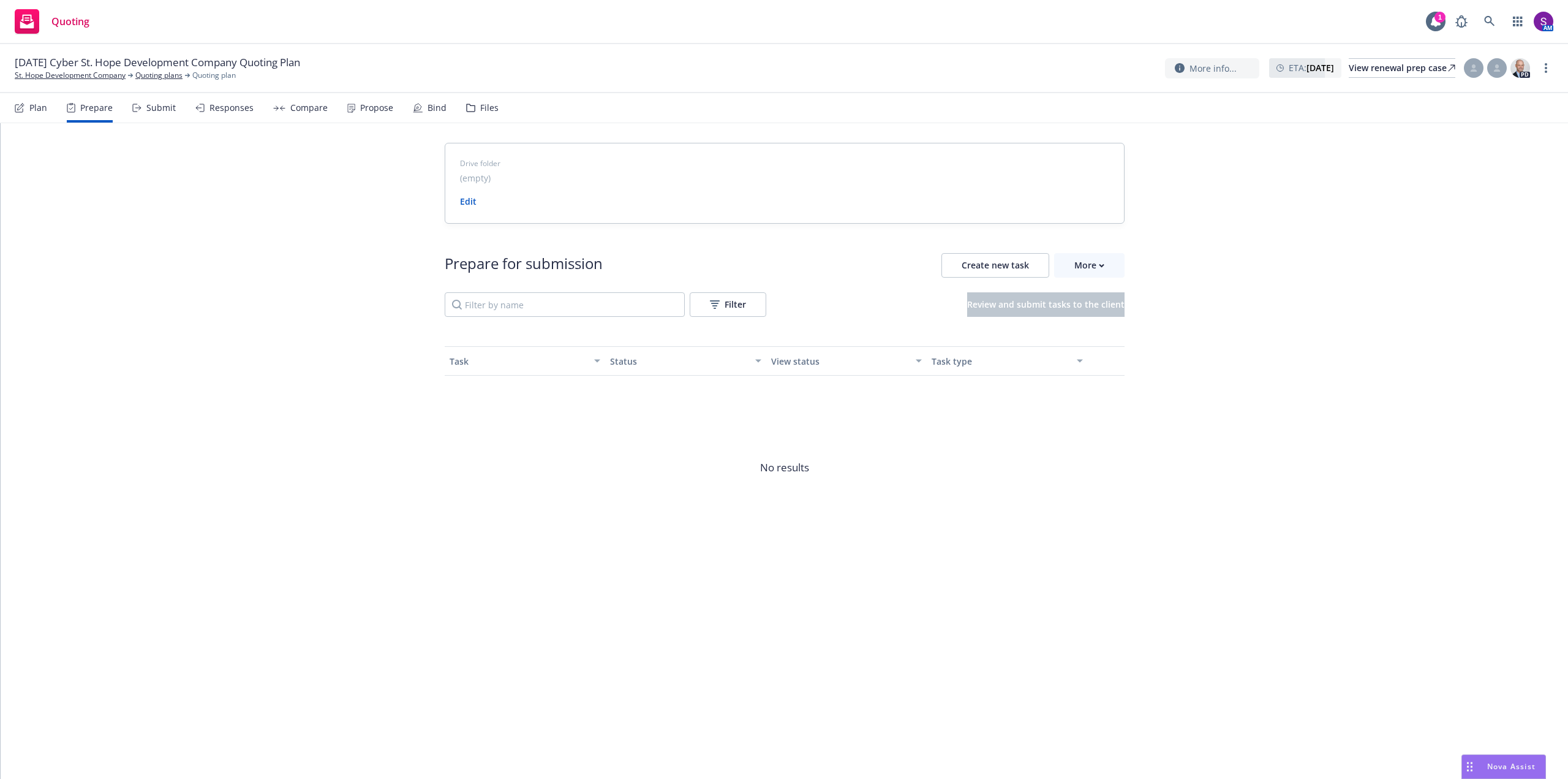
click at [385, 111] on div "Propose" at bounding box center [377, 108] width 33 height 10
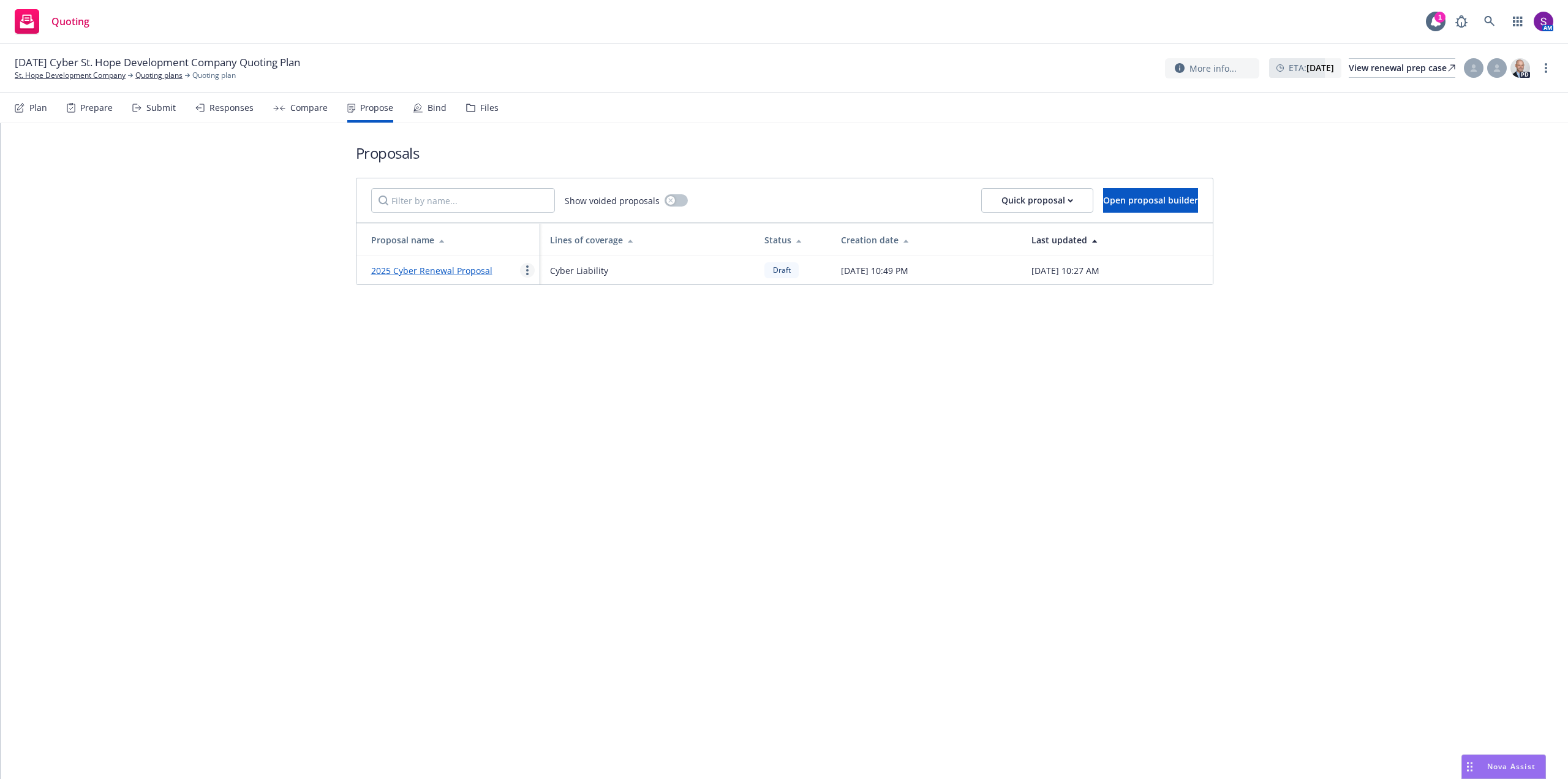
click at [531, 266] on link "more" at bounding box center [527, 269] width 15 height 15
click at [542, 298] on span "Edit" at bounding box center [544, 300] width 45 height 12
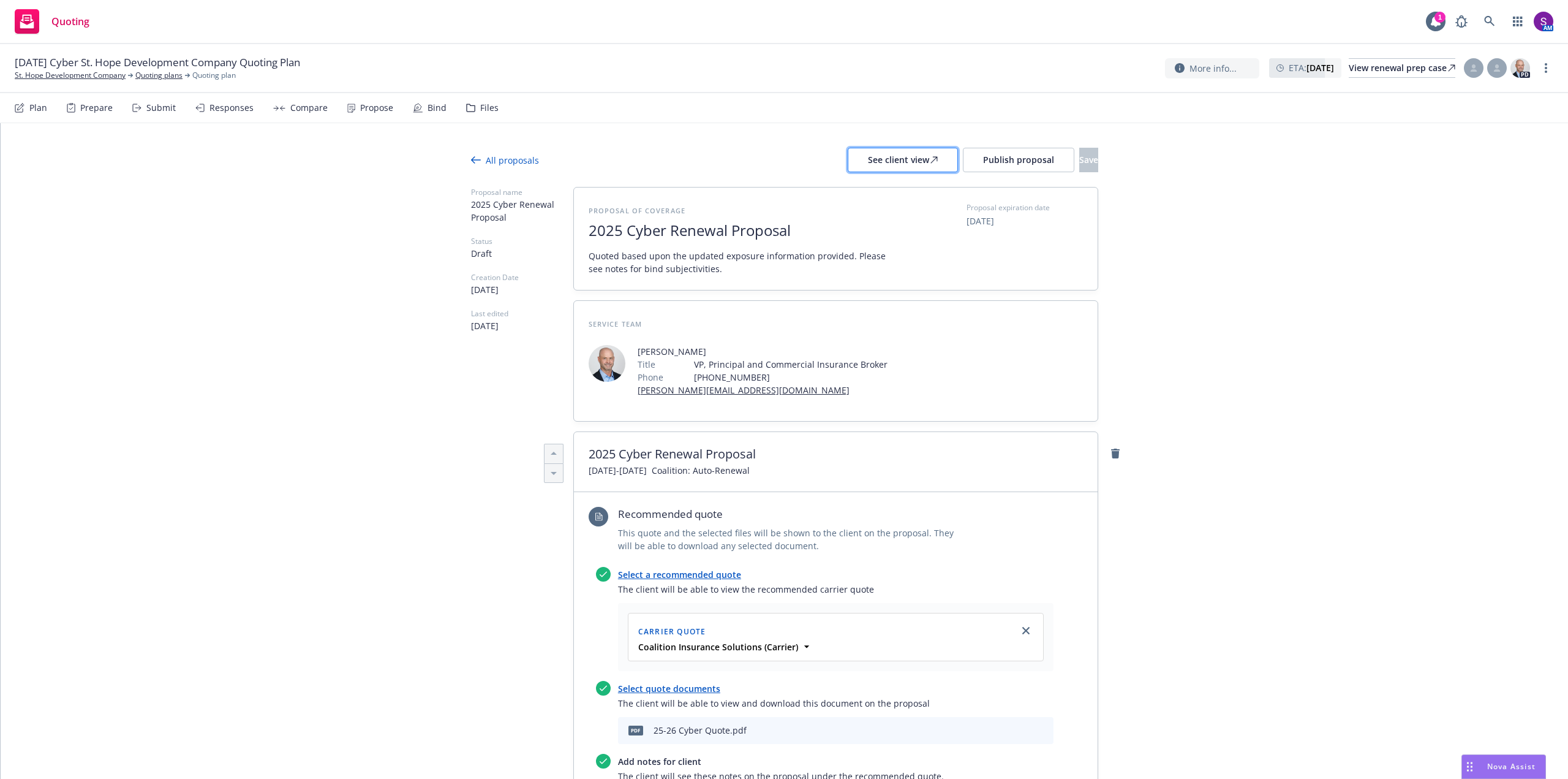
click at [868, 156] on div "See client view" at bounding box center [902, 160] width 70 height 24
type textarea "x"
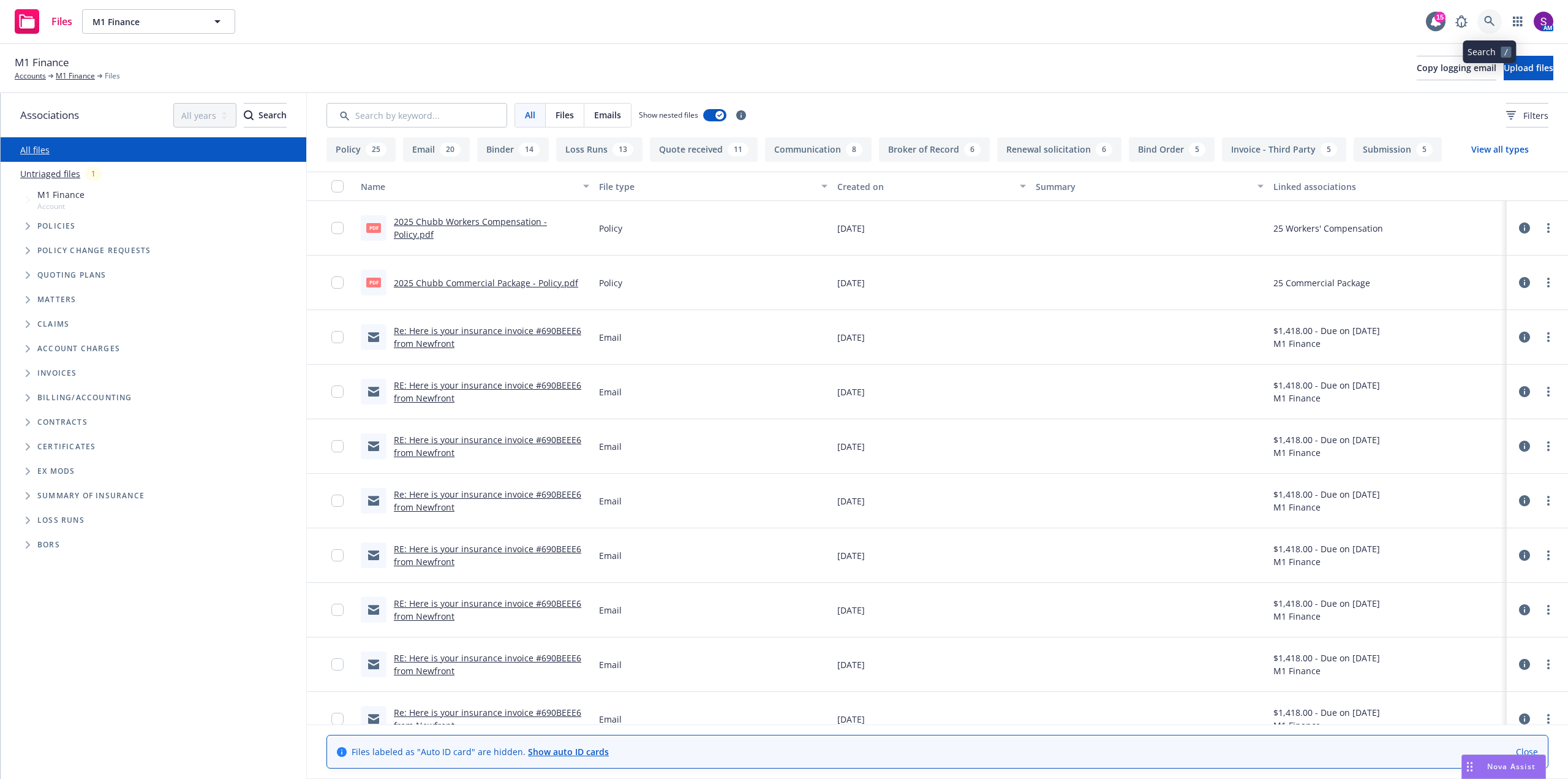
click at [1492, 27] on link at bounding box center [1489, 21] width 24 height 24
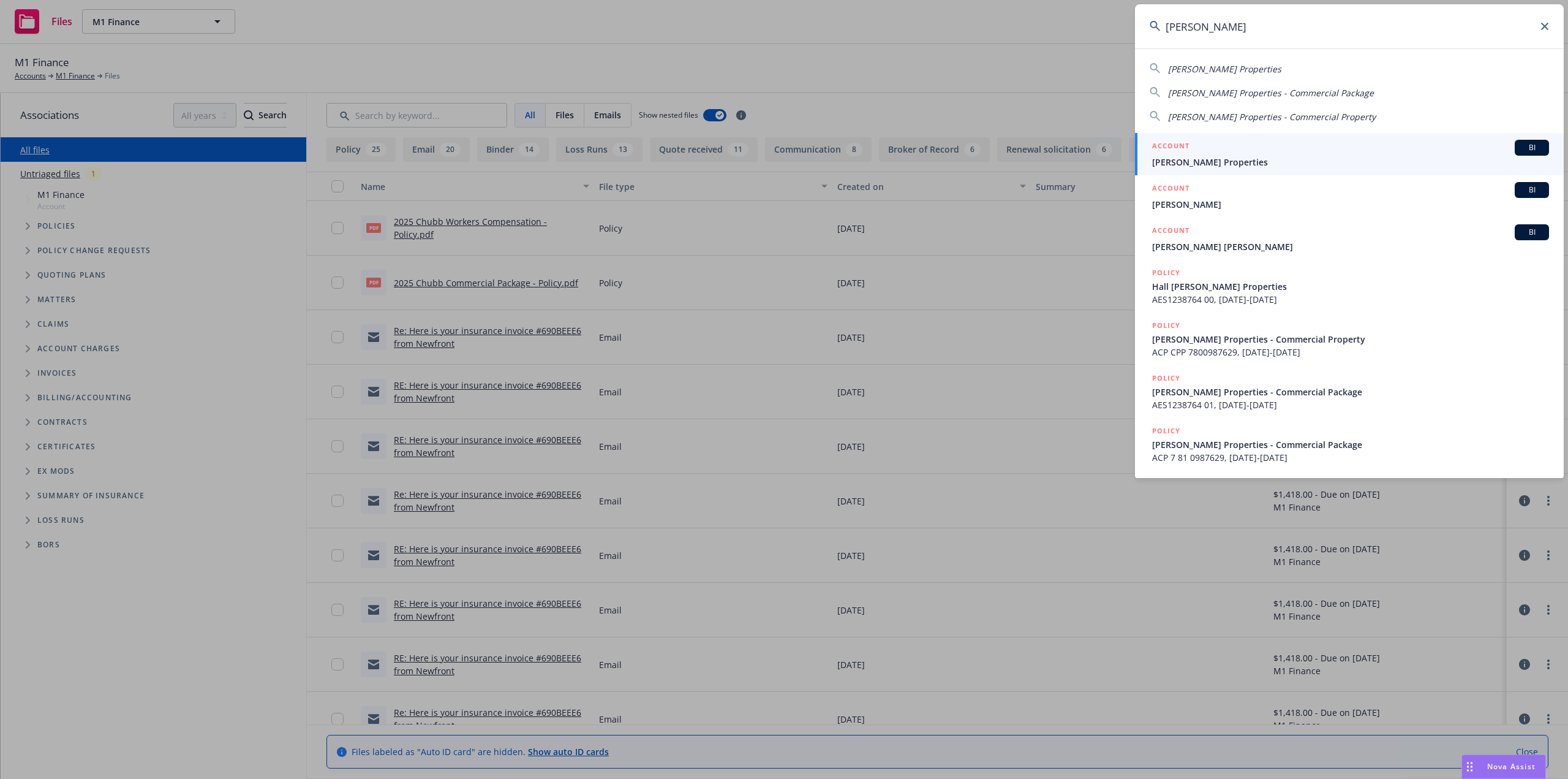
type input "hal hoffman"
click at [1203, 160] on span "[PERSON_NAME] Properties" at bounding box center [1350, 162] width 397 height 13
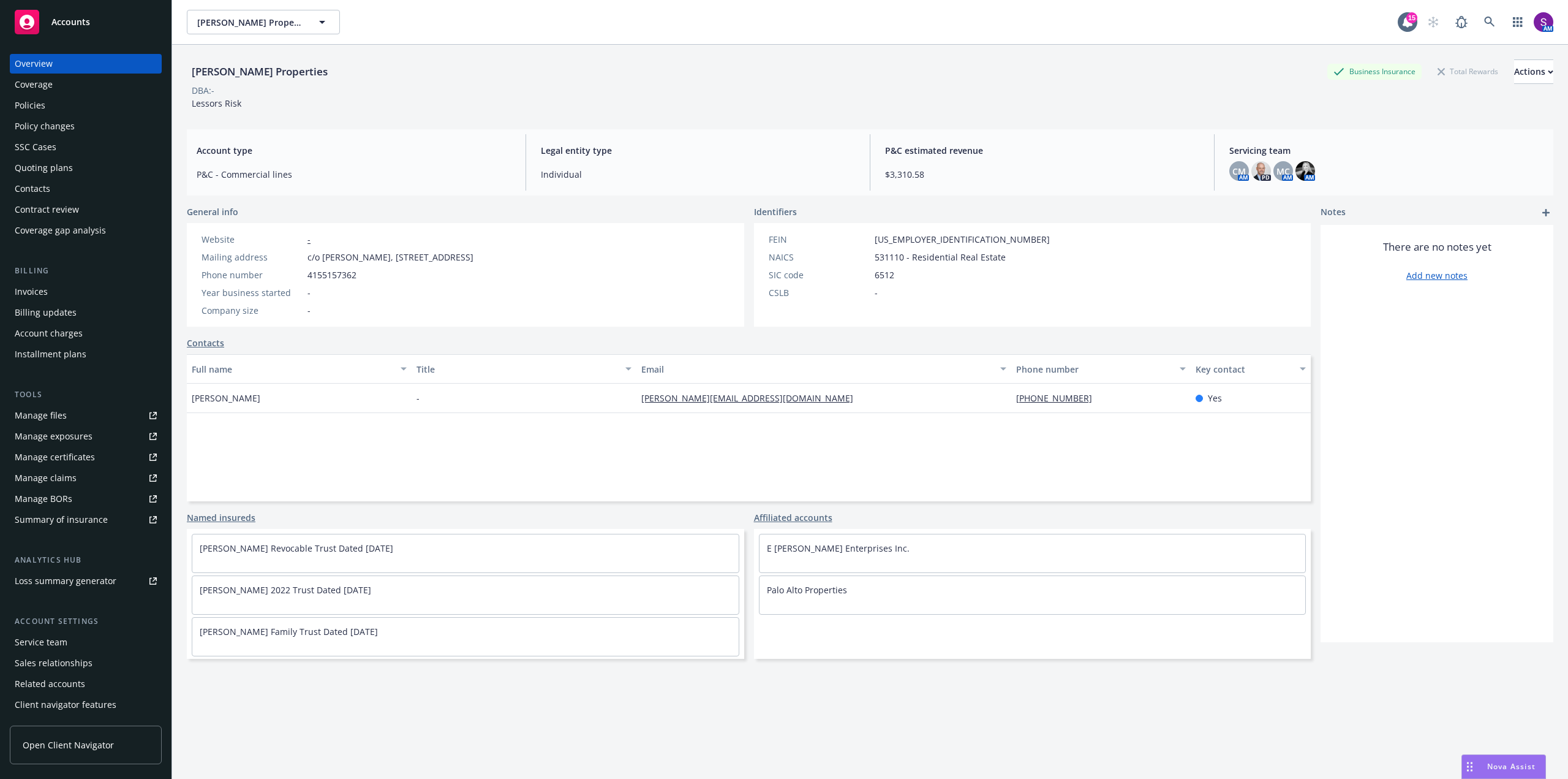
click at [91, 109] on div "Policies" at bounding box center [85, 106] width 142 height 20
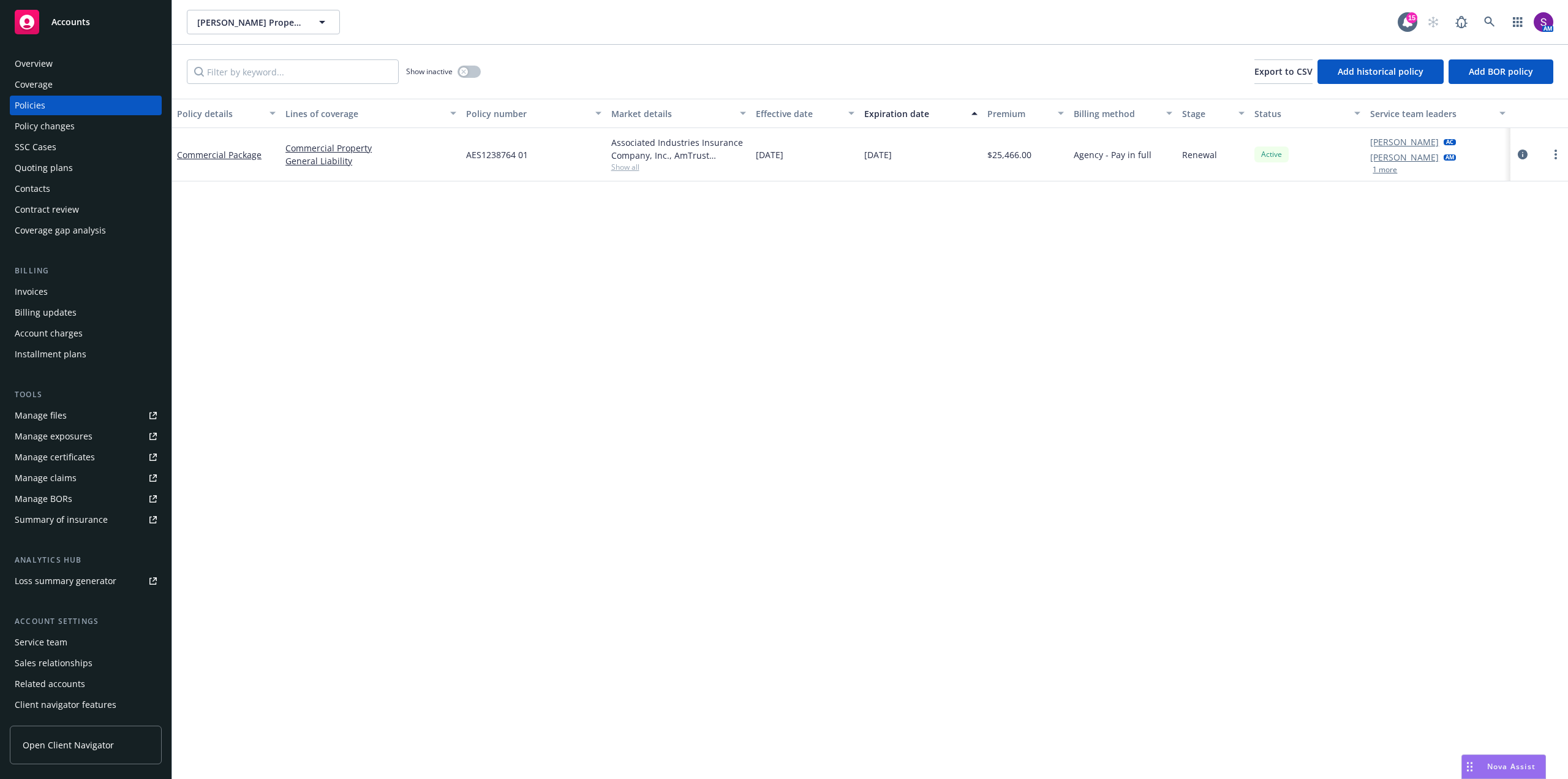
click at [67, 123] on div "Policy changes" at bounding box center [44, 126] width 60 height 20
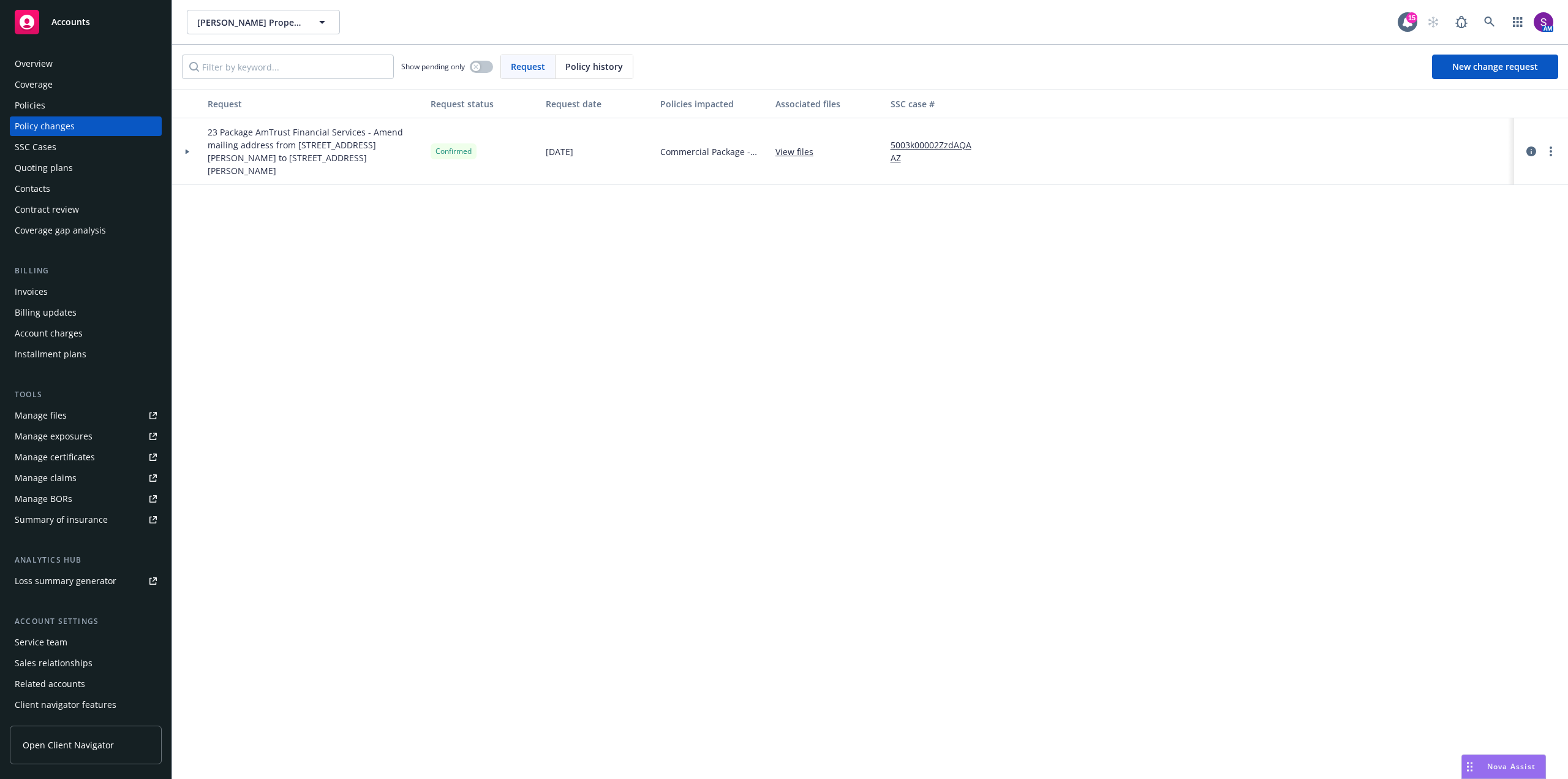
click at [60, 102] on div "Policies" at bounding box center [85, 106] width 142 height 20
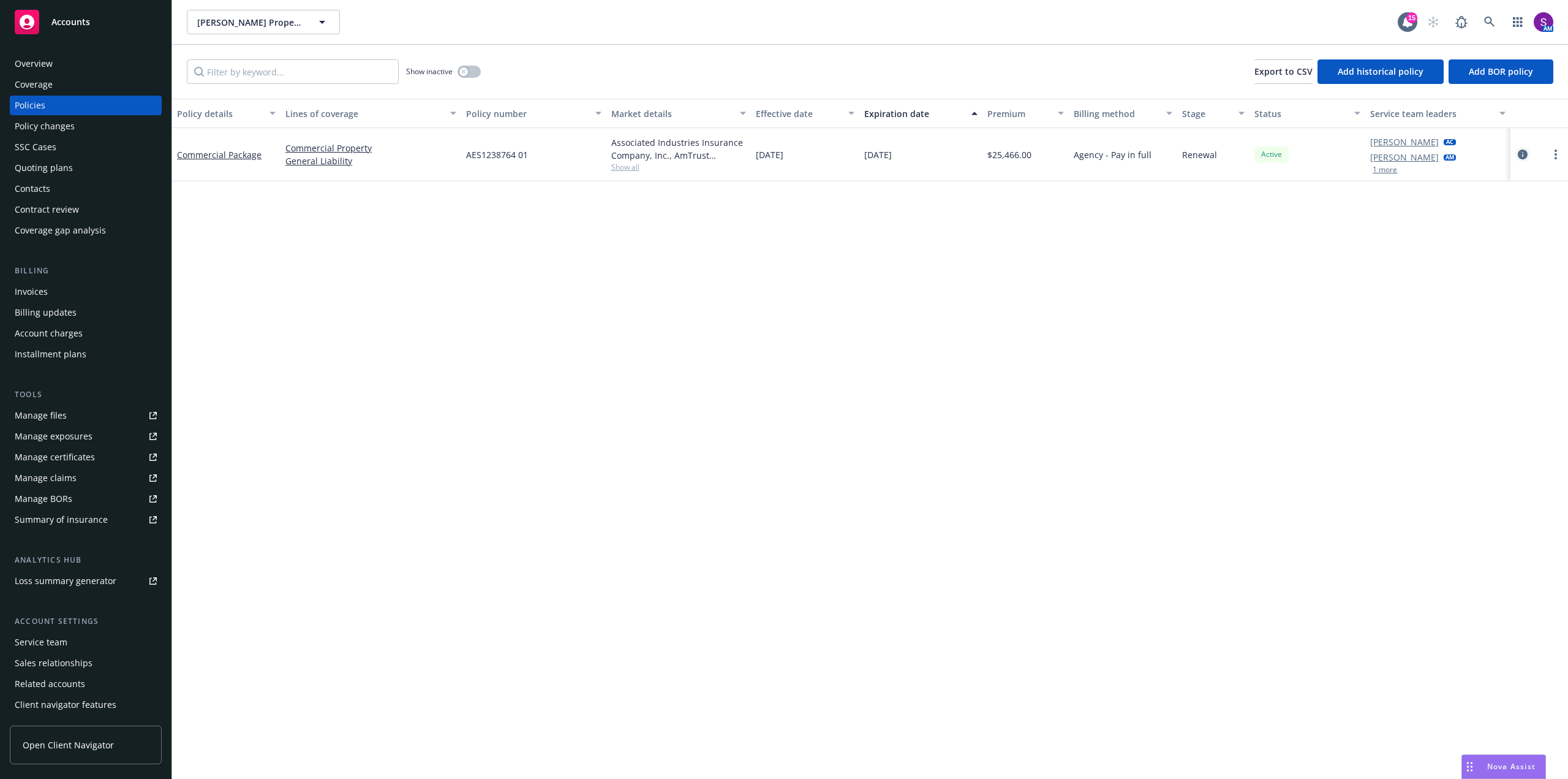
click at [1524, 155] on icon "circleInformation" at bounding box center [1523, 155] width 10 height 10
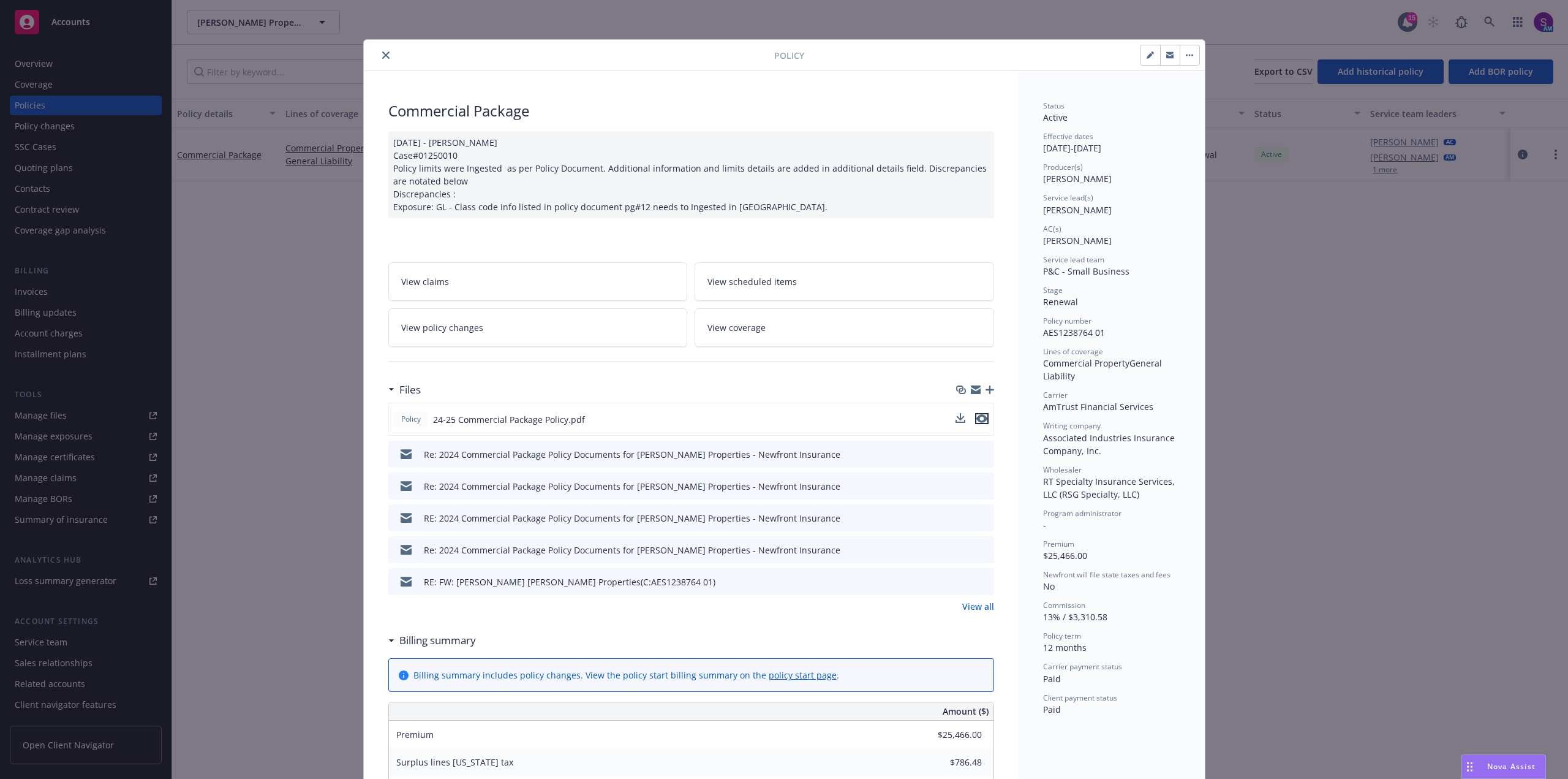
click at [976, 416] on icon "preview file" at bounding box center [981, 418] width 11 height 9
click at [981, 416] on icon "preview file" at bounding box center [981, 418] width 11 height 9
click at [977, 607] on link "View all" at bounding box center [977, 606] width 32 height 13
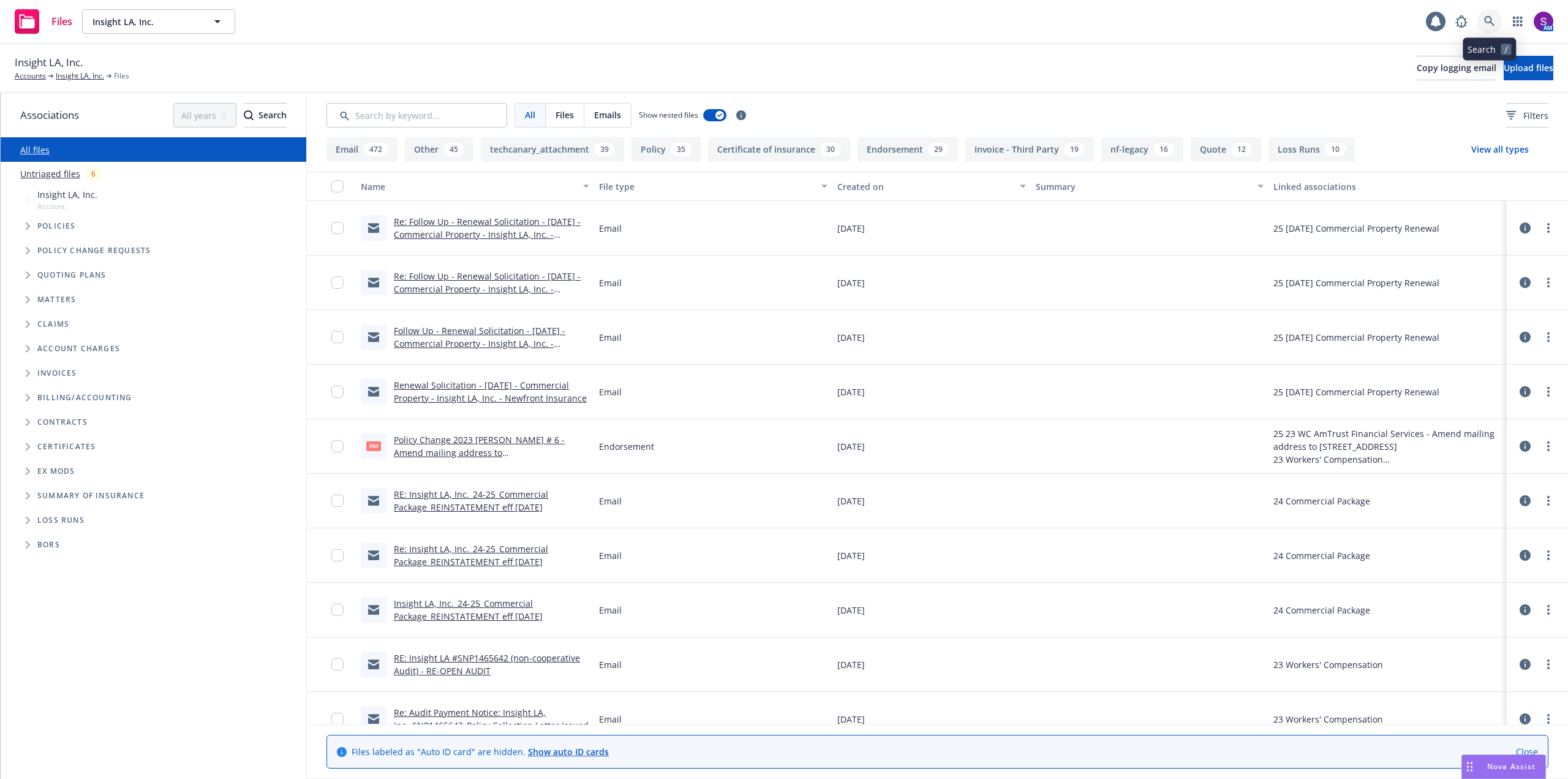
click at [1492, 17] on icon at bounding box center [1489, 21] width 11 height 11
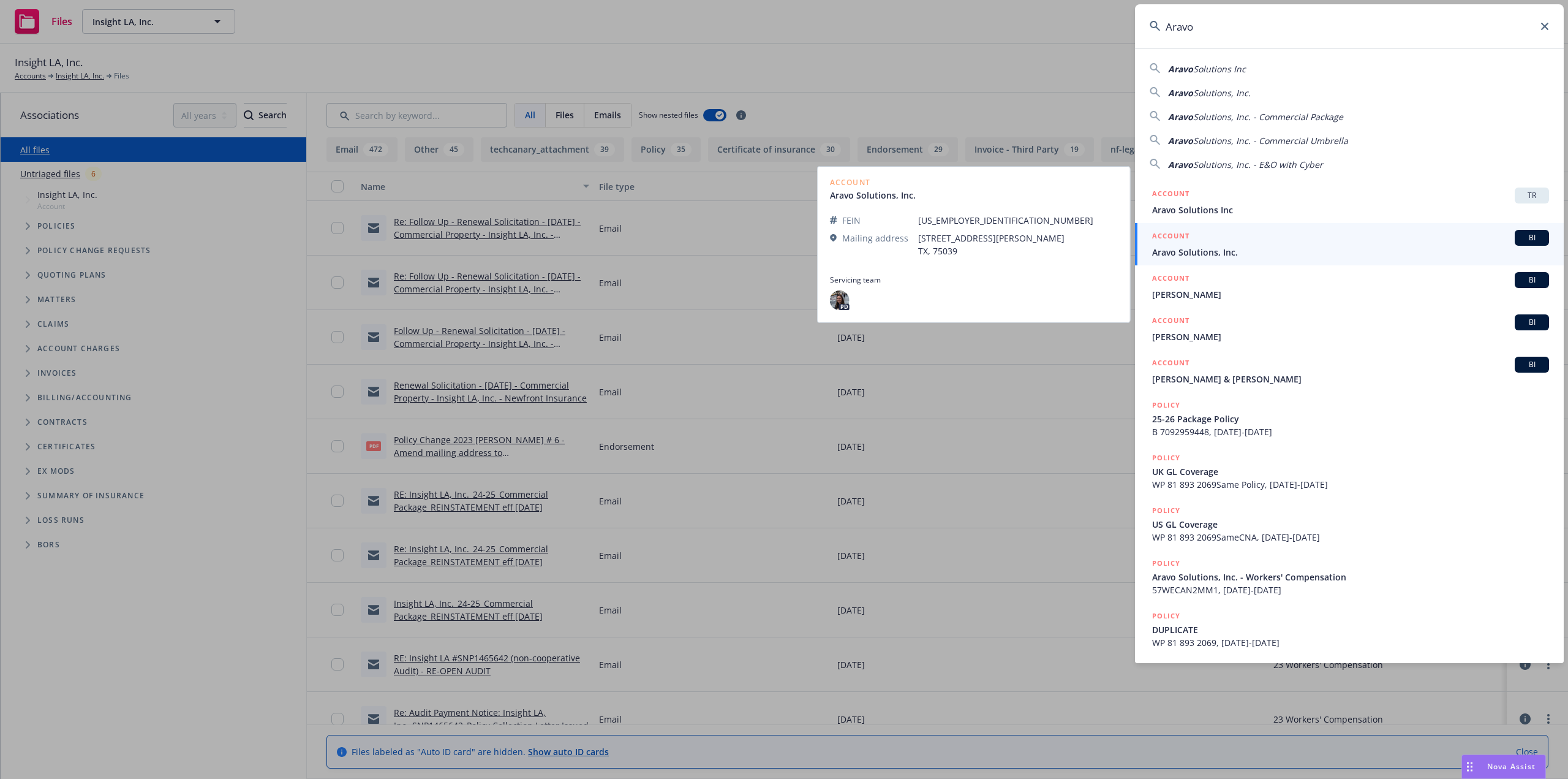
type input "Aravo"
click at [1234, 255] on span "Aravo Solutions, Inc." at bounding box center [1350, 252] width 397 height 13
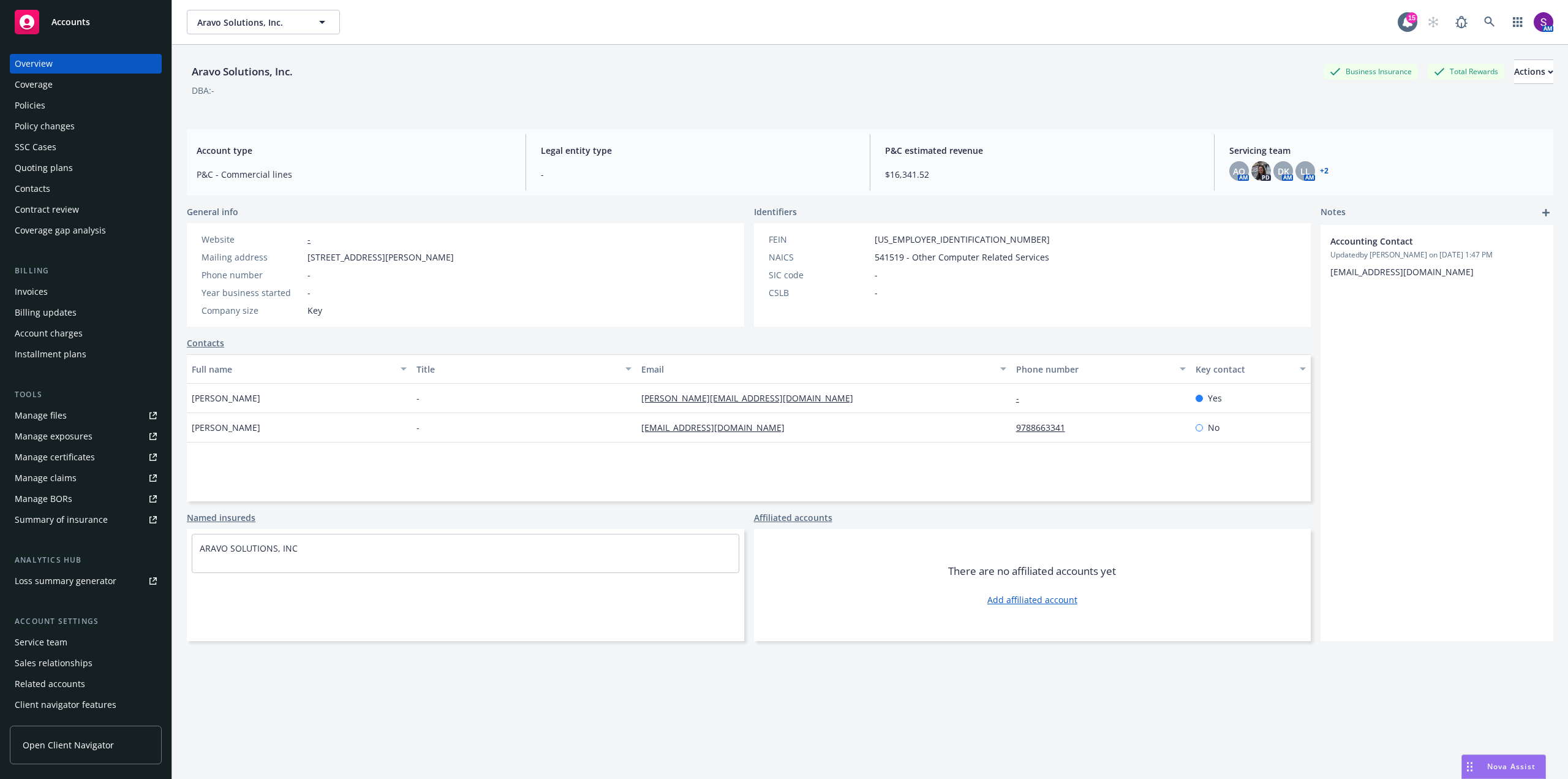
click at [65, 111] on div "Policies" at bounding box center [85, 106] width 142 height 20
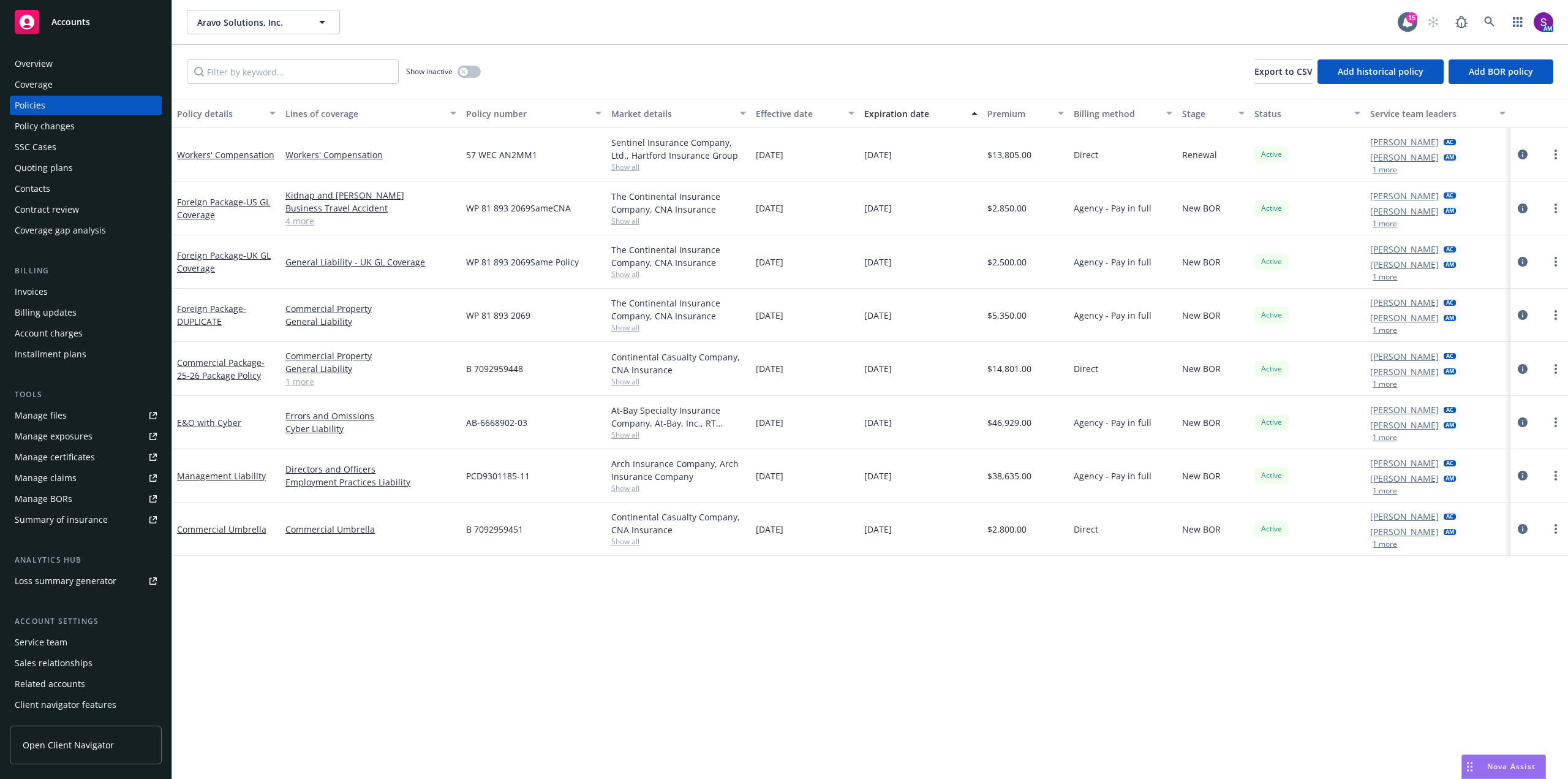
click at [62, 68] on div "Overview" at bounding box center [85, 64] width 142 height 20
